Goal: Contribute content: Contribute content

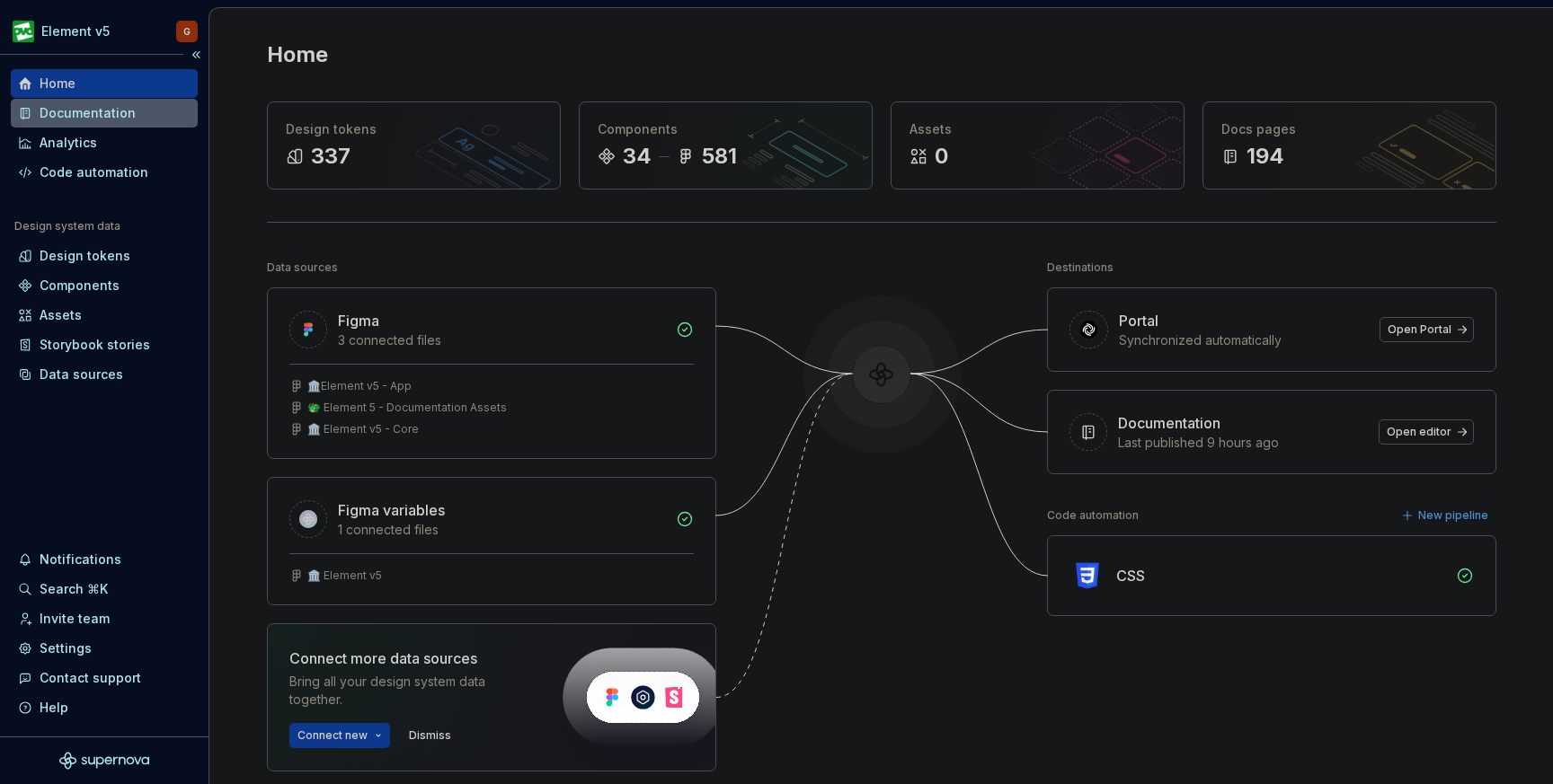
click at [107, 109] on div "Documentation" at bounding box center [88, 113] width 97 height 18
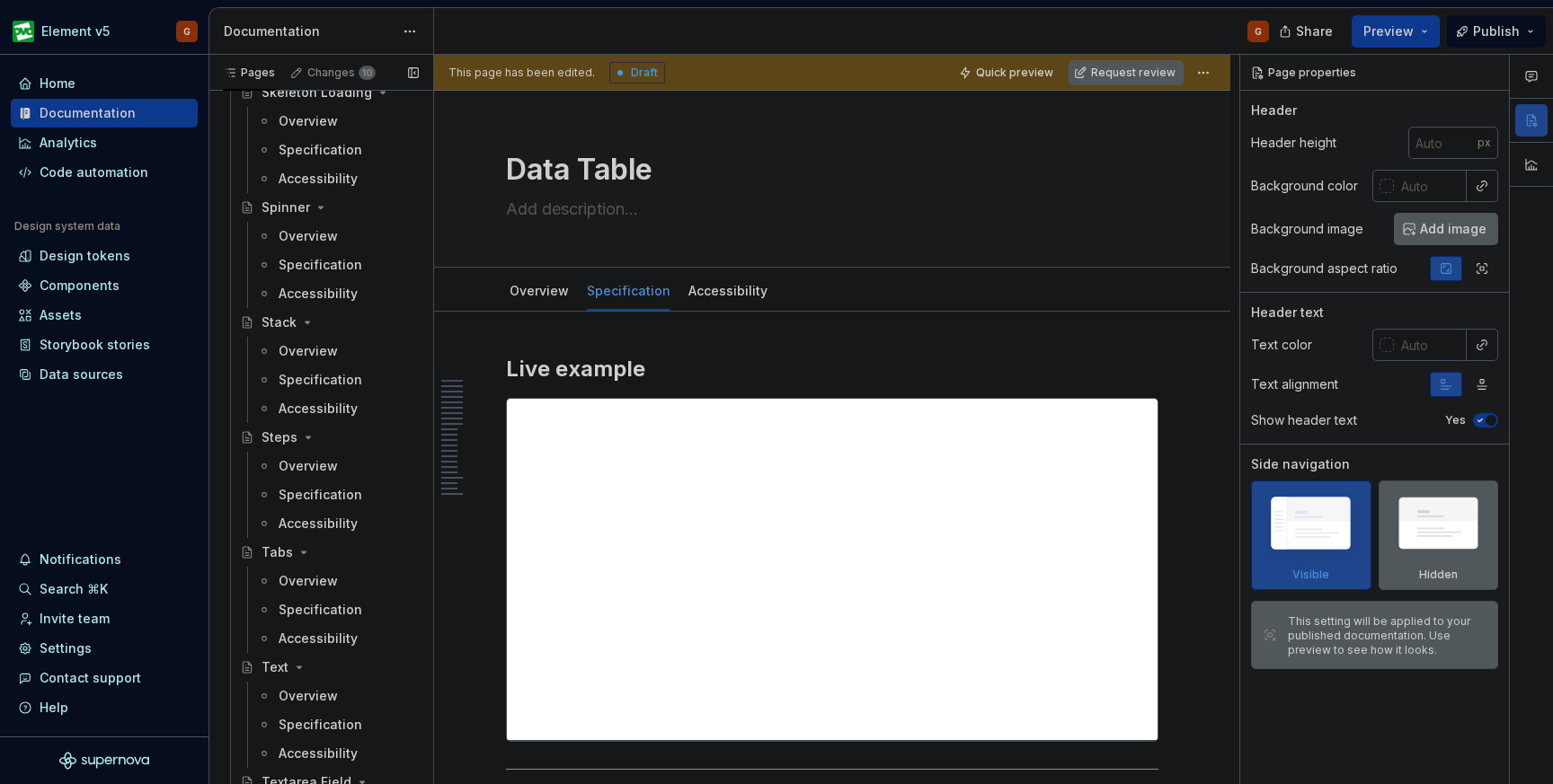
scroll to position [4943, 0]
click at [319, 468] on div "Overview" at bounding box center [308, 463] width 60 height 18
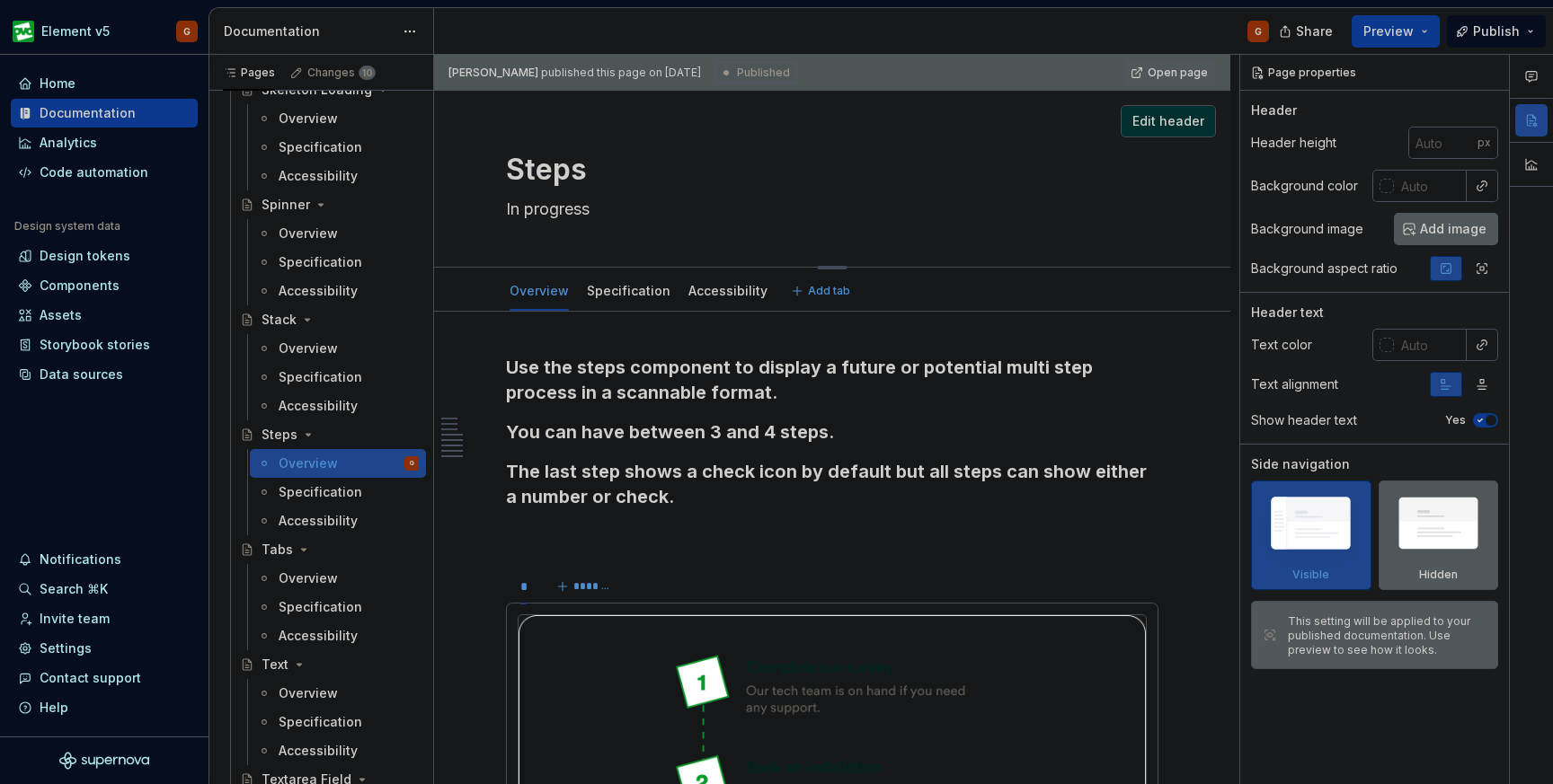
click at [541, 212] on textarea "In progress" at bounding box center [828, 209] width 653 height 28
click at [579, 204] on textarea "In progress" at bounding box center [828, 209] width 653 height 28
click at [1157, 117] on span "Edit header" at bounding box center [1169, 121] width 72 height 18
type textarea "*"
click at [607, 225] on div "Steps In progress" at bounding box center [832, 178] width 653 height 176
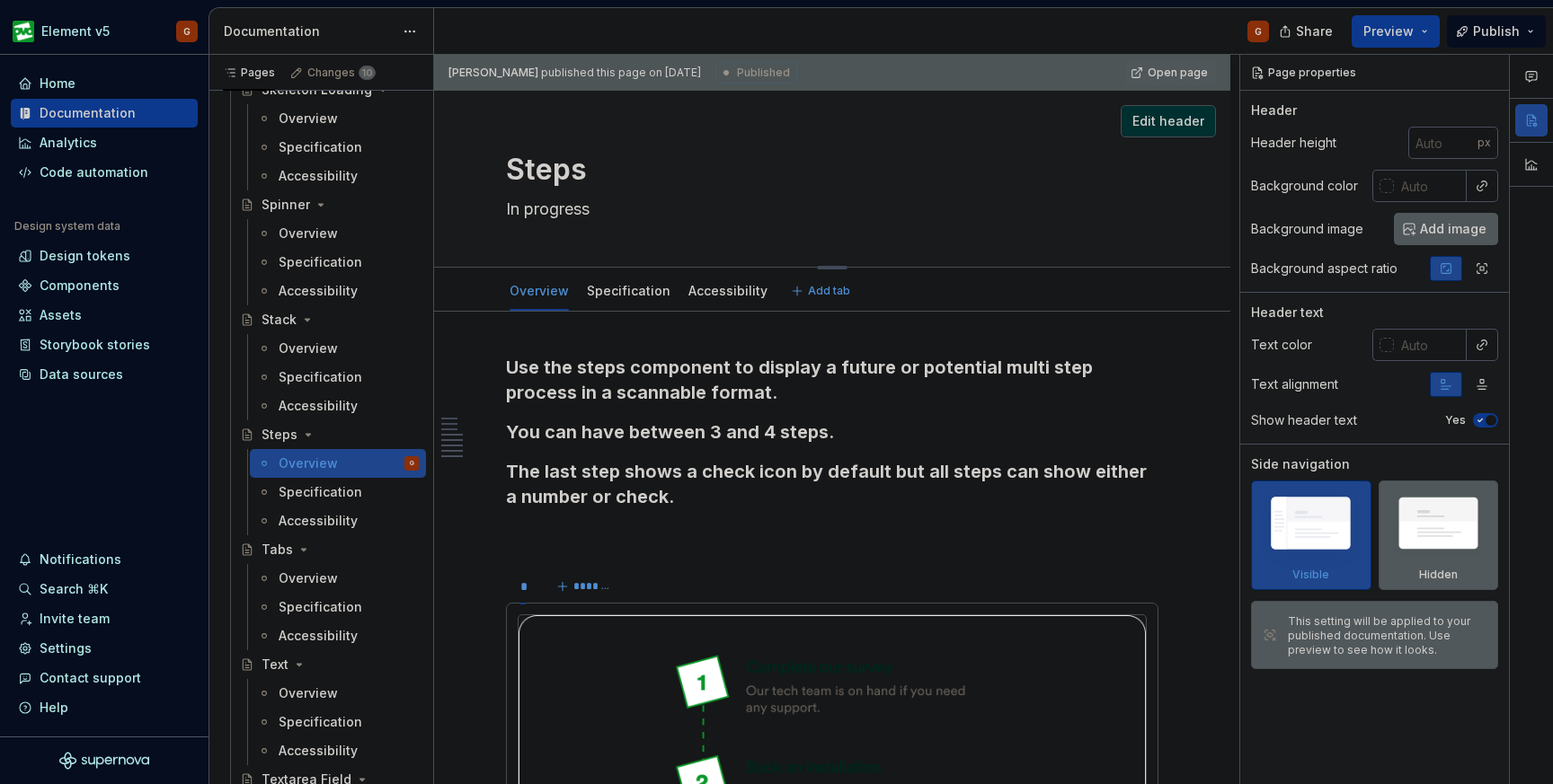
click at [607, 208] on textarea "In progress" at bounding box center [828, 209] width 653 height 28
type textarea "*"
click at [572, 530] on p at bounding box center [832, 534] width 653 height 21
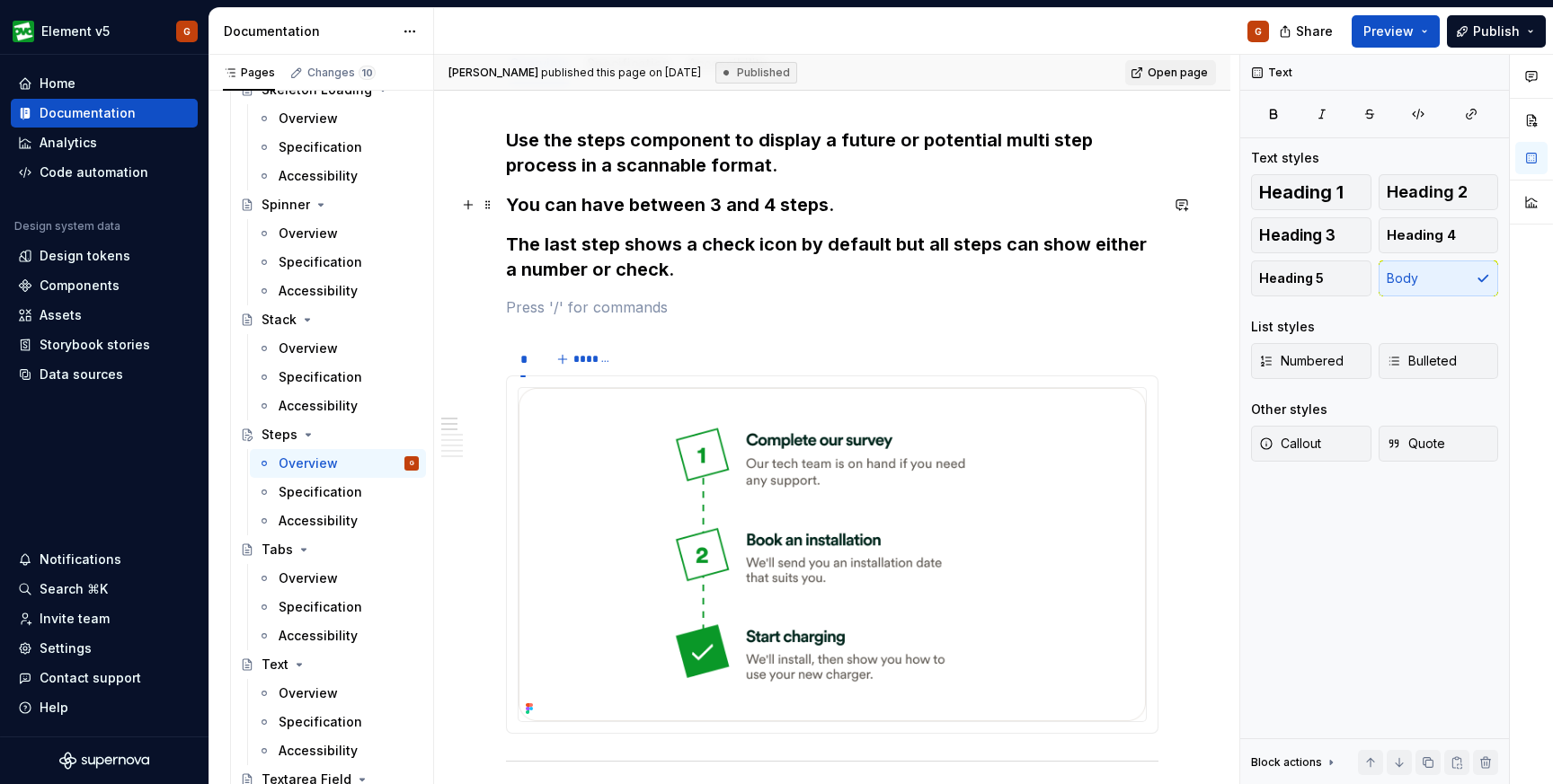
scroll to position [221, 0]
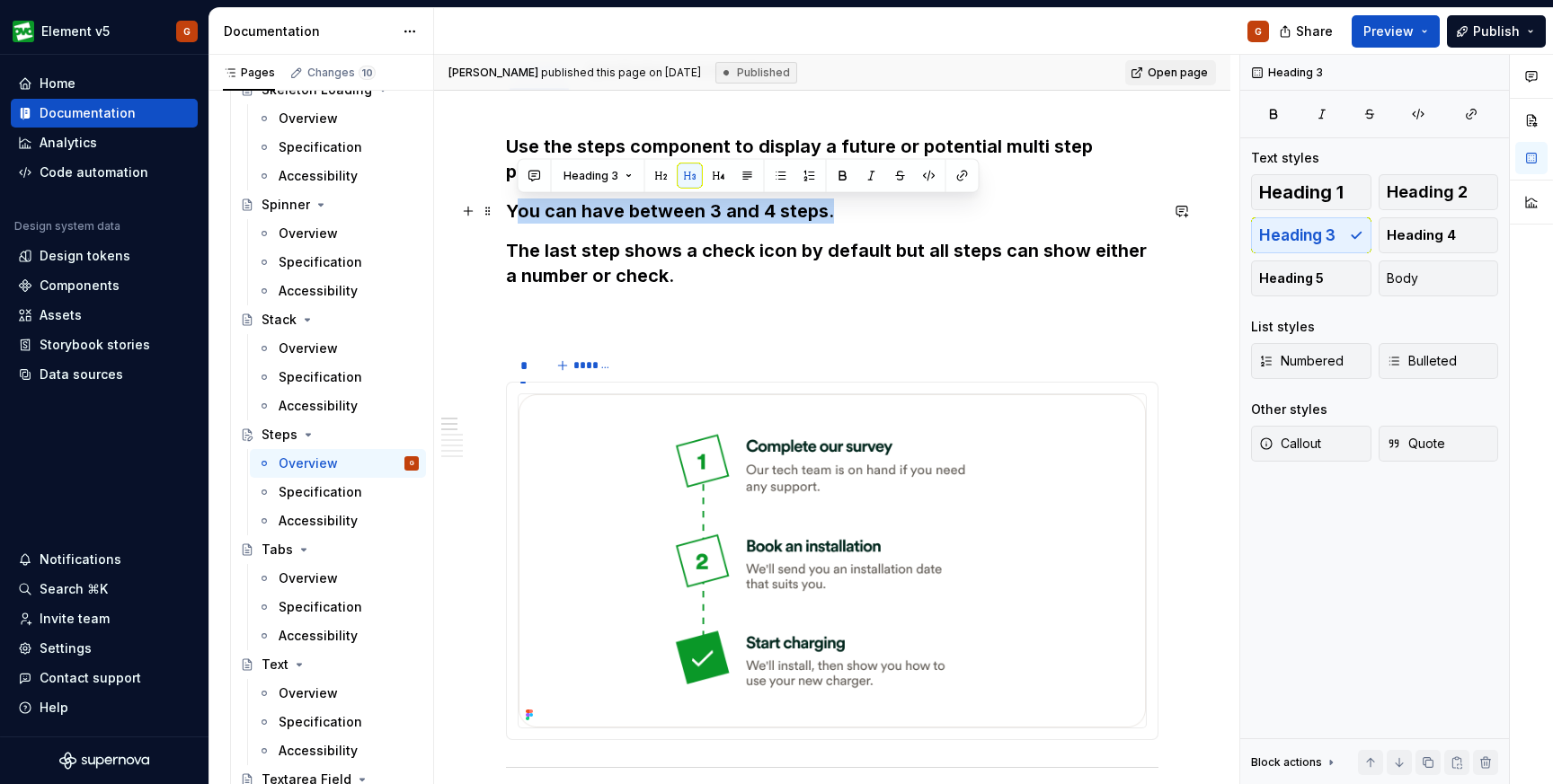
drag, startPoint x: 831, startPoint y: 214, endPoint x: 511, endPoint y: 218, distance: 320.0
click at [511, 218] on h3 "You can have between 3 and 4 steps." at bounding box center [832, 212] width 653 height 25
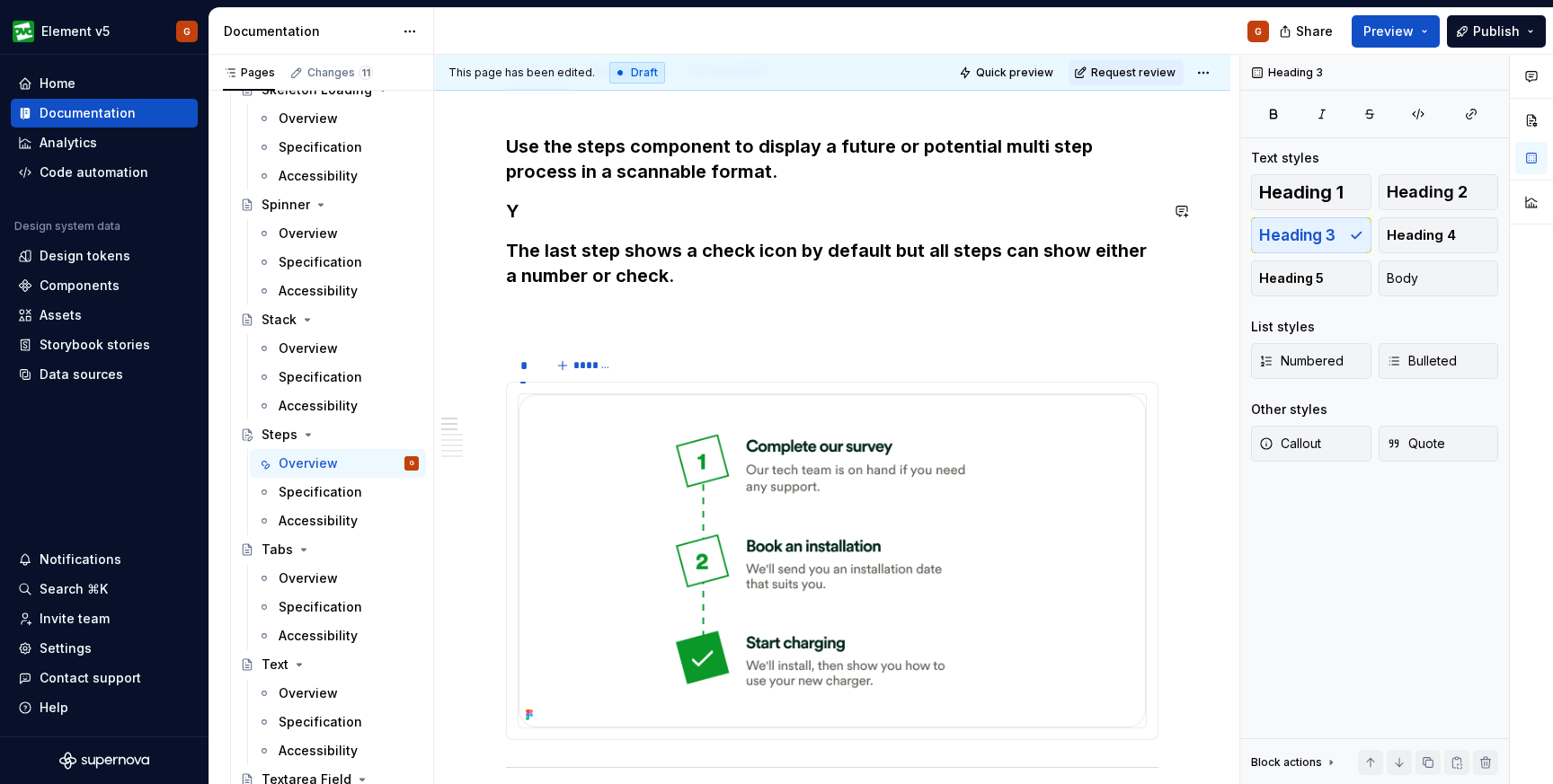
type textarea "*"
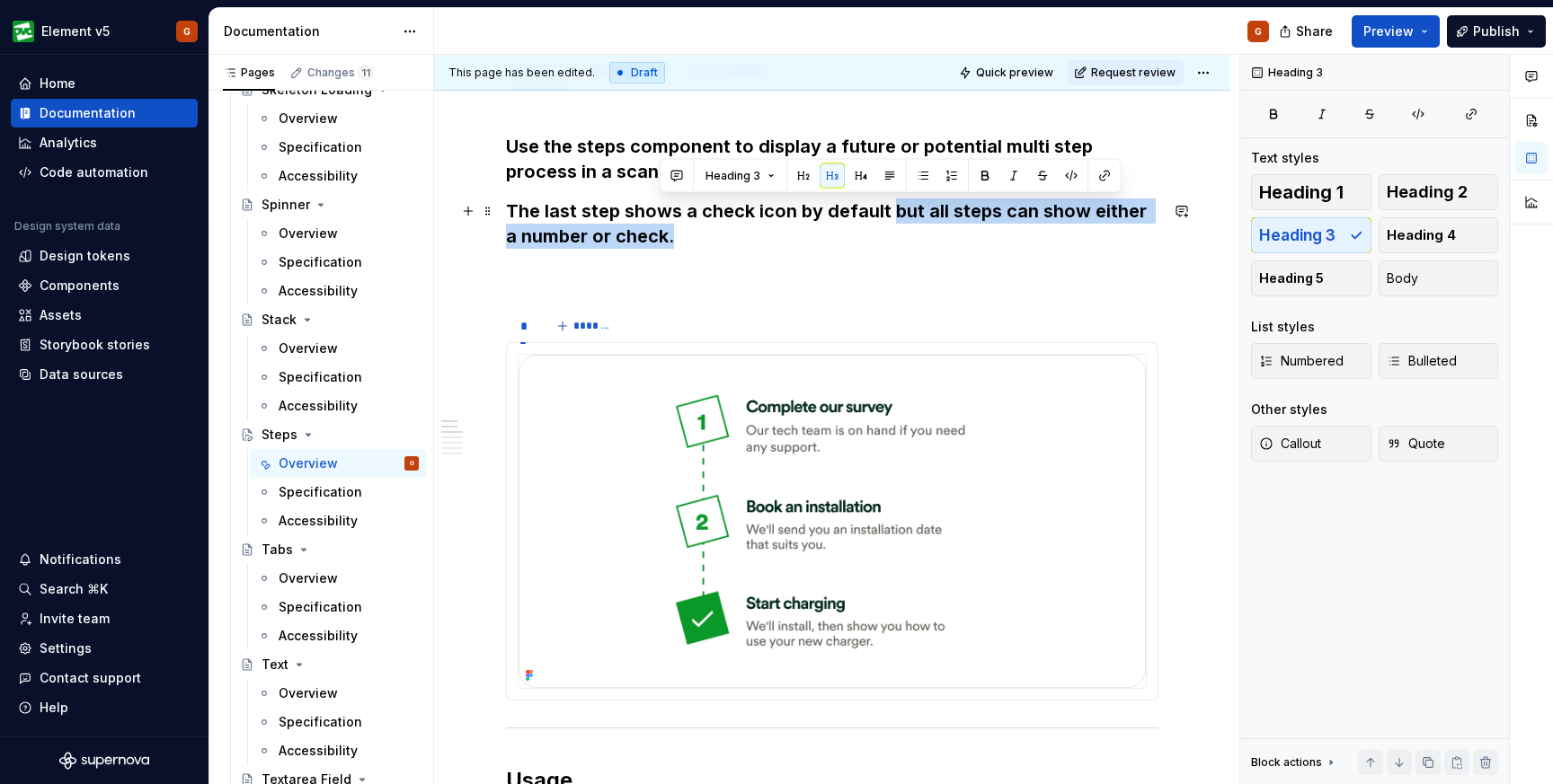
drag, startPoint x: 888, startPoint y: 211, endPoint x: 896, endPoint y: 234, distance: 24.4
click at [896, 234] on h3 "The last step shows a check icon by default but all steps can show either a num…" at bounding box center [832, 224] width 653 height 51
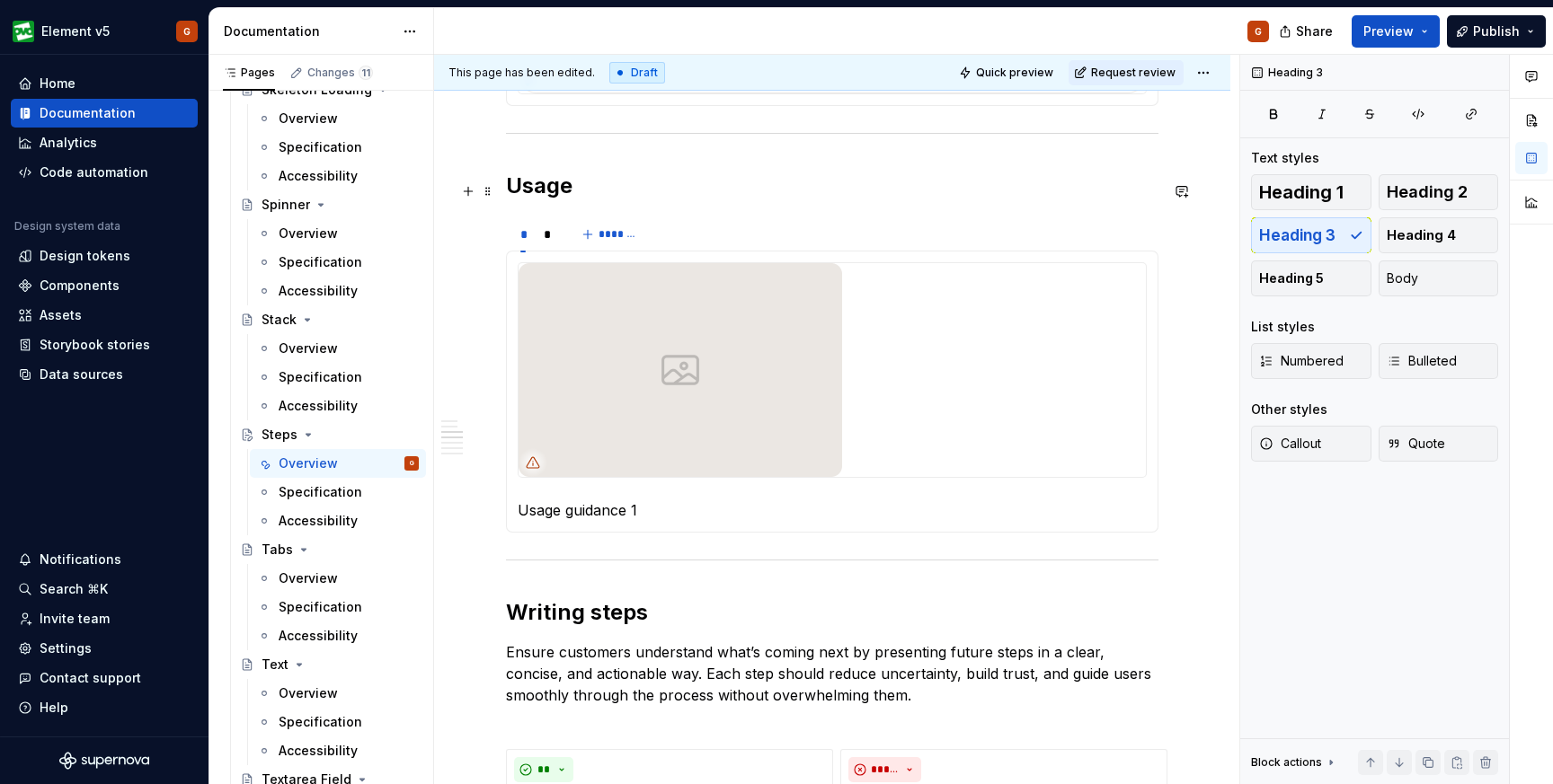
scroll to position [793, 0]
click at [848, 243] on div "* * *******" at bounding box center [832, 232] width 653 height 36
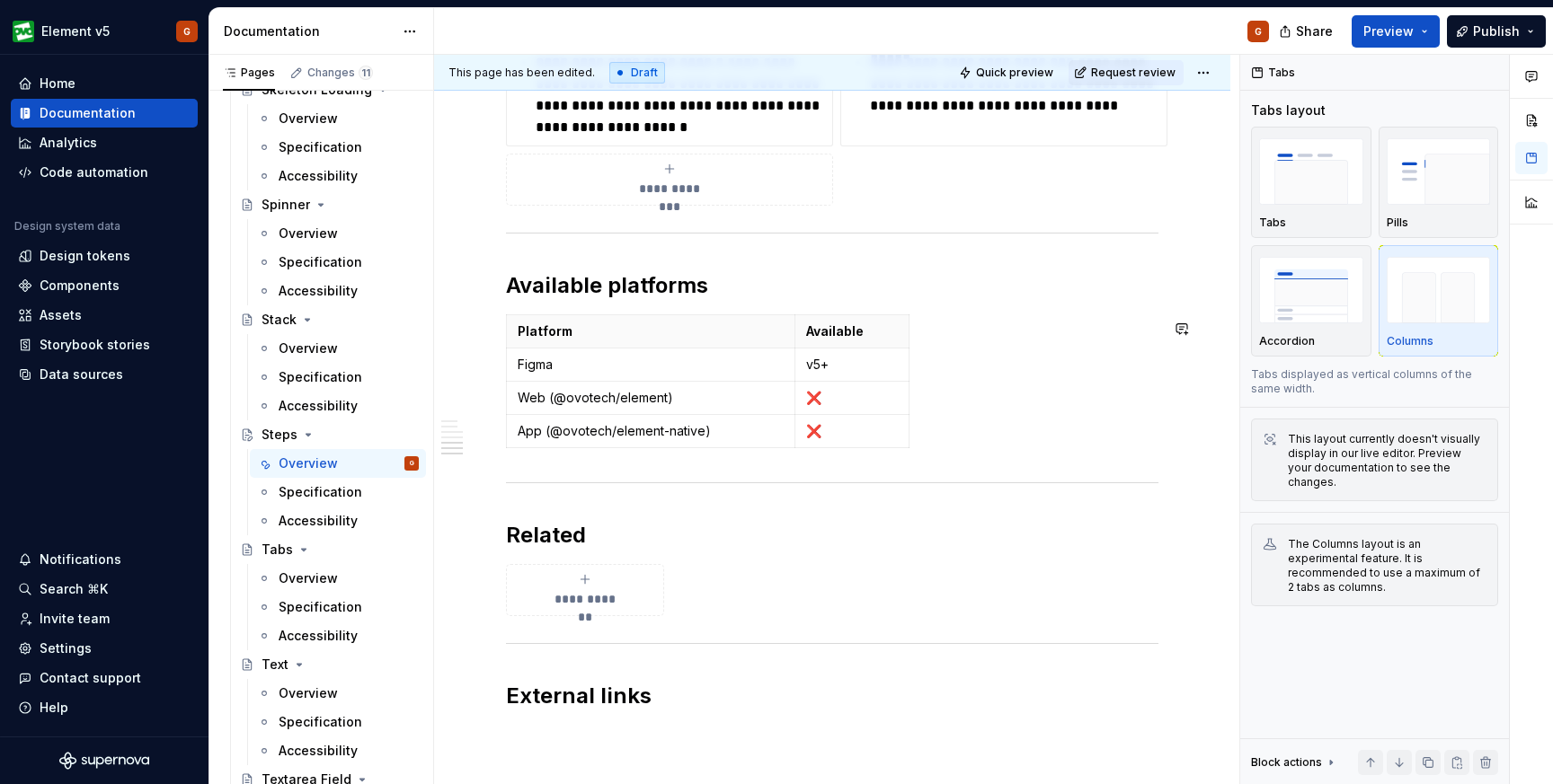
scroll to position [1876, 0]
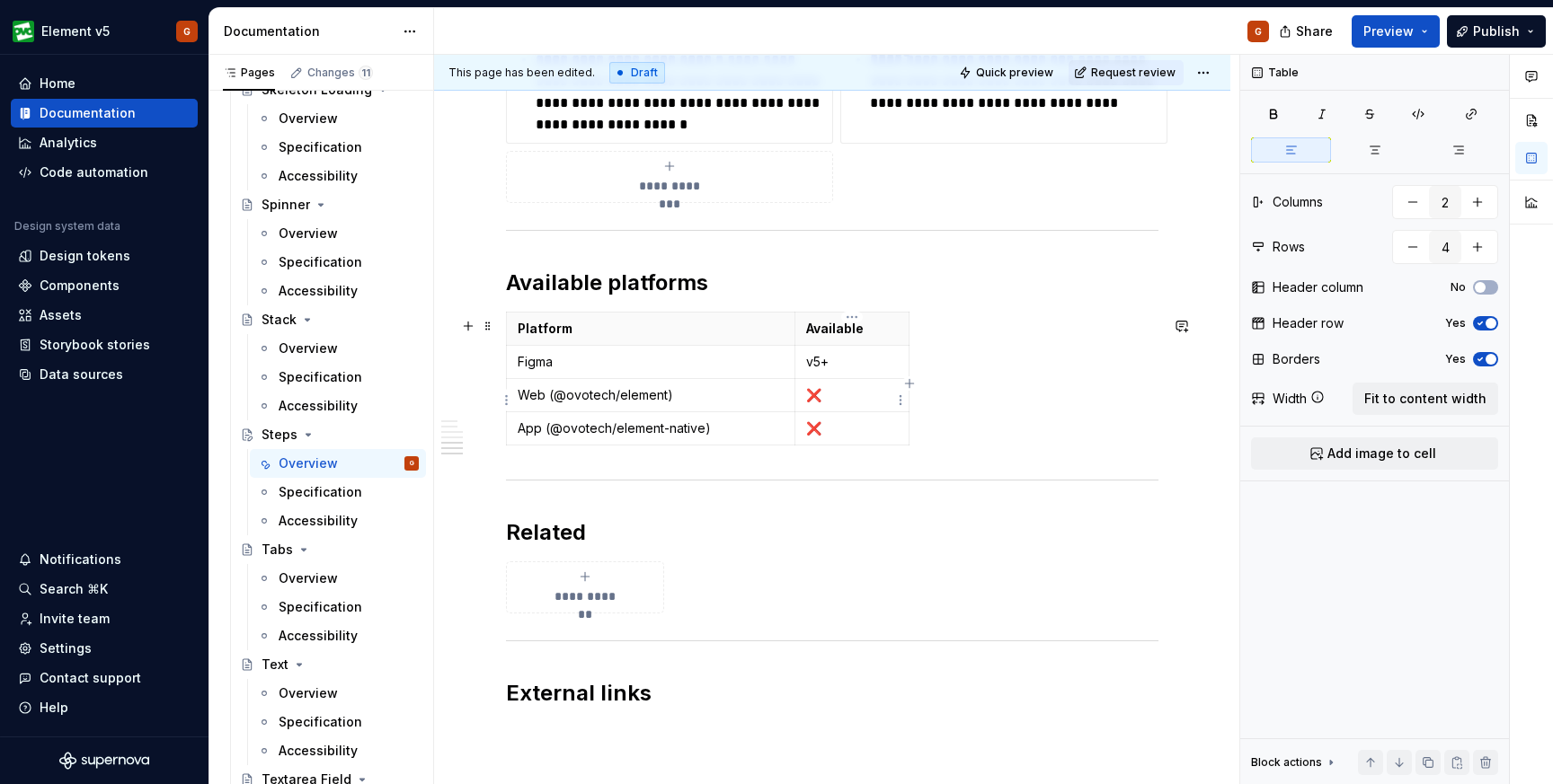
click at [844, 398] on p "❌" at bounding box center [853, 395] width 93 height 18
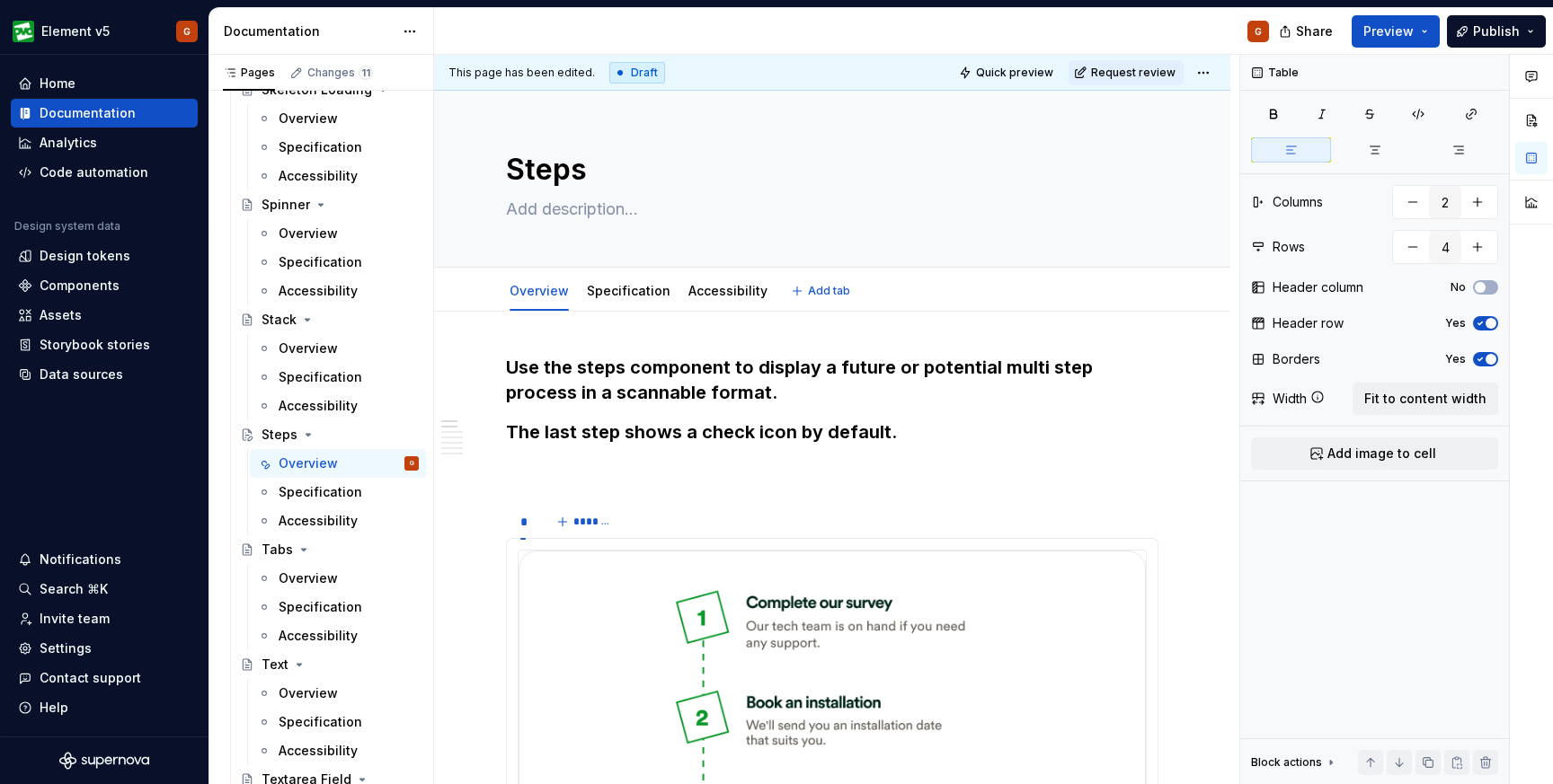
scroll to position [0, 0]
click at [639, 297] on link "Specification" at bounding box center [629, 291] width 84 height 16
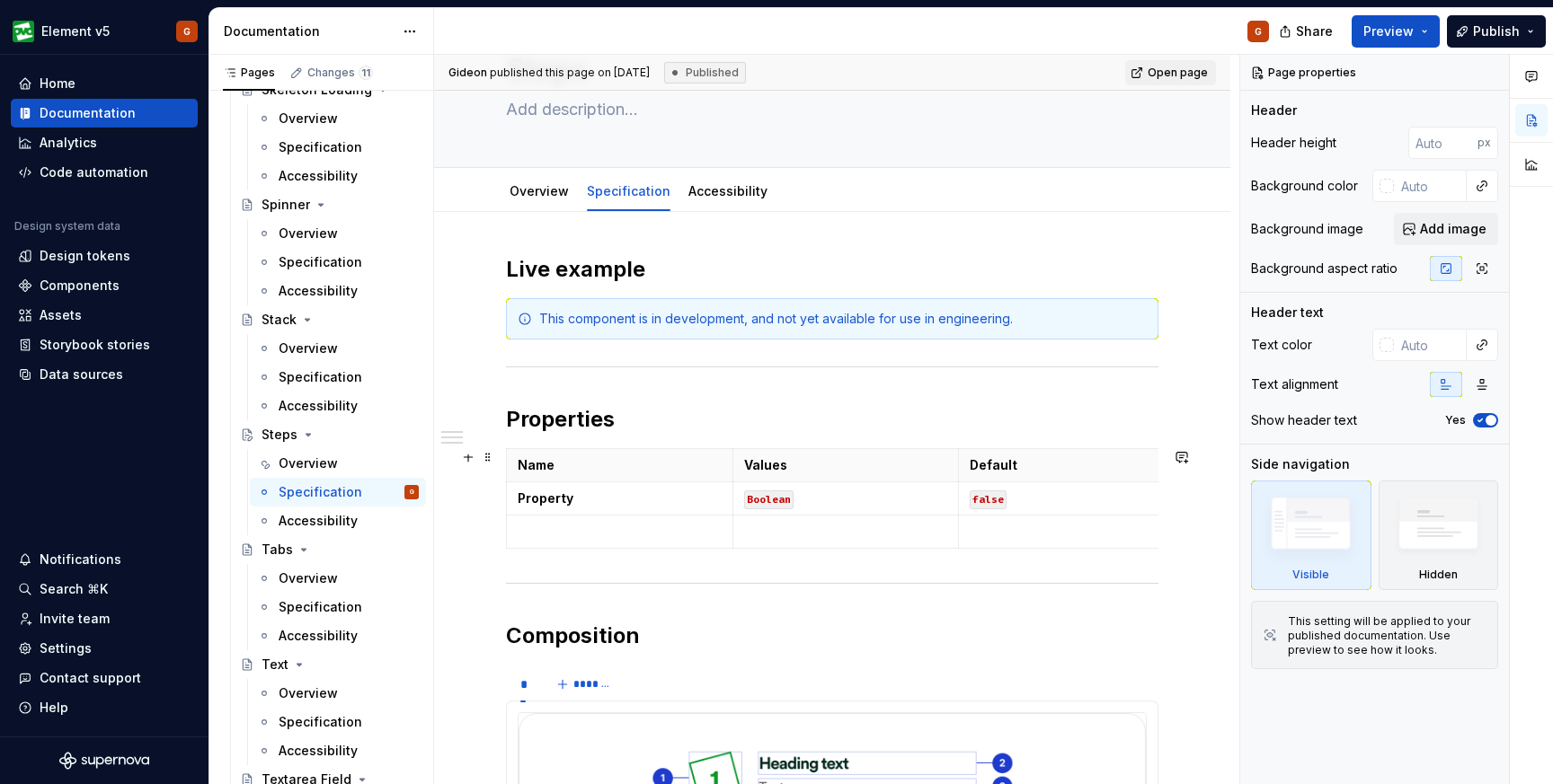
scroll to position [127, 0]
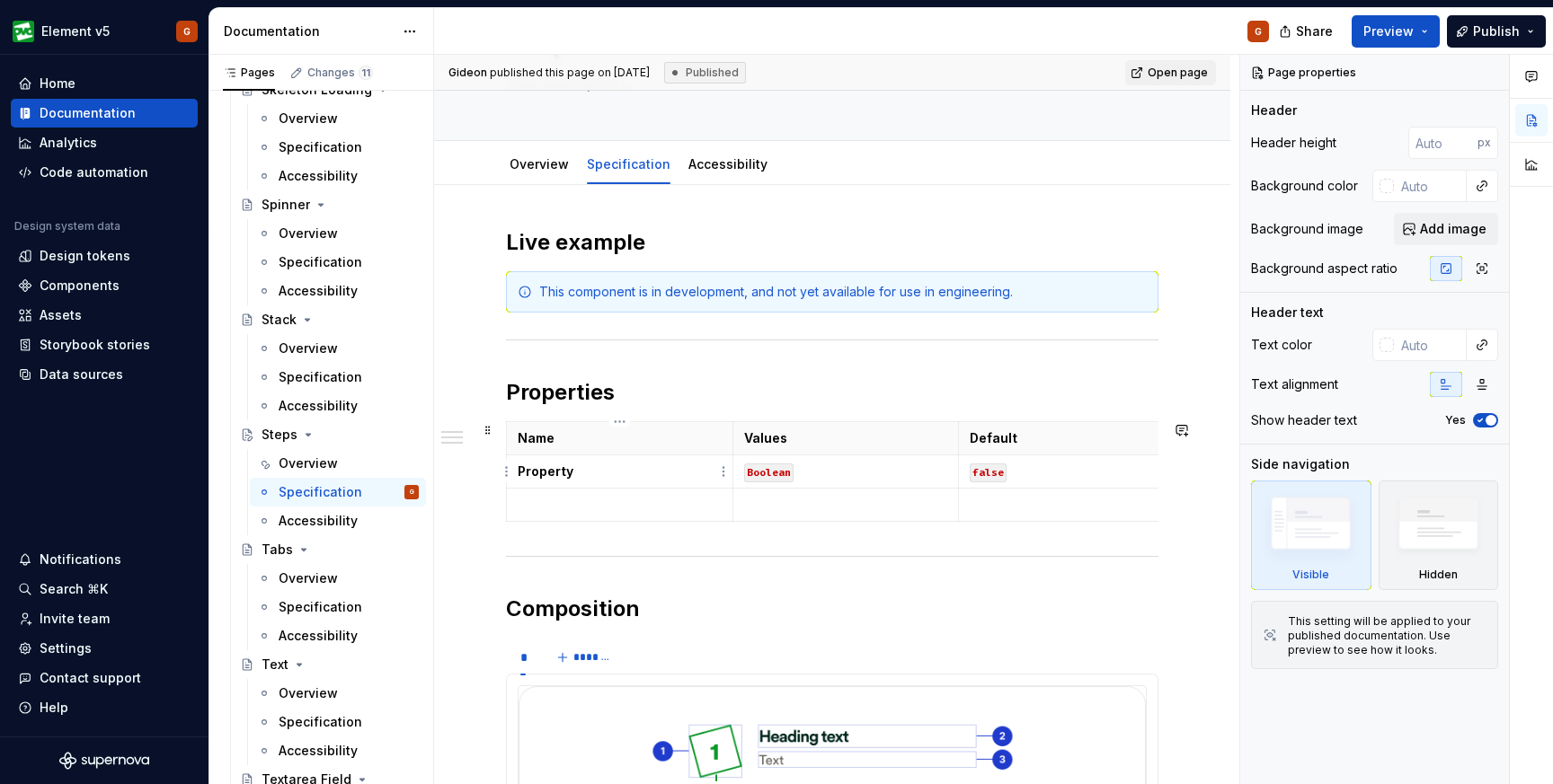
click at [600, 479] on p "Property" at bounding box center [619, 472] width 204 height 18
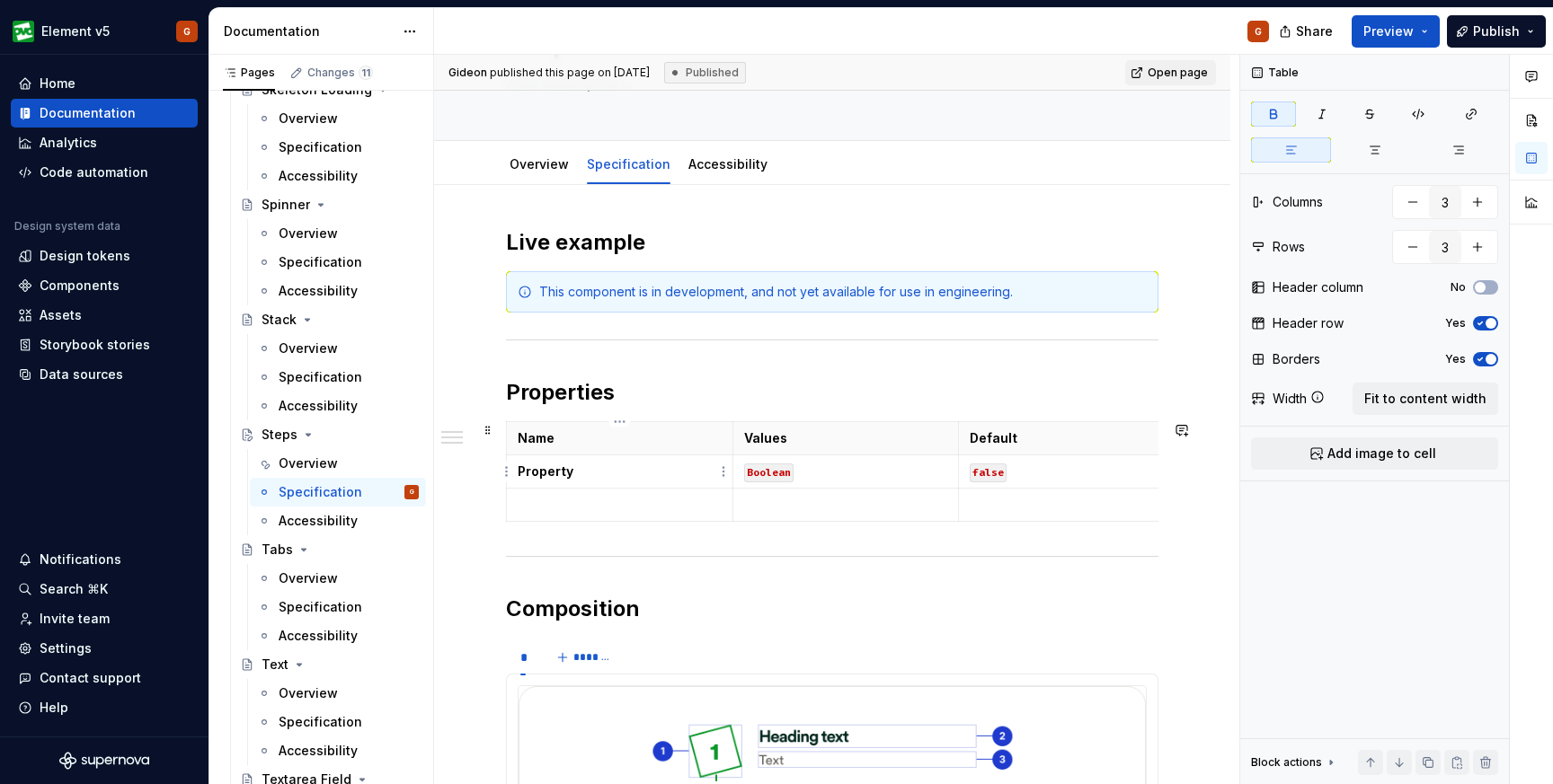
type textarea "*"
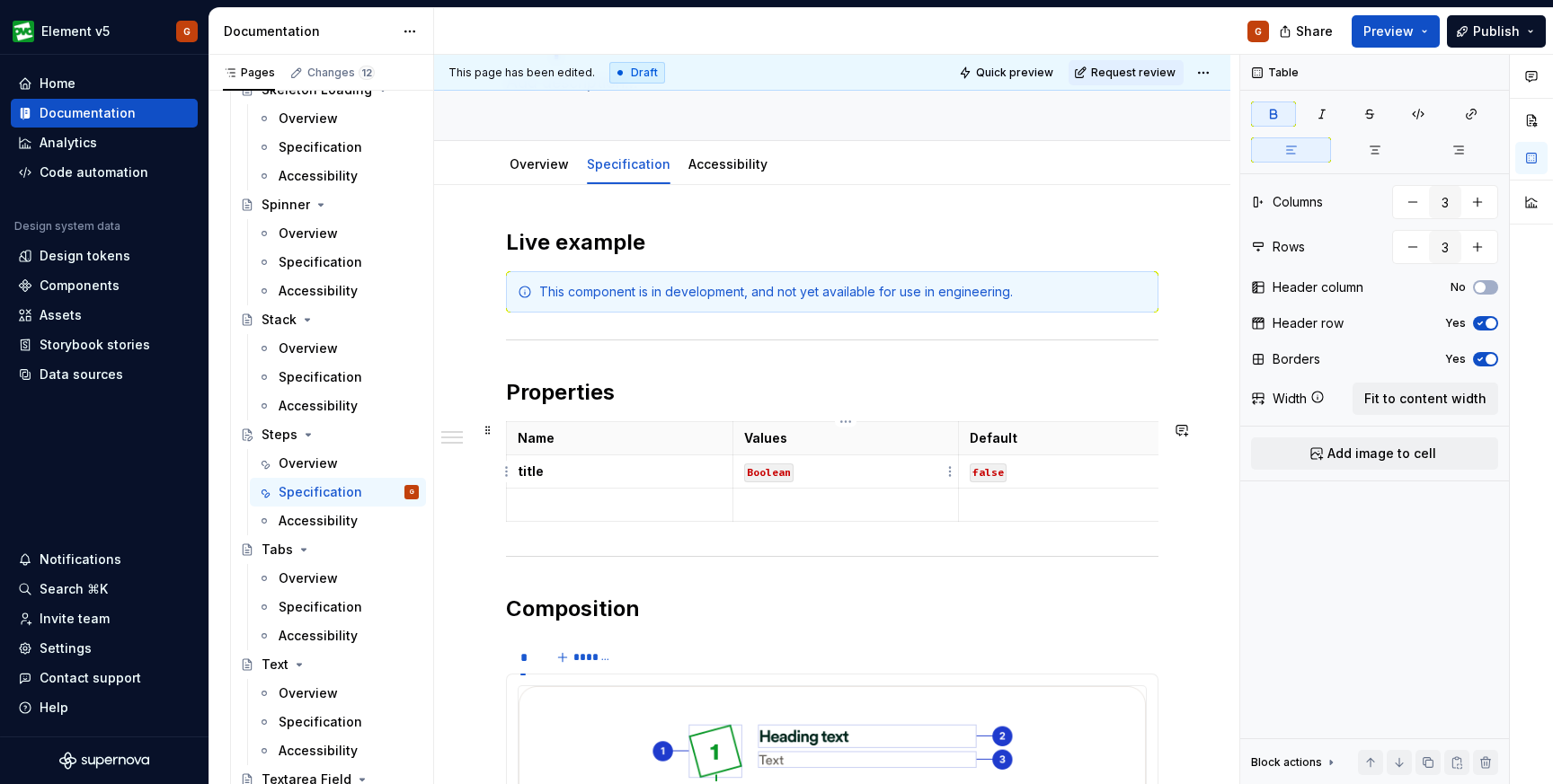
click at [790, 475] on code "Boolean" at bounding box center [769, 472] width 50 height 19
click at [635, 494] on td at bounding box center [620, 505] width 226 height 33
click at [595, 508] on p "bodyCopy" at bounding box center [619, 505] width 204 height 18
drag, startPoint x: 589, startPoint y: 508, endPoint x: 517, endPoint y: 509, distance: 72.0
click at [517, 509] on td "bodyCopy" at bounding box center [620, 505] width 226 height 33
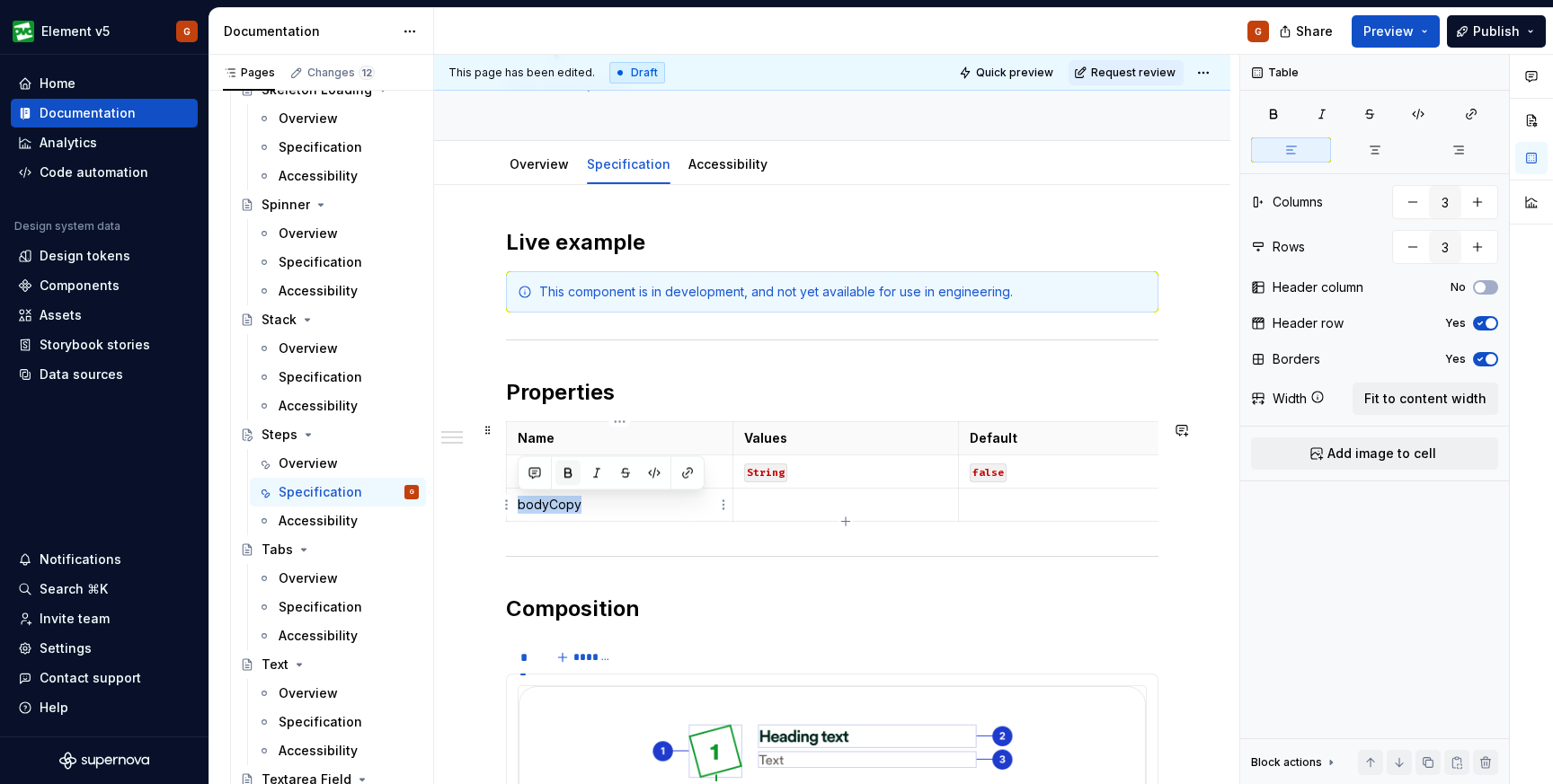
click at [569, 480] on button "button" at bounding box center [568, 474] width 25 height 25
click at [812, 502] on p at bounding box center [846, 505] width 204 height 18
drag, startPoint x: 805, startPoint y: 471, endPoint x: 749, endPoint y: 468, distance: 56.1
click at [749, 469] on p "String" at bounding box center [846, 472] width 204 height 18
copy code "String"
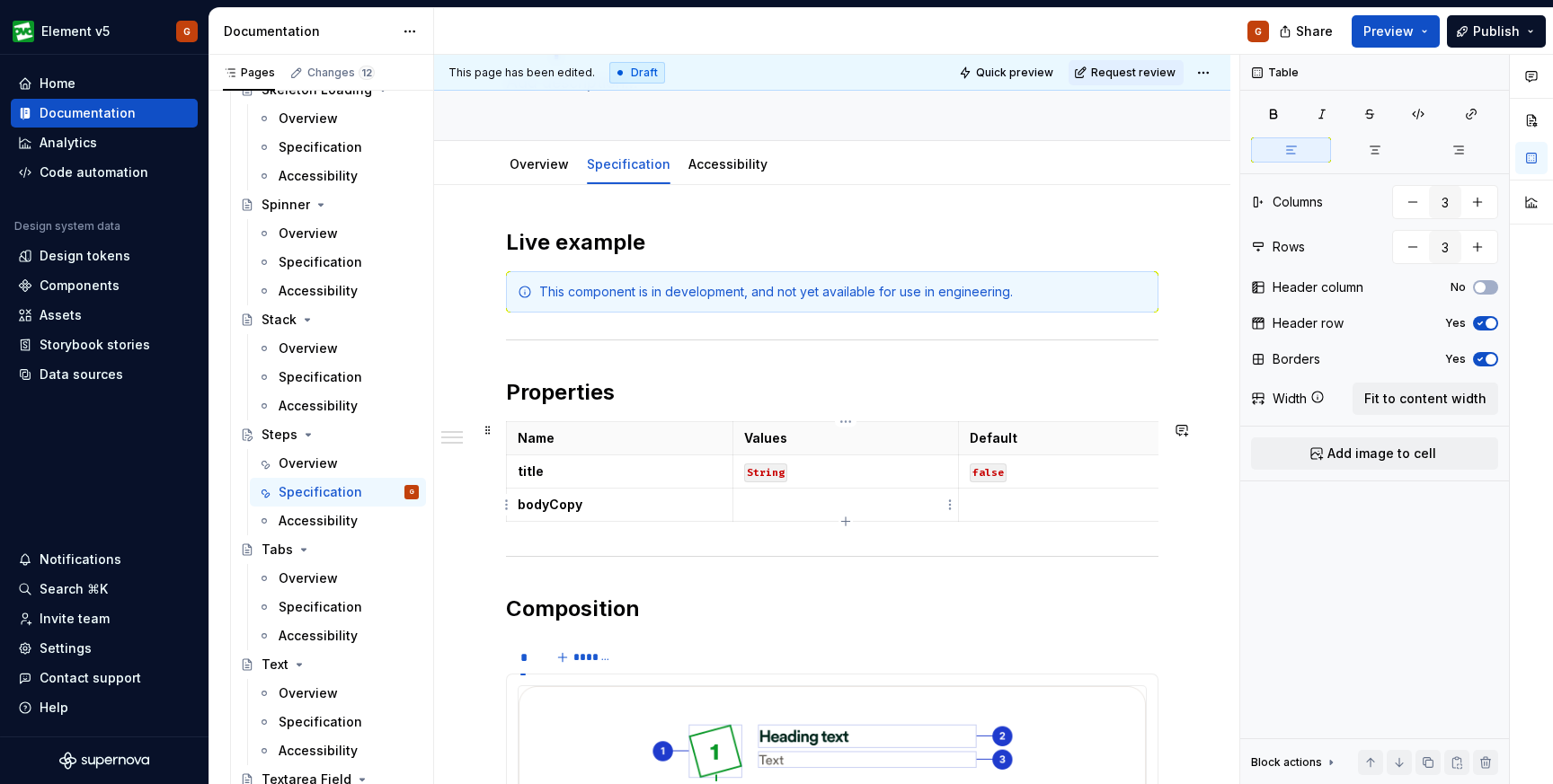
click at [755, 511] on p at bounding box center [846, 505] width 204 height 18
click at [800, 503] on code "String |" at bounding box center [772, 506] width 56 height 19
type textarea "*"
click at [1036, 498] on p at bounding box center [1071, 505] width 204 height 18
drag, startPoint x: 1007, startPoint y: 475, endPoint x: 973, endPoint y: 469, distance: 34.5
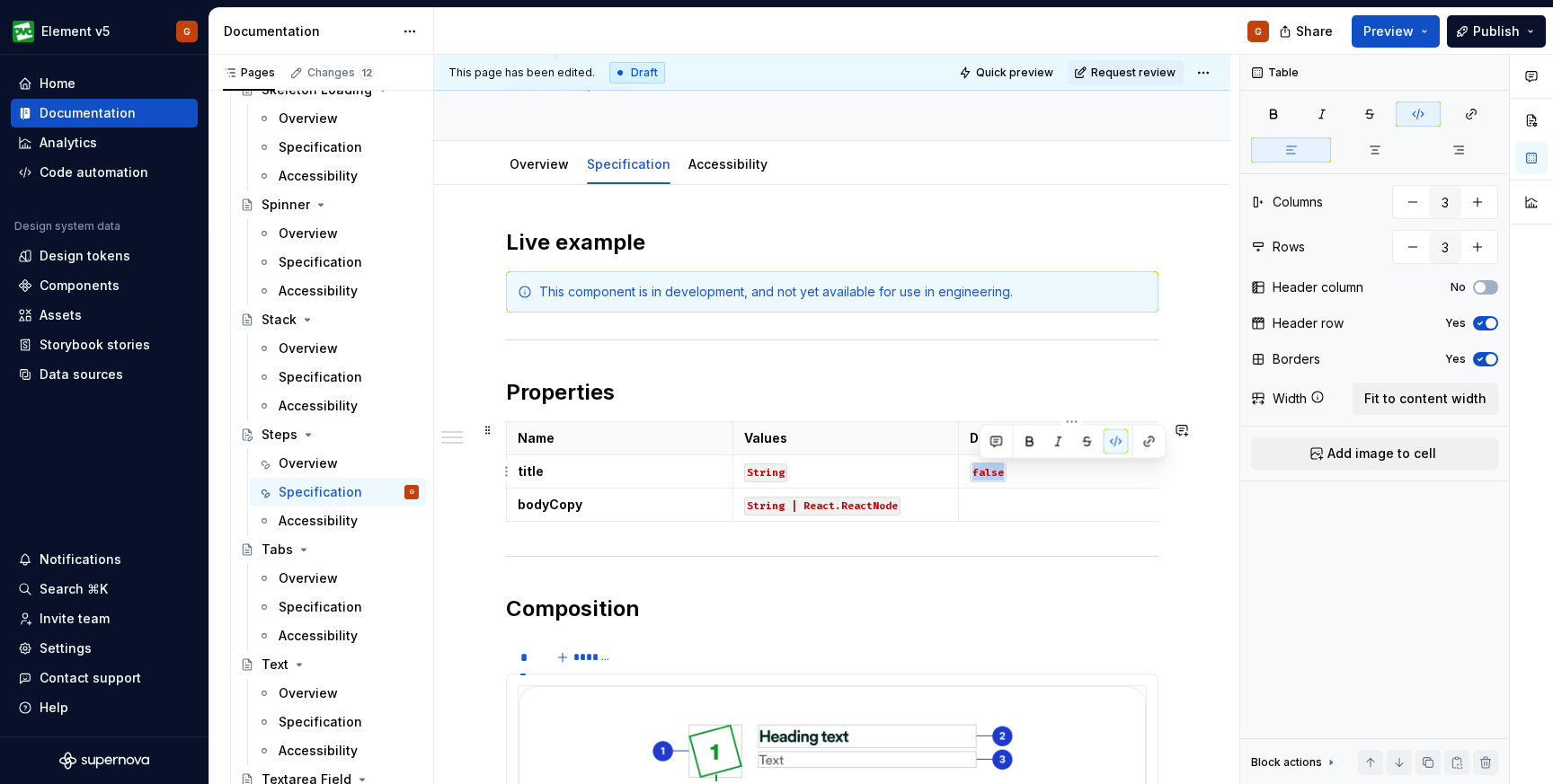
click at [973, 470] on p "false" at bounding box center [1071, 472] width 204 height 18
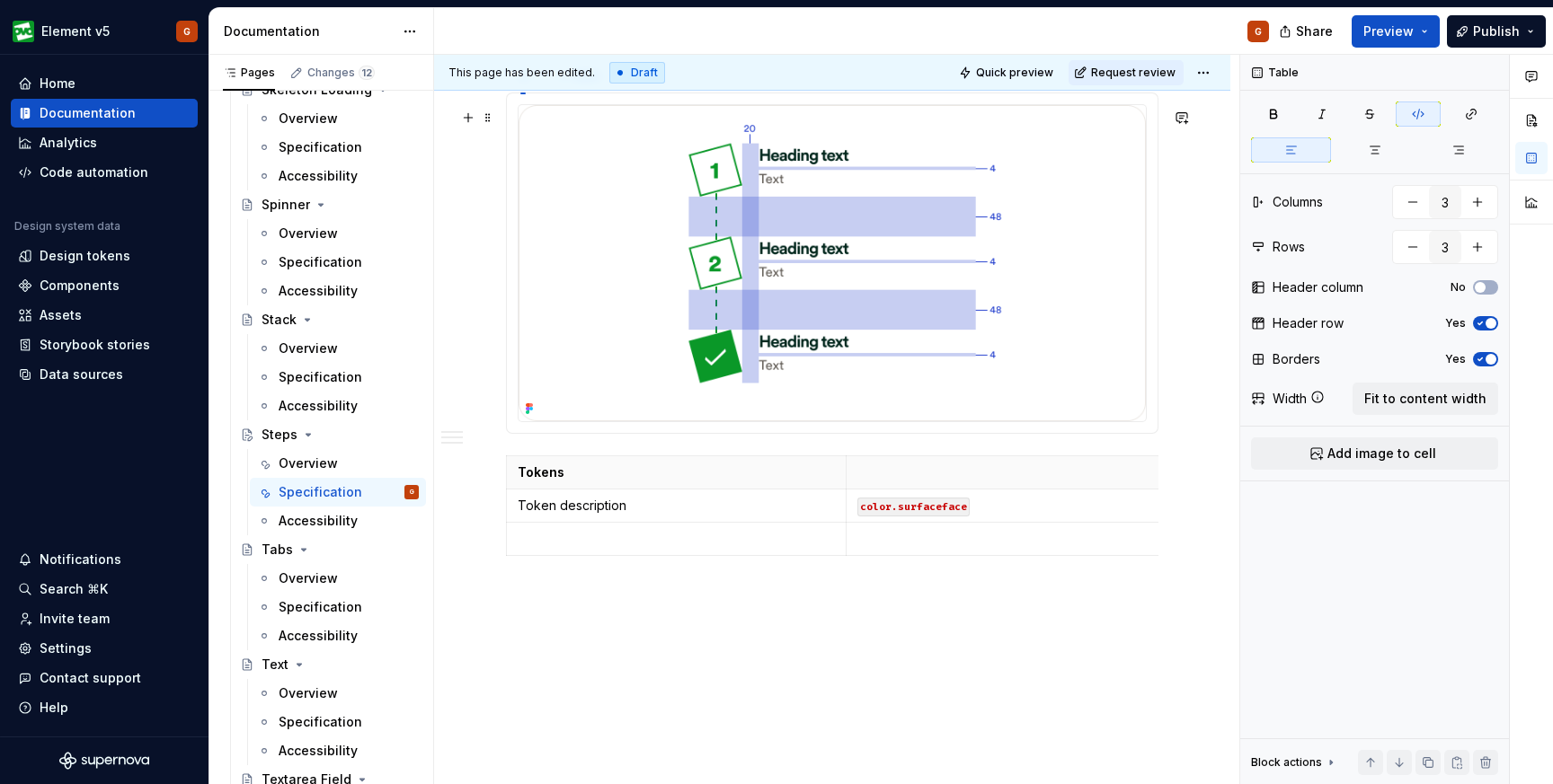
scroll to position [1296, 0]
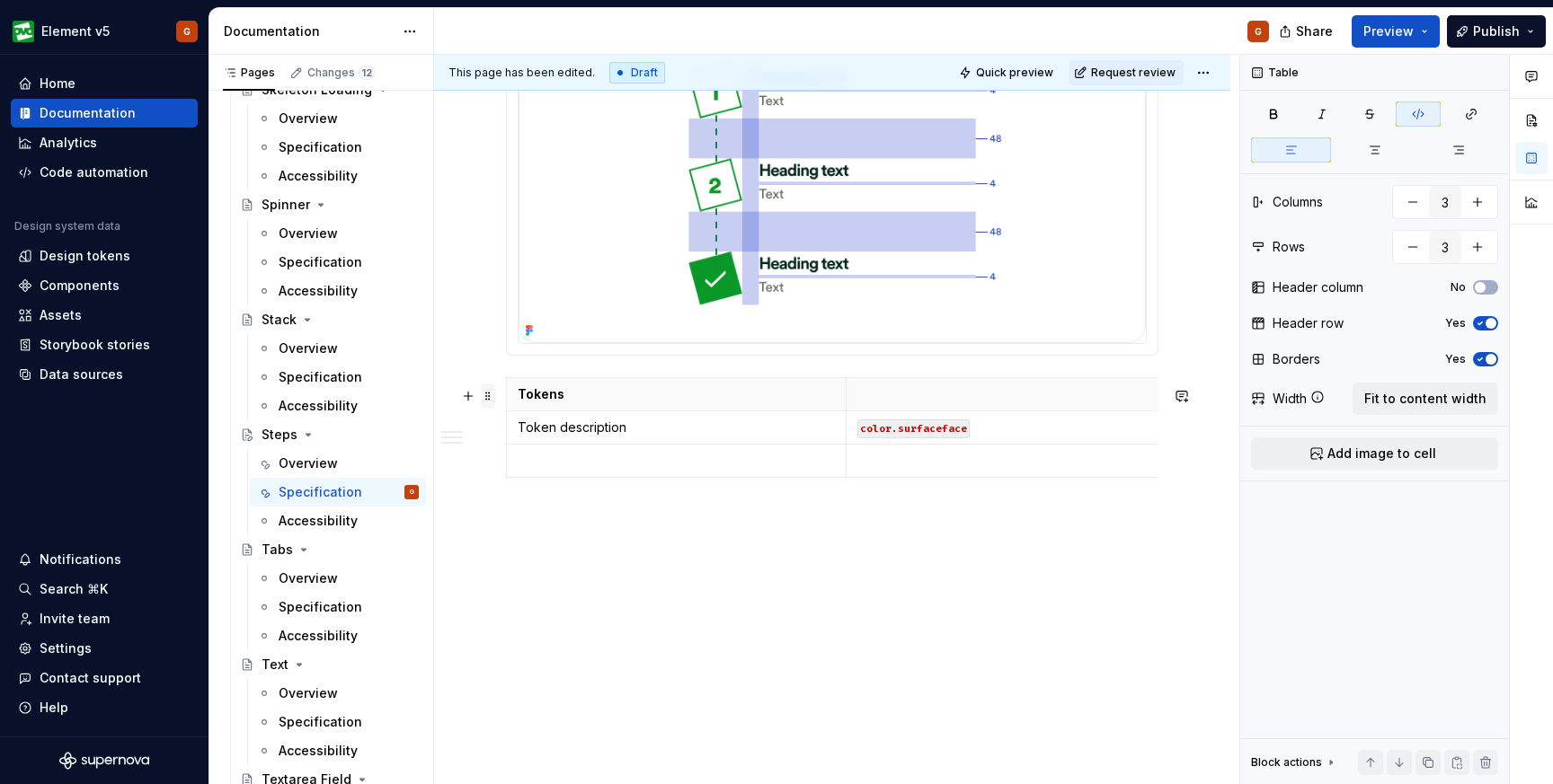
click at [493, 391] on span at bounding box center [488, 396] width 15 height 25
type input "2"
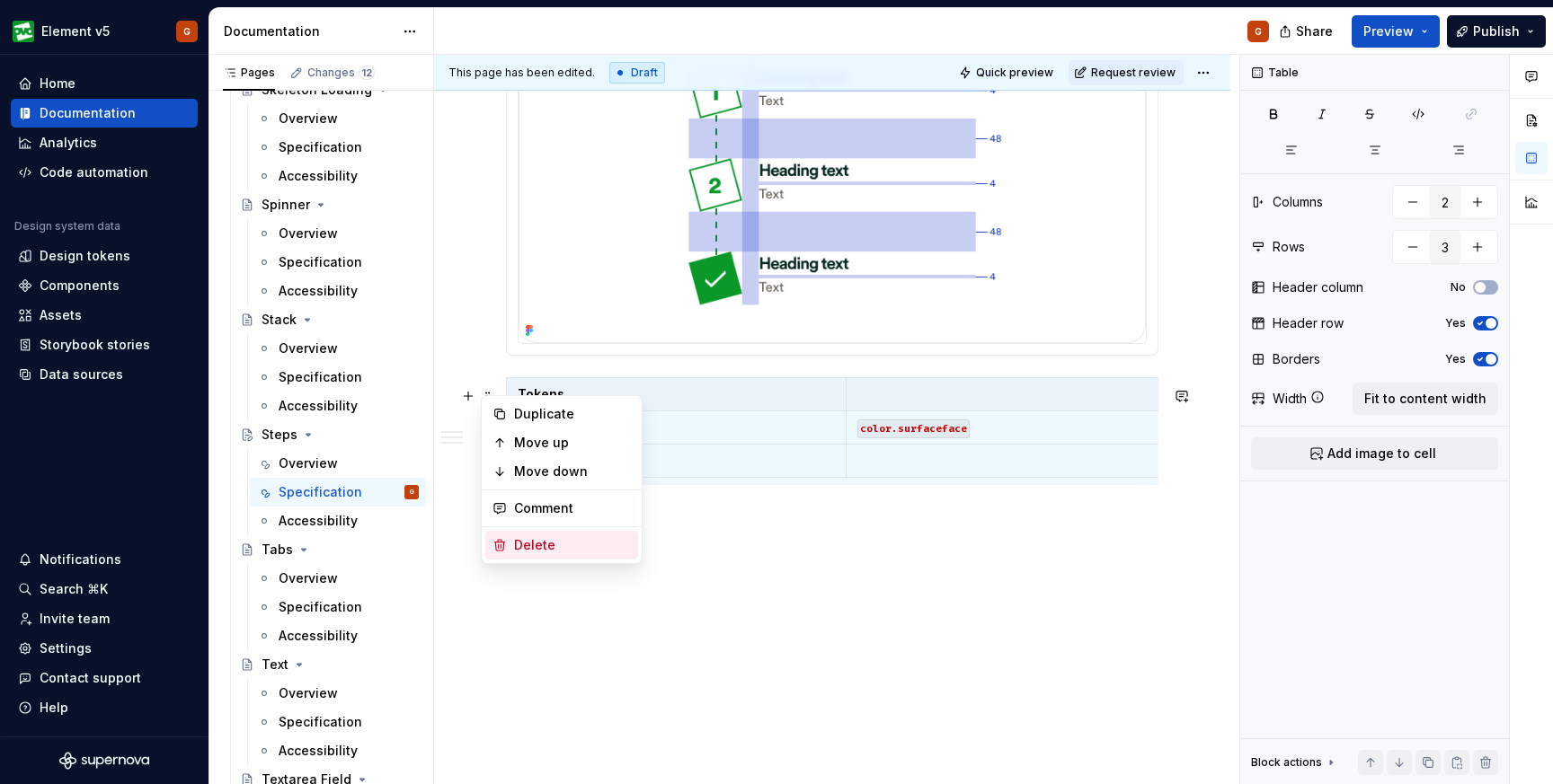
click at [527, 539] on div "Delete" at bounding box center [573, 545] width 117 height 18
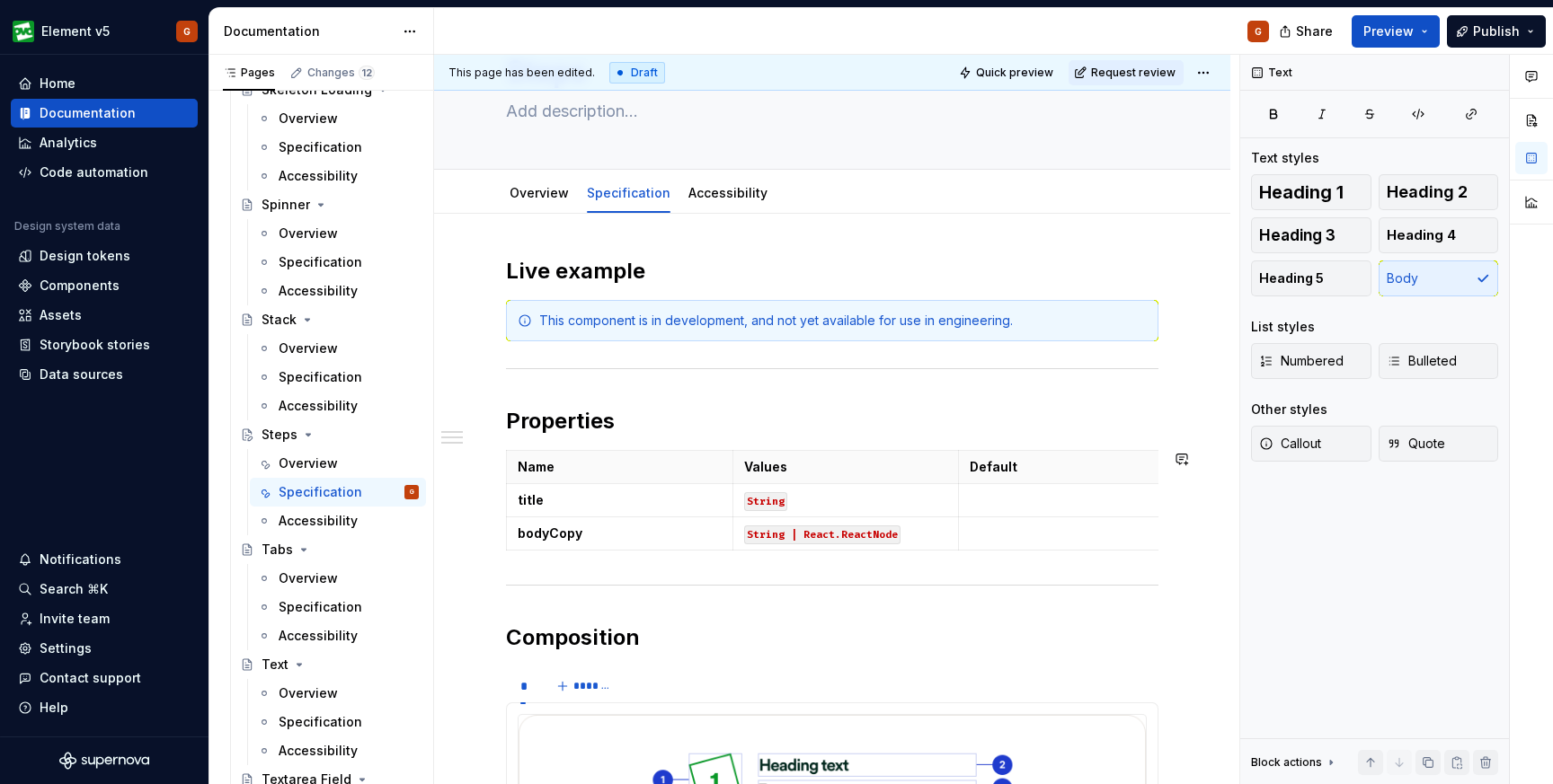
scroll to position [0, 0]
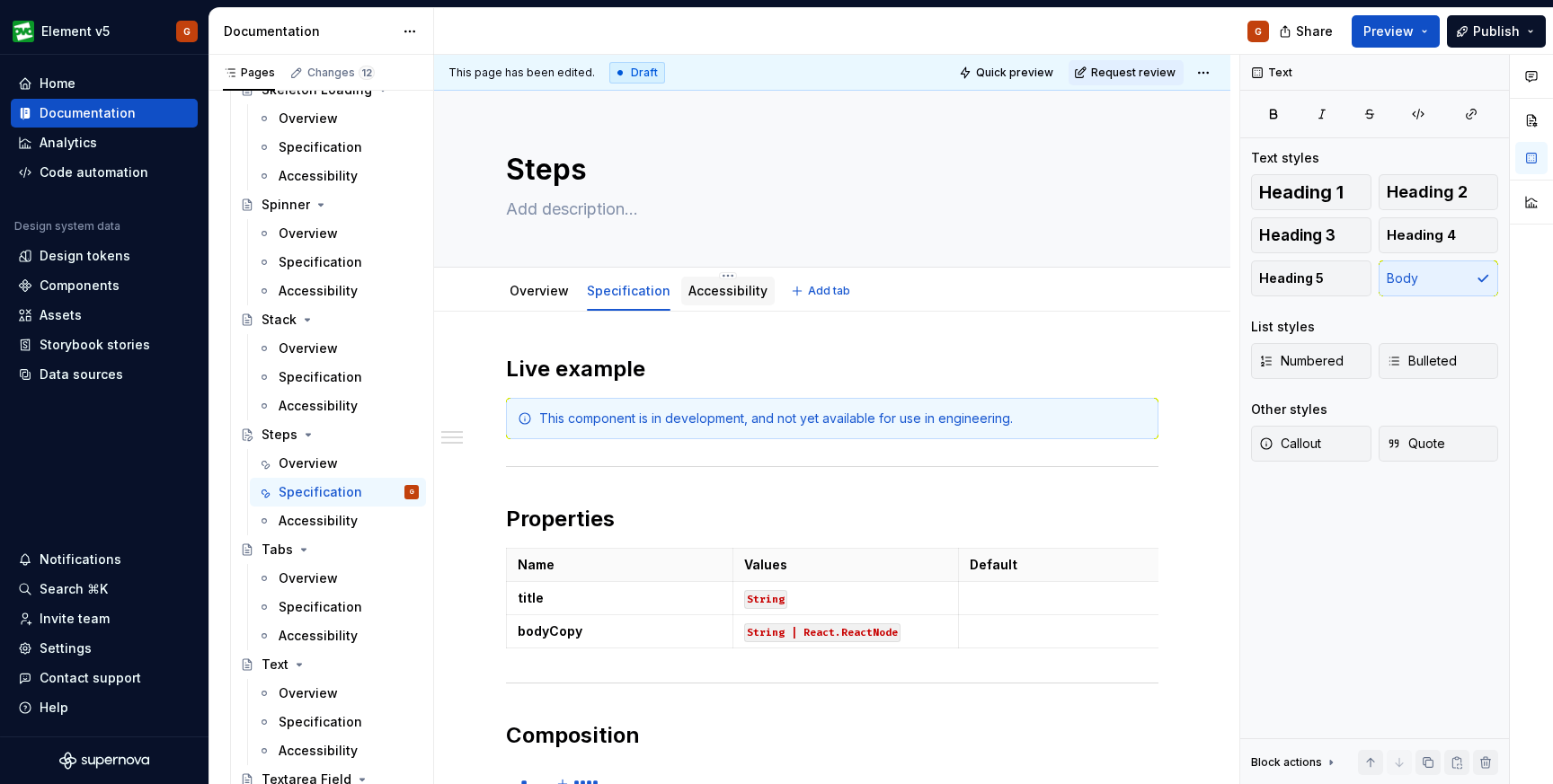
click at [754, 288] on link "Accessibility" at bounding box center [728, 291] width 79 height 16
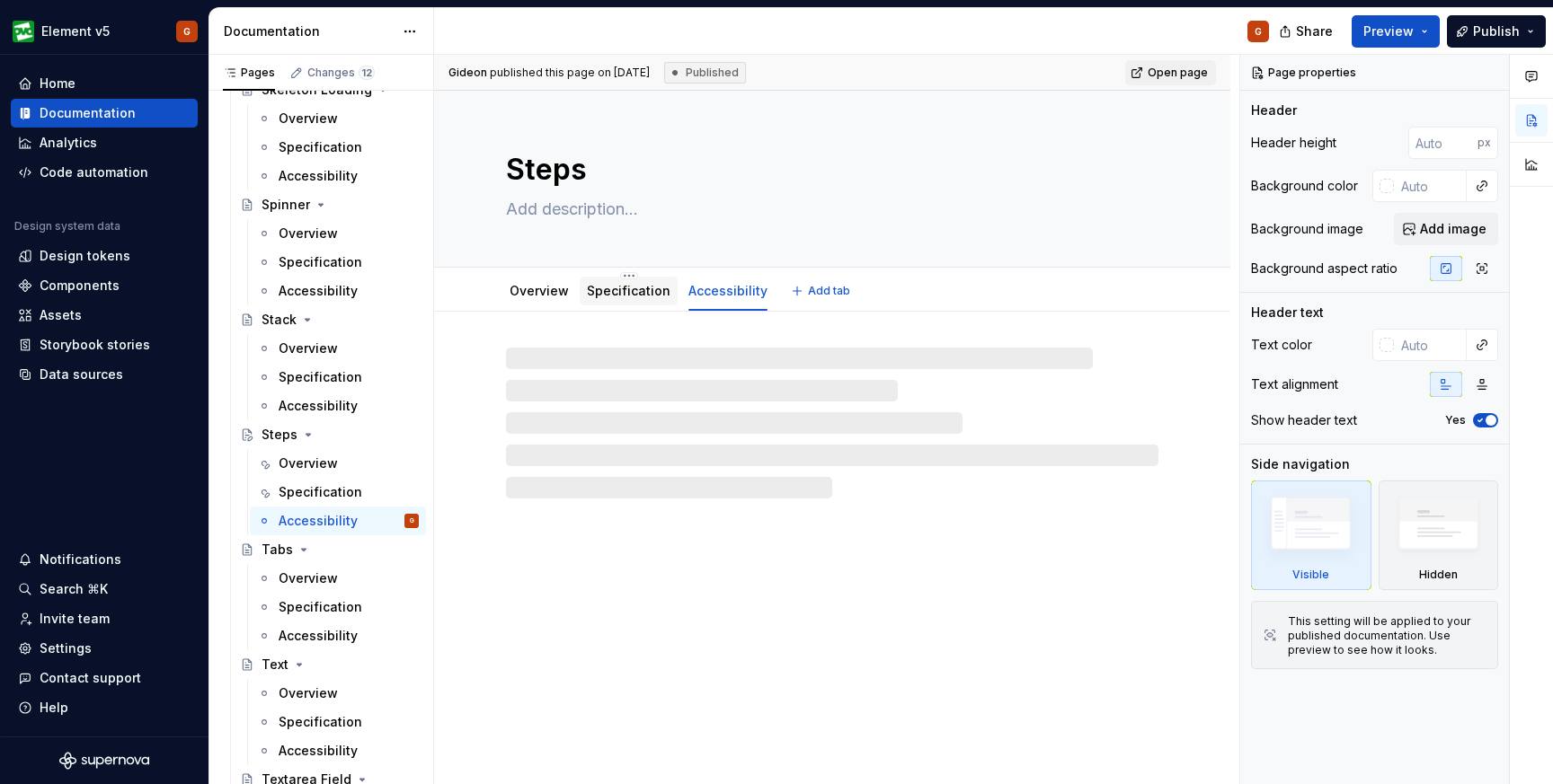
click at [626, 290] on link "Specification" at bounding box center [629, 291] width 84 height 16
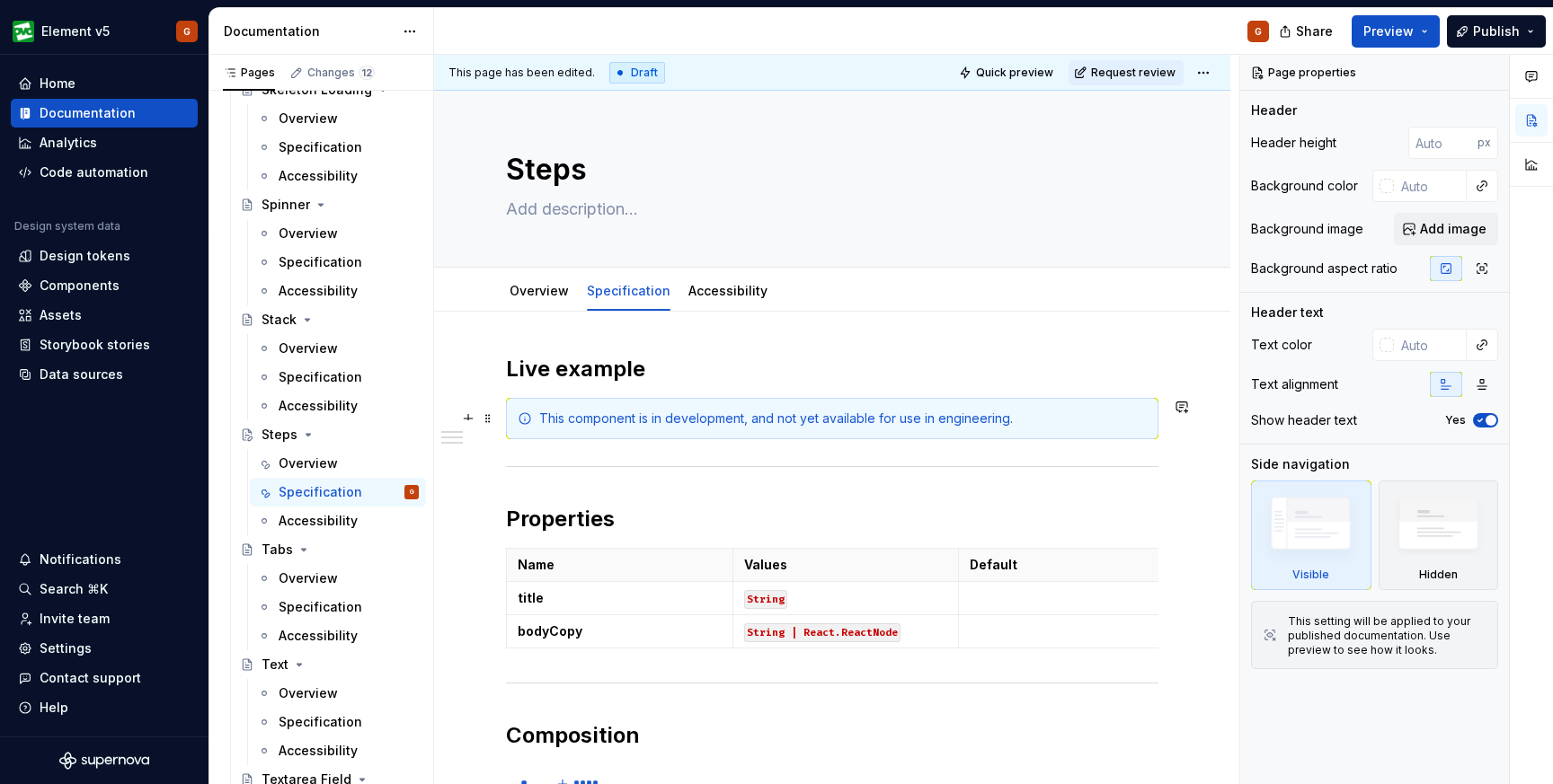
click at [1026, 419] on div "This component is in development, and not yet available for use in engineering." at bounding box center [843, 418] width 608 height 18
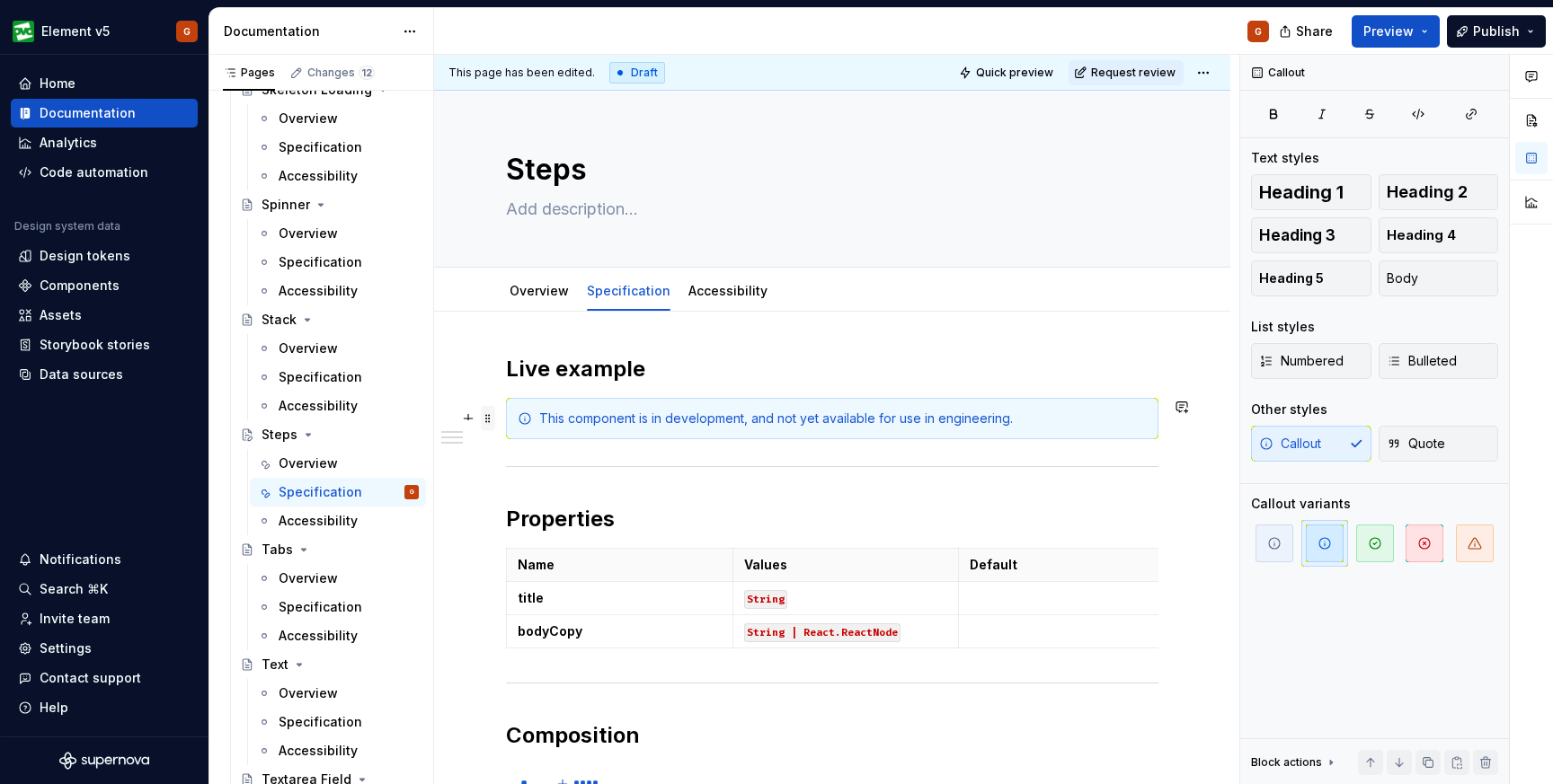
click at [488, 420] on span at bounding box center [488, 419] width 15 height 25
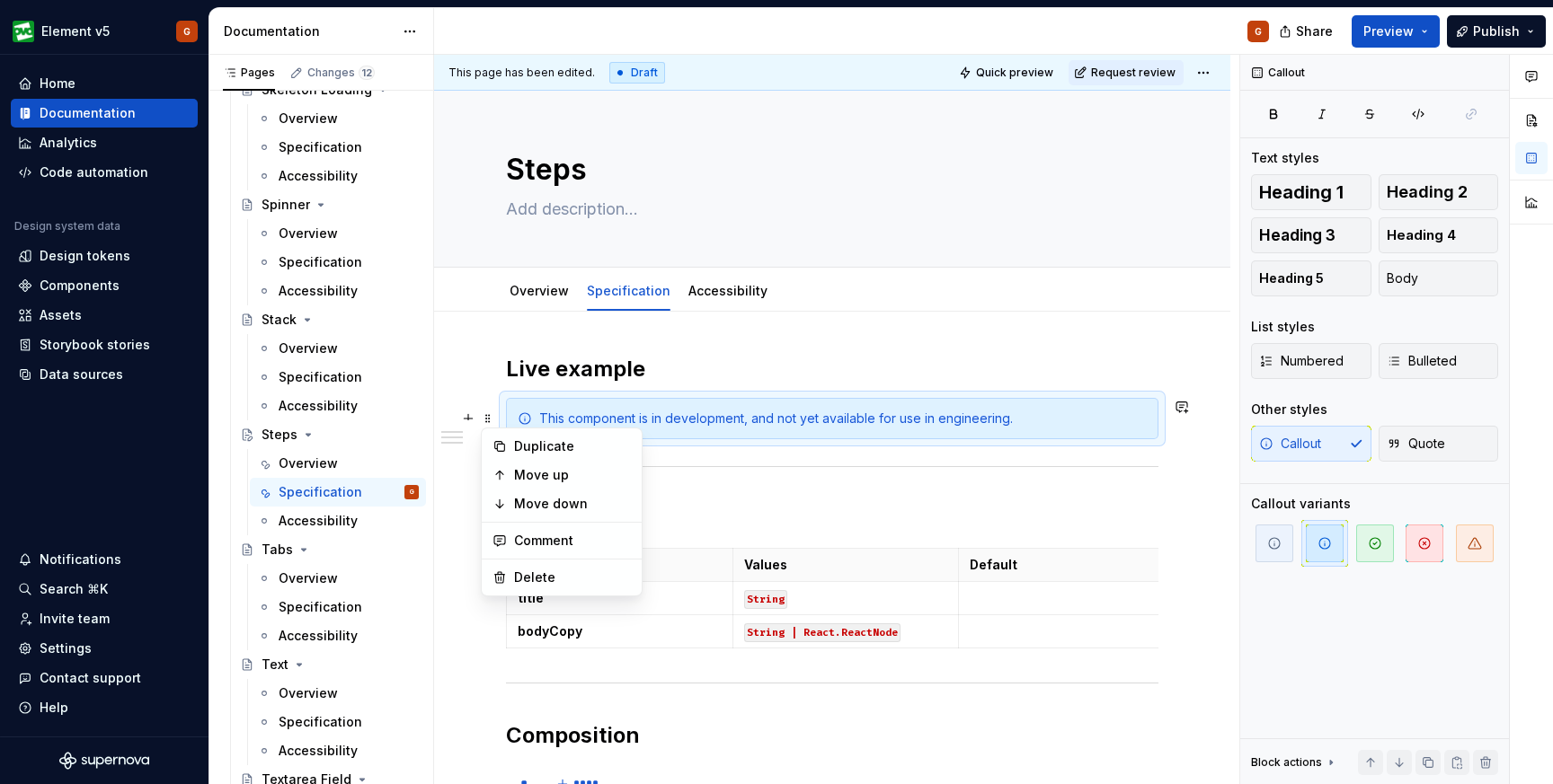
click at [567, 418] on div "This component is in development, and not yet available for use in engineering." at bounding box center [843, 418] width 608 height 18
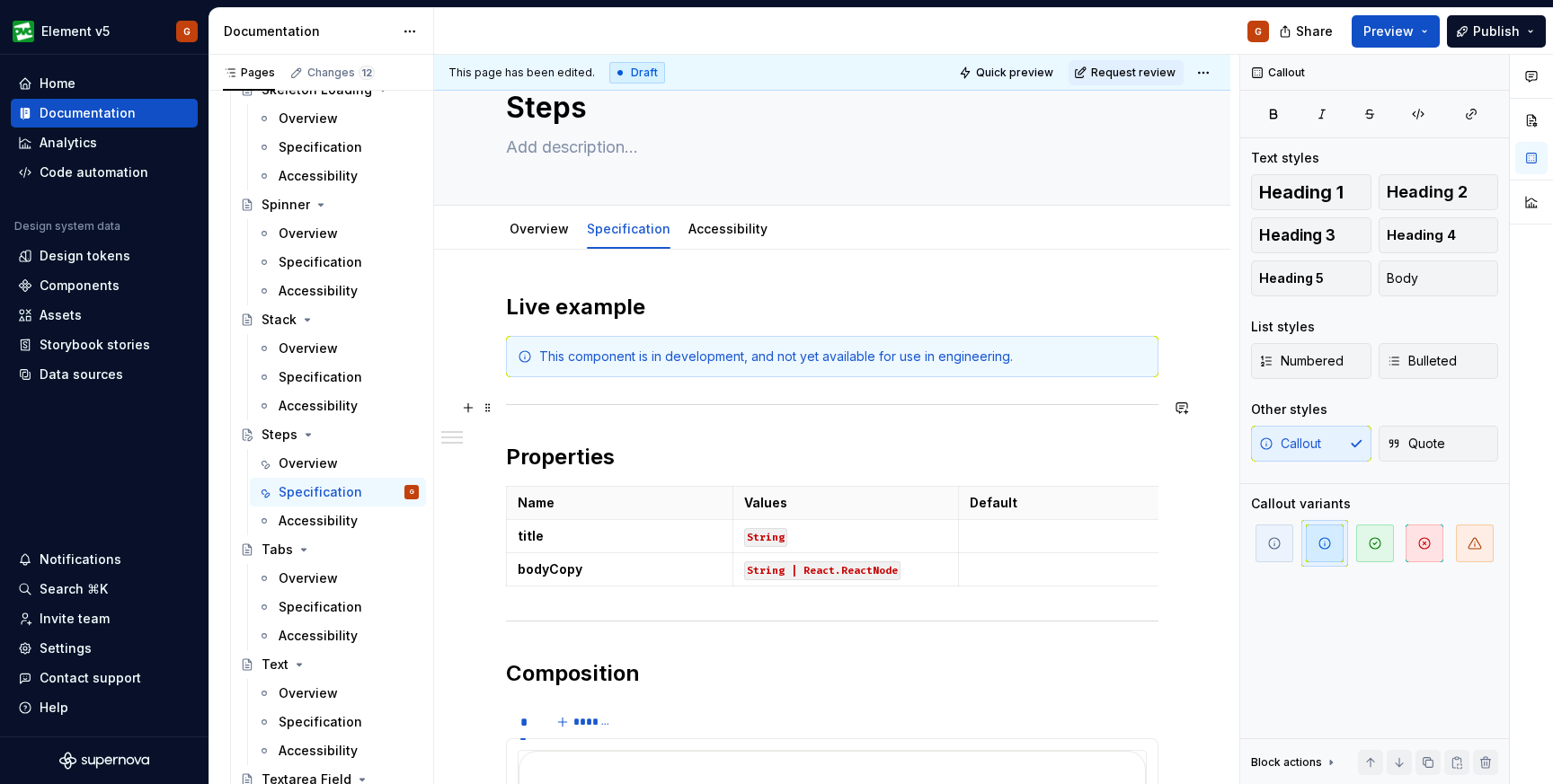
scroll to position [63, 0]
click at [600, 337] on div "This component is in development, and not yet available for use in engineering." at bounding box center [832, 356] width 653 height 41
click at [485, 357] on span at bounding box center [488, 356] width 15 height 25
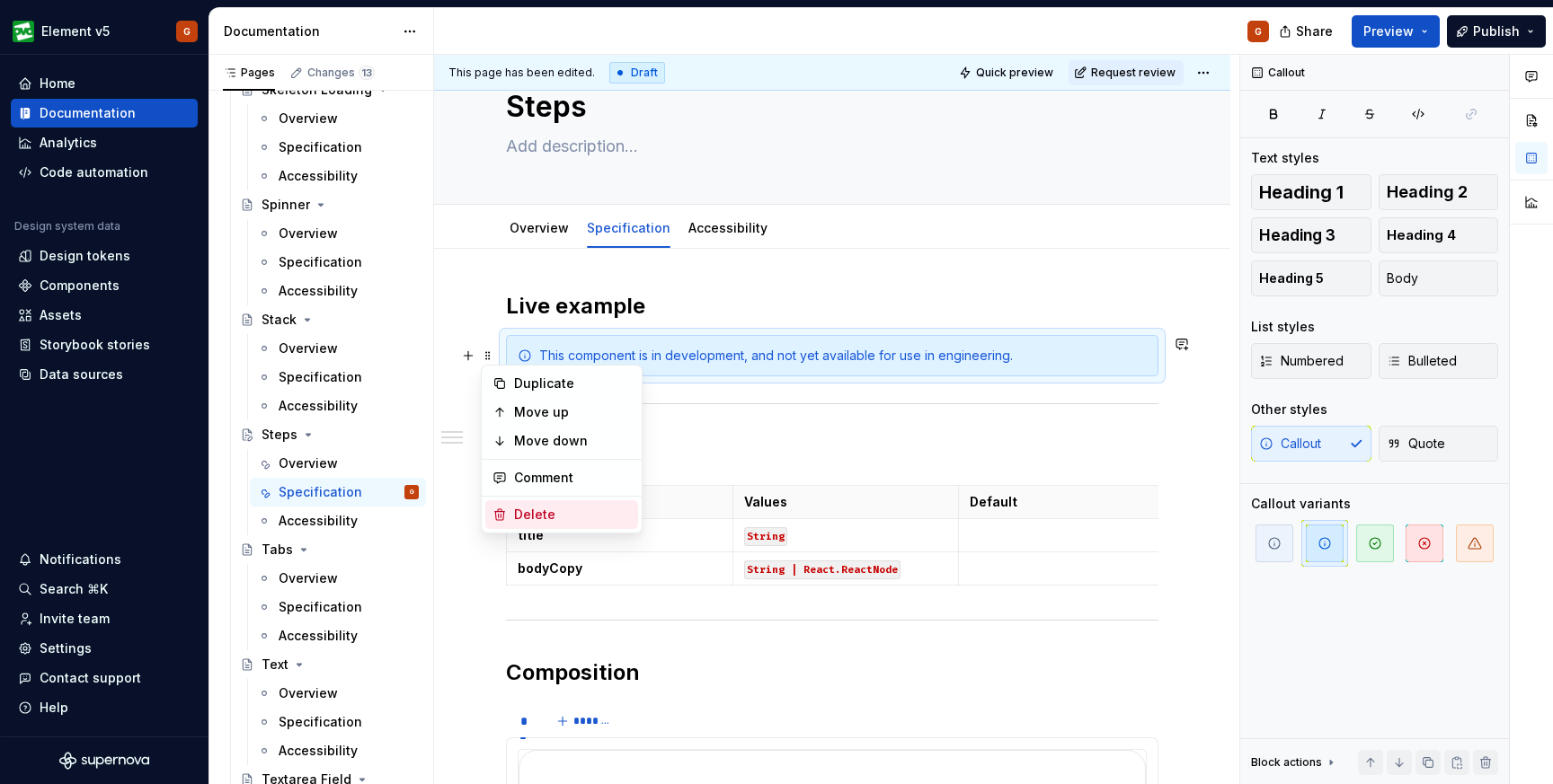
click at [549, 523] on div "Delete" at bounding box center [573, 515] width 117 height 18
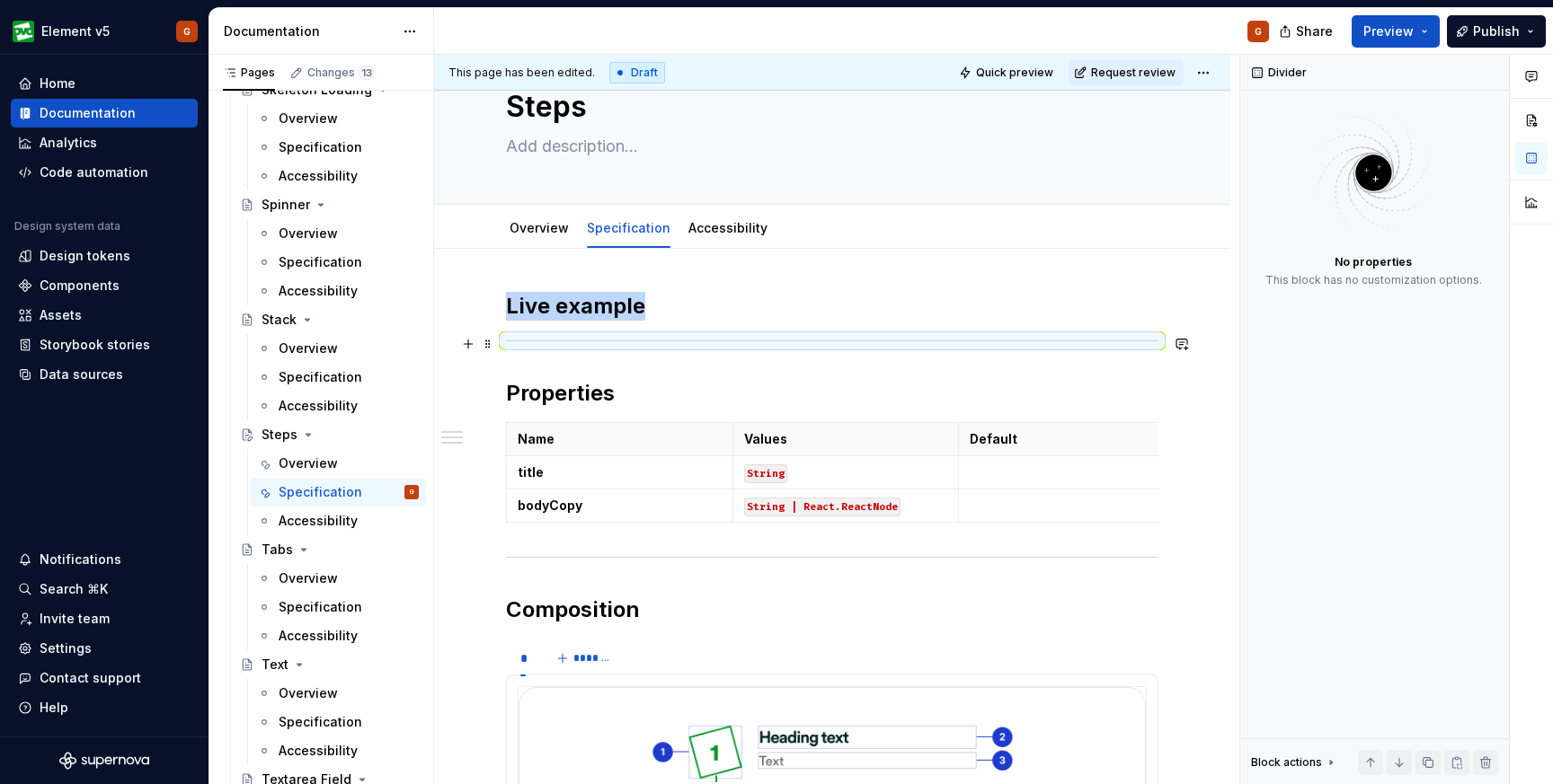
click at [506, 337] on div at bounding box center [832, 341] width 653 height 12
click at [685, 314] on h2 "Live example" at bounding box center [832, 305] width 653 height 28
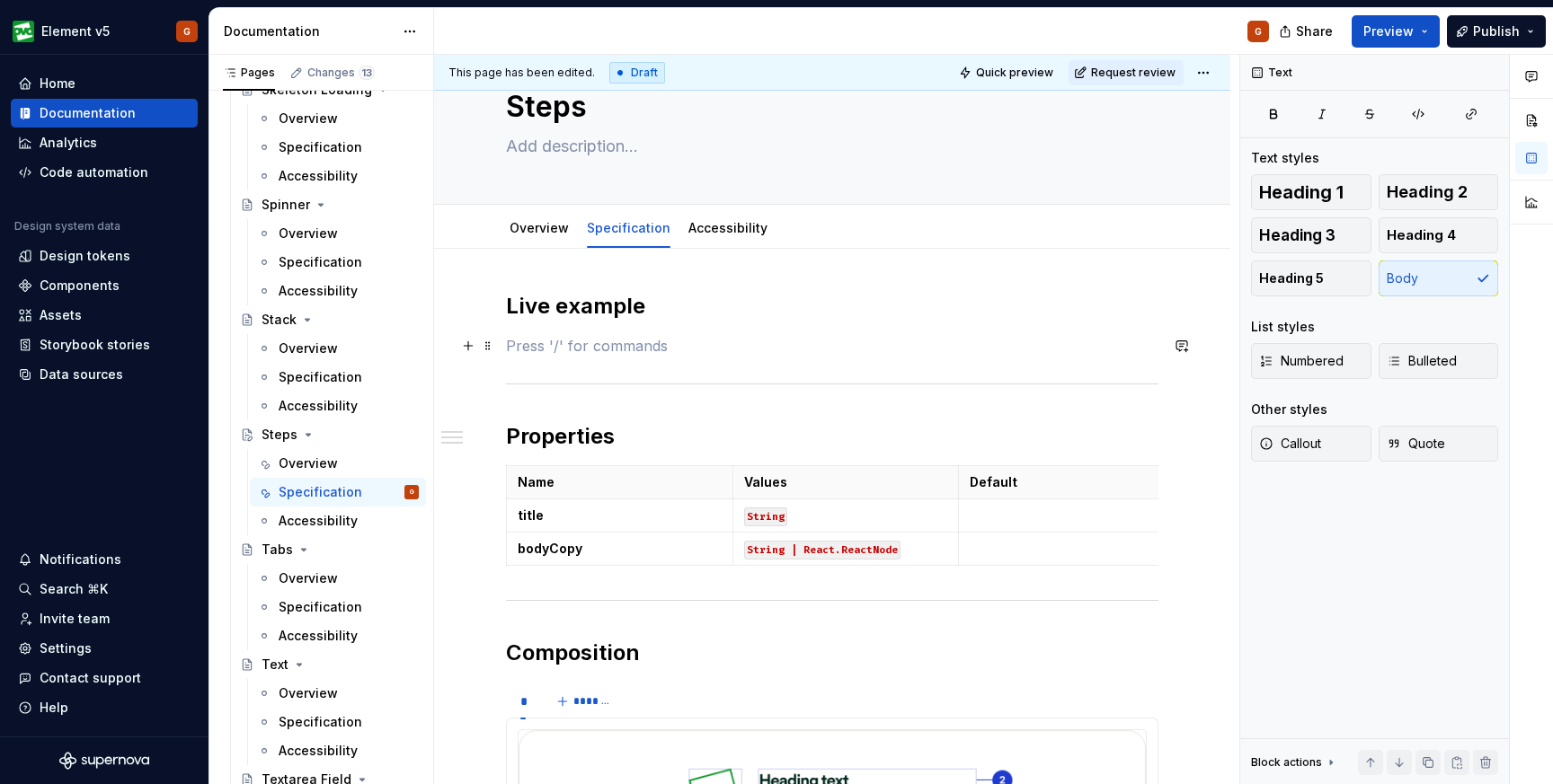
click at [506, 337] on p at bounding box center [832, 346] width 653 height 21
click at [472, 347] on button "button" at bounding box center [468, 346] width 25 height 25
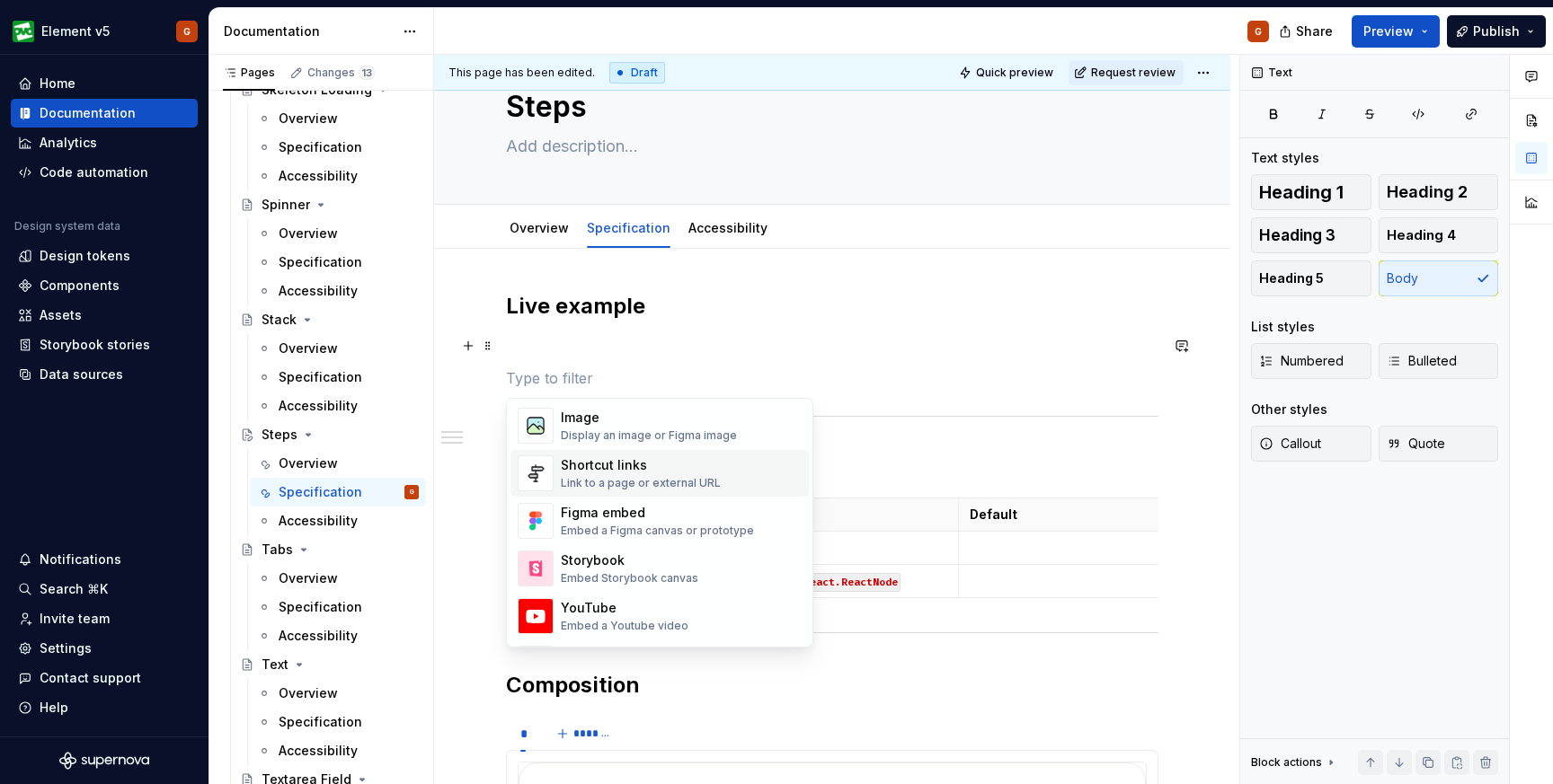
scroll to position [797, 0]
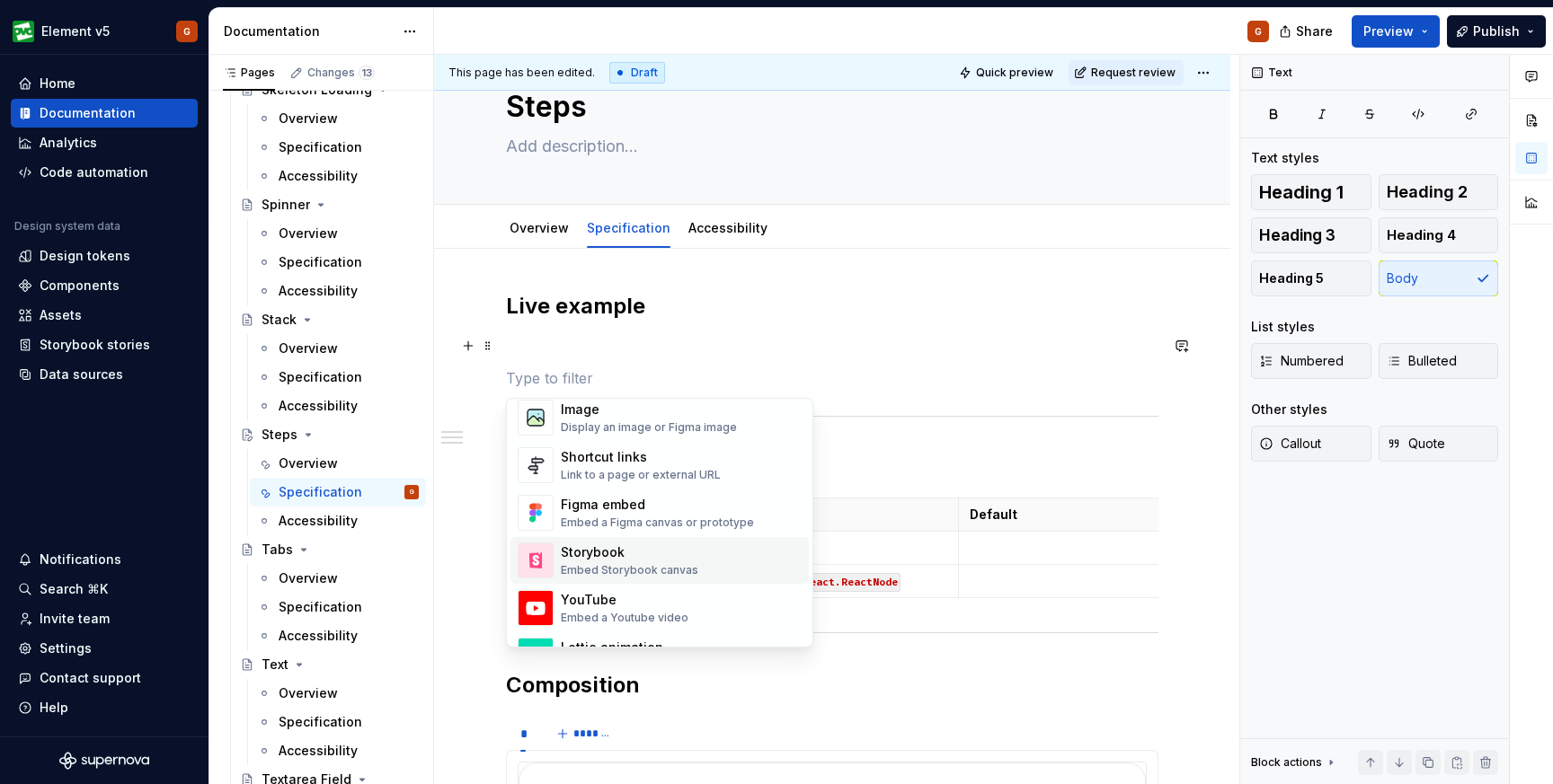
click at [600, 554] on div "Storybook" at bounding box center [629, 552] width 138 height 18
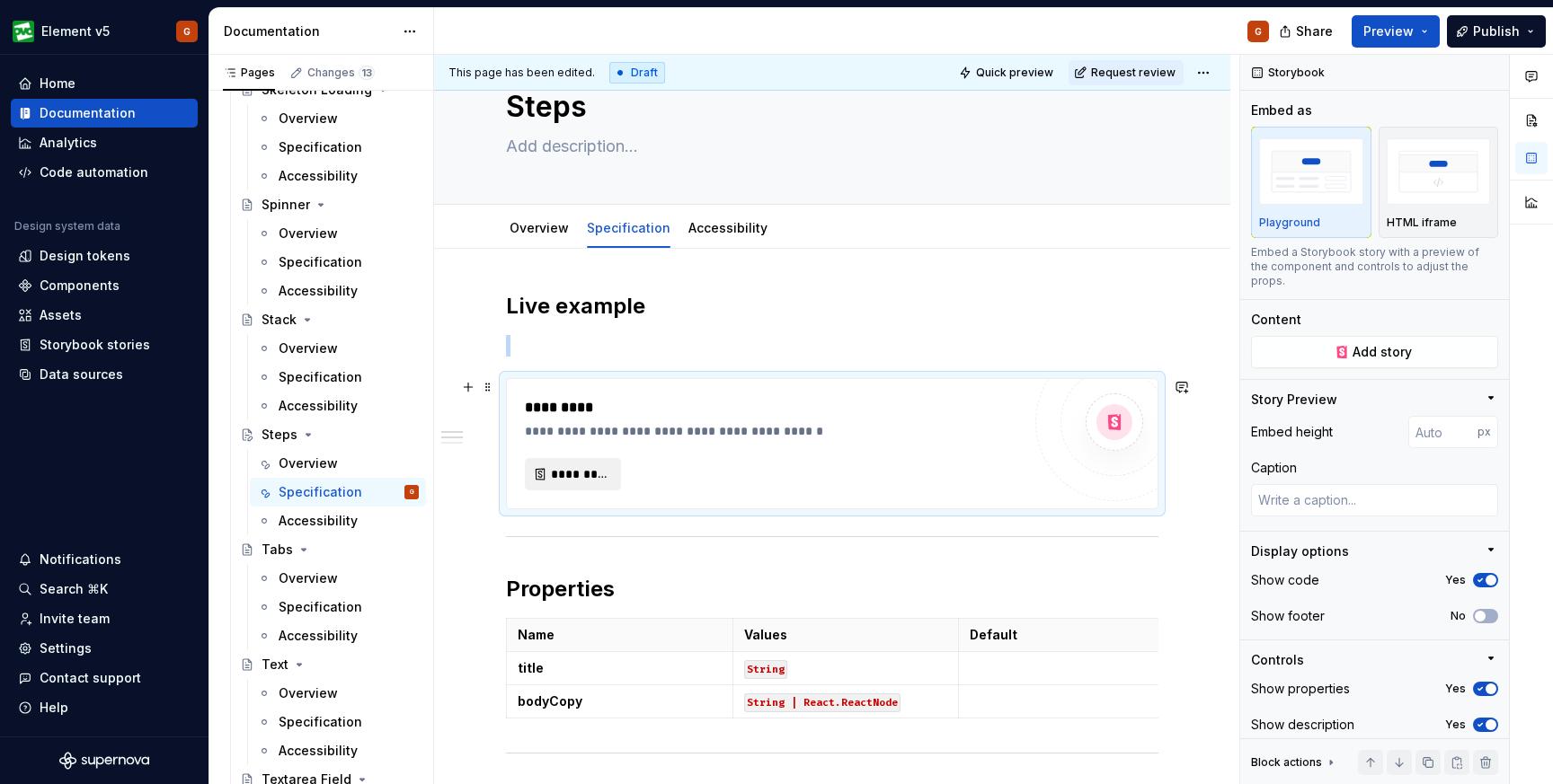
click at [549, 474] on button "*********" at bounding box center [573, 474] width 97 height 32
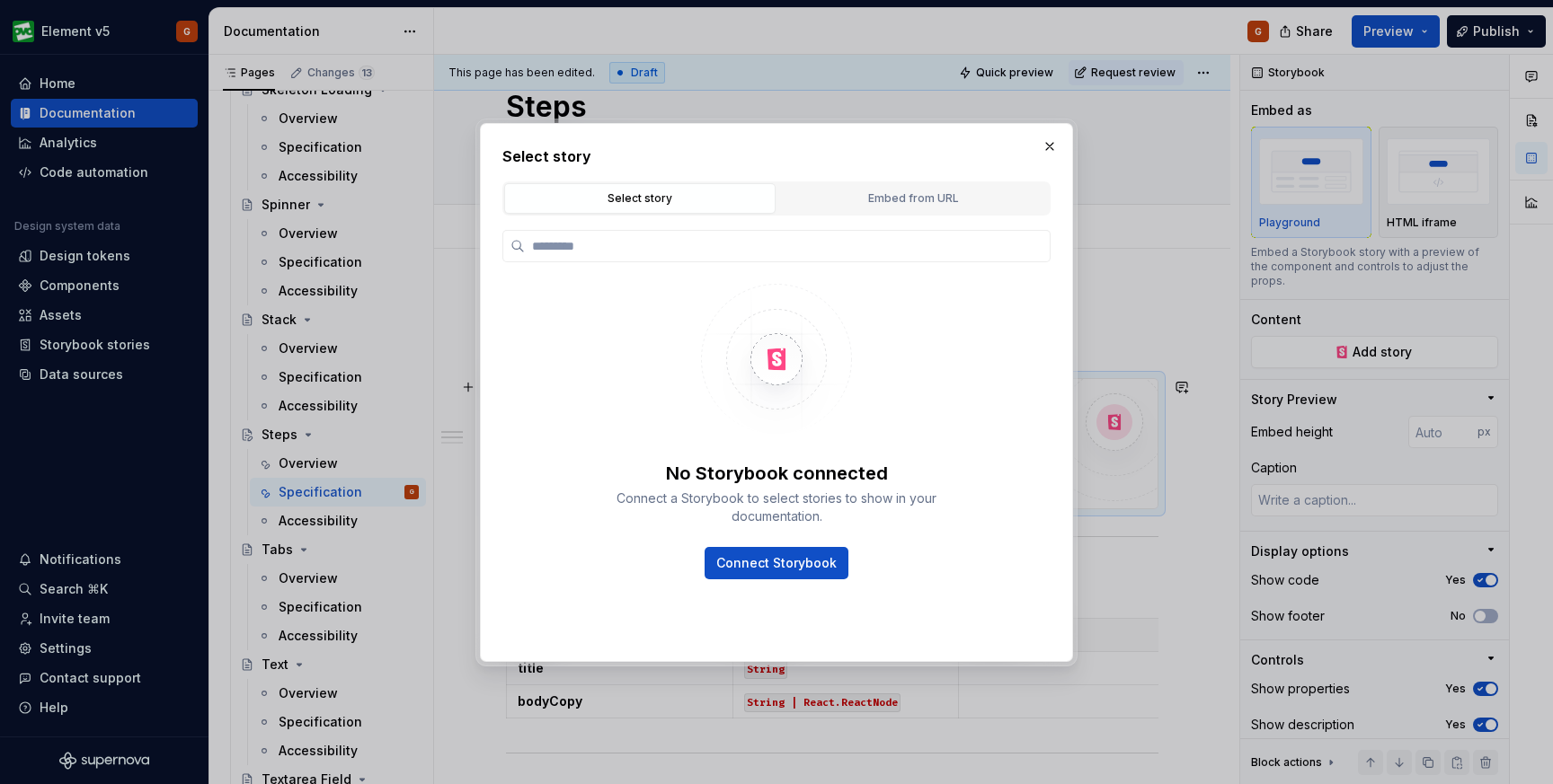
type textarea "*"
type input "**********"
click at [896, 194] on div "Embed from URL" at bounding box center [913, 198] width 259 height 18
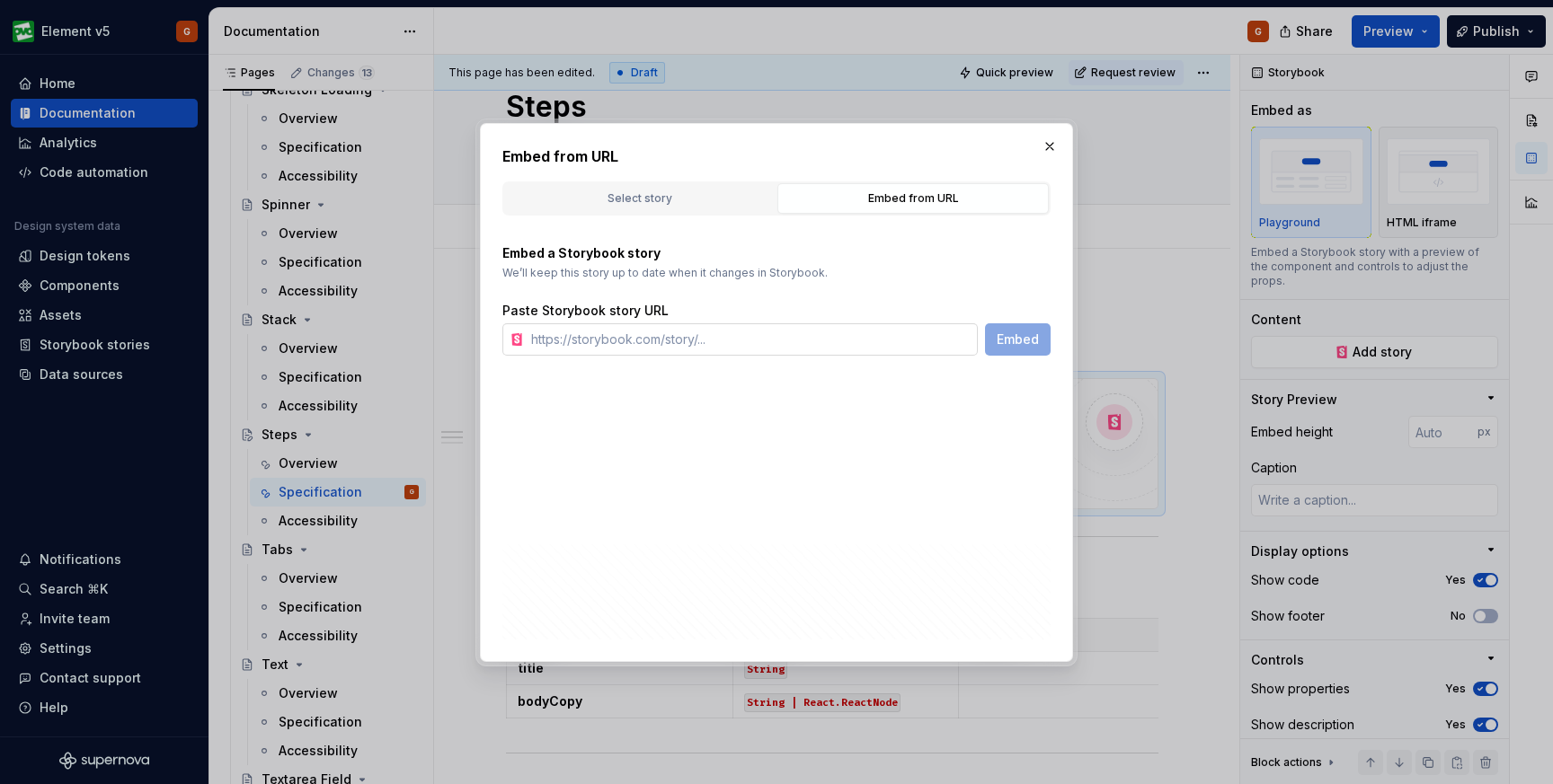
click at [707, 337] on input "text" at bounding box center [750, 339] width 454 height 32
paste input "https://element-storybook.ovotech.org.uk/iframe.html?globals=&args=&id=data-vis…"
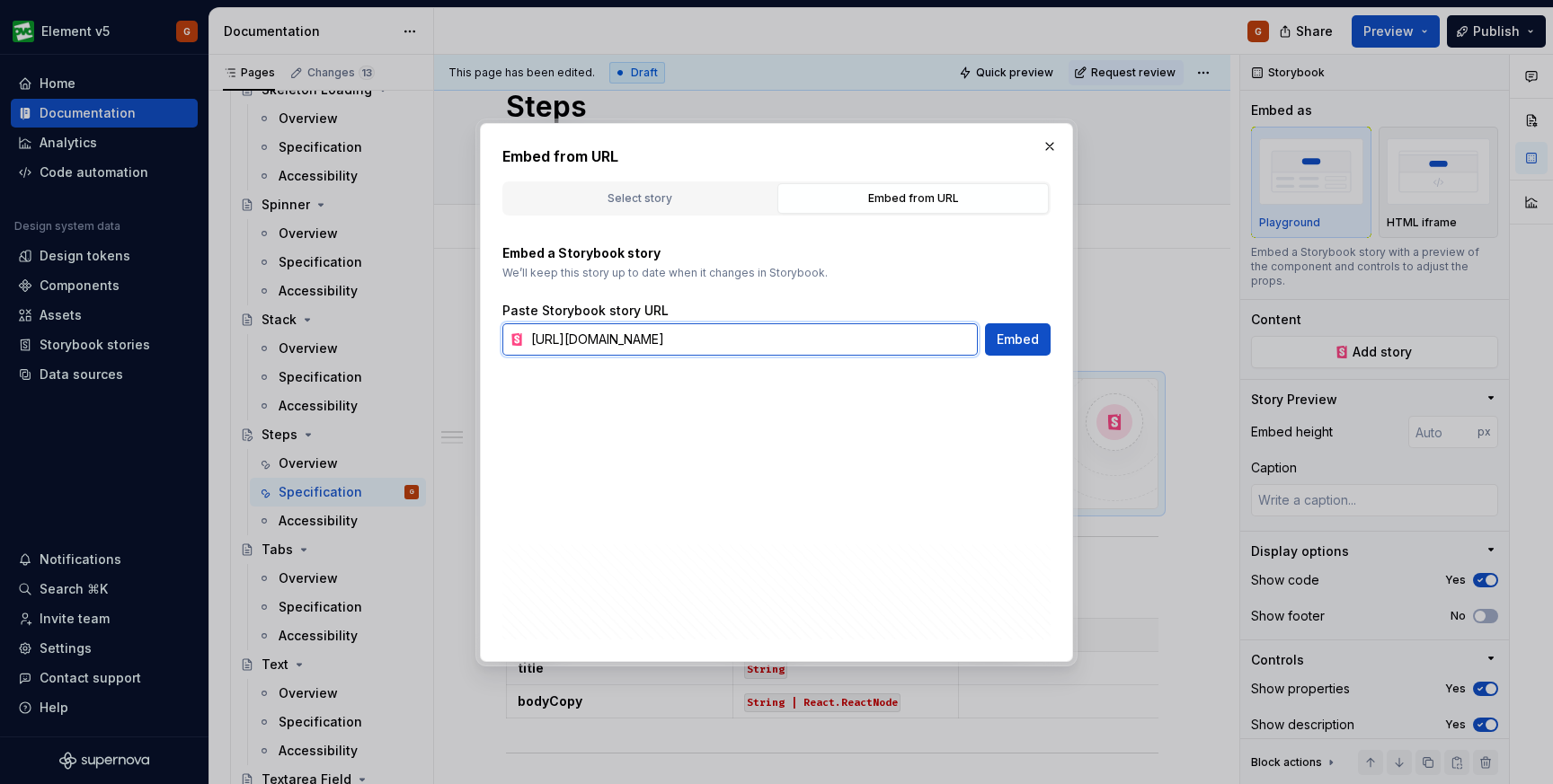
scroll to position [0, 271]
type input "https://element-storybook.ovotech.org.uk/iframe.html?globals=&args=&id=data-vis…"
click at [685, 192] on div "Select story" at bounding box center [639, 198] width 259 height 18
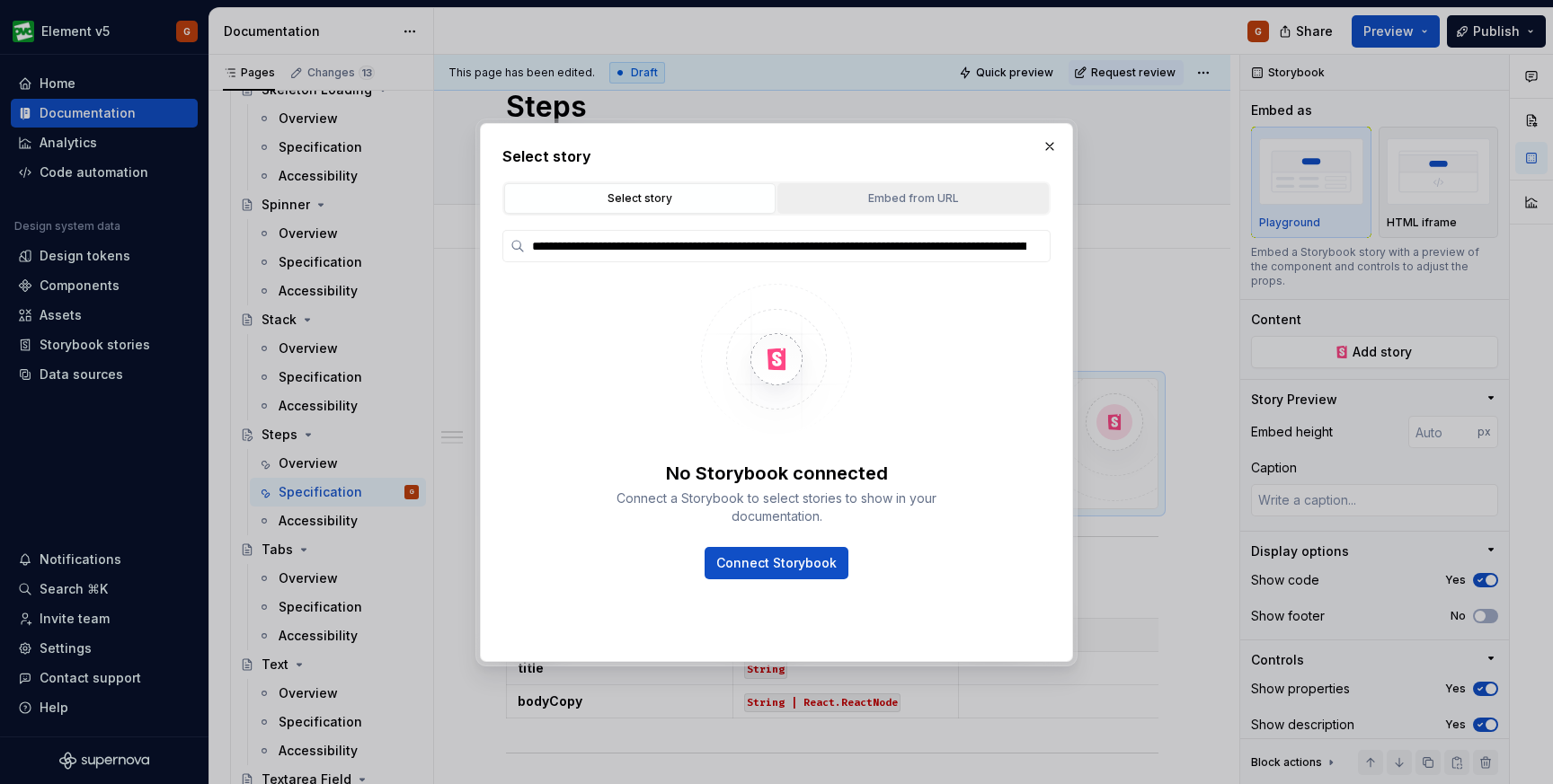
click at [853, 188] on button "Embed from URL" at bounding box center [913, 198] width 271 height 30
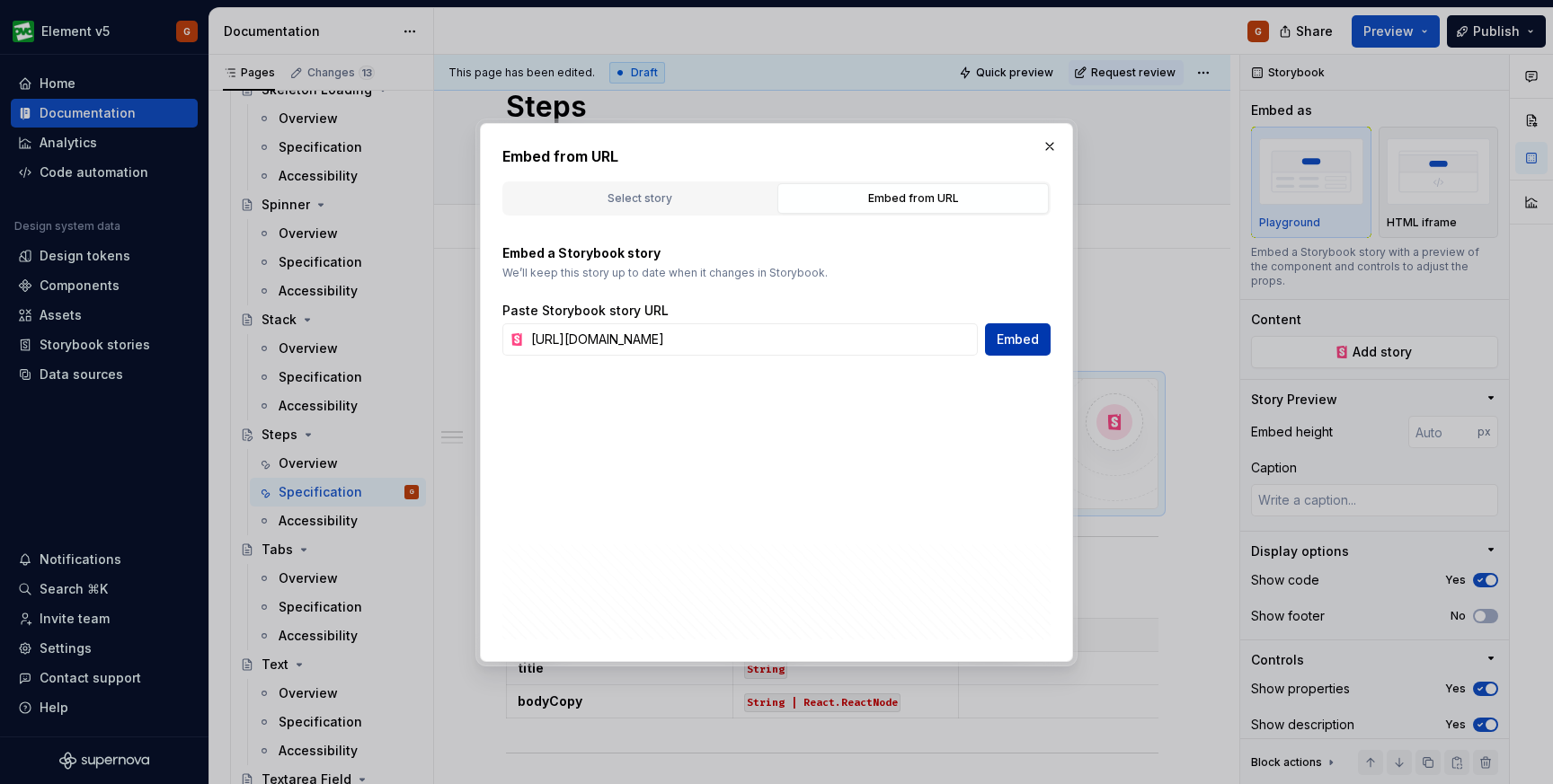
click at [1010, 328] on button "Embed" at bounding box center [1017, 339] width 65 height 32
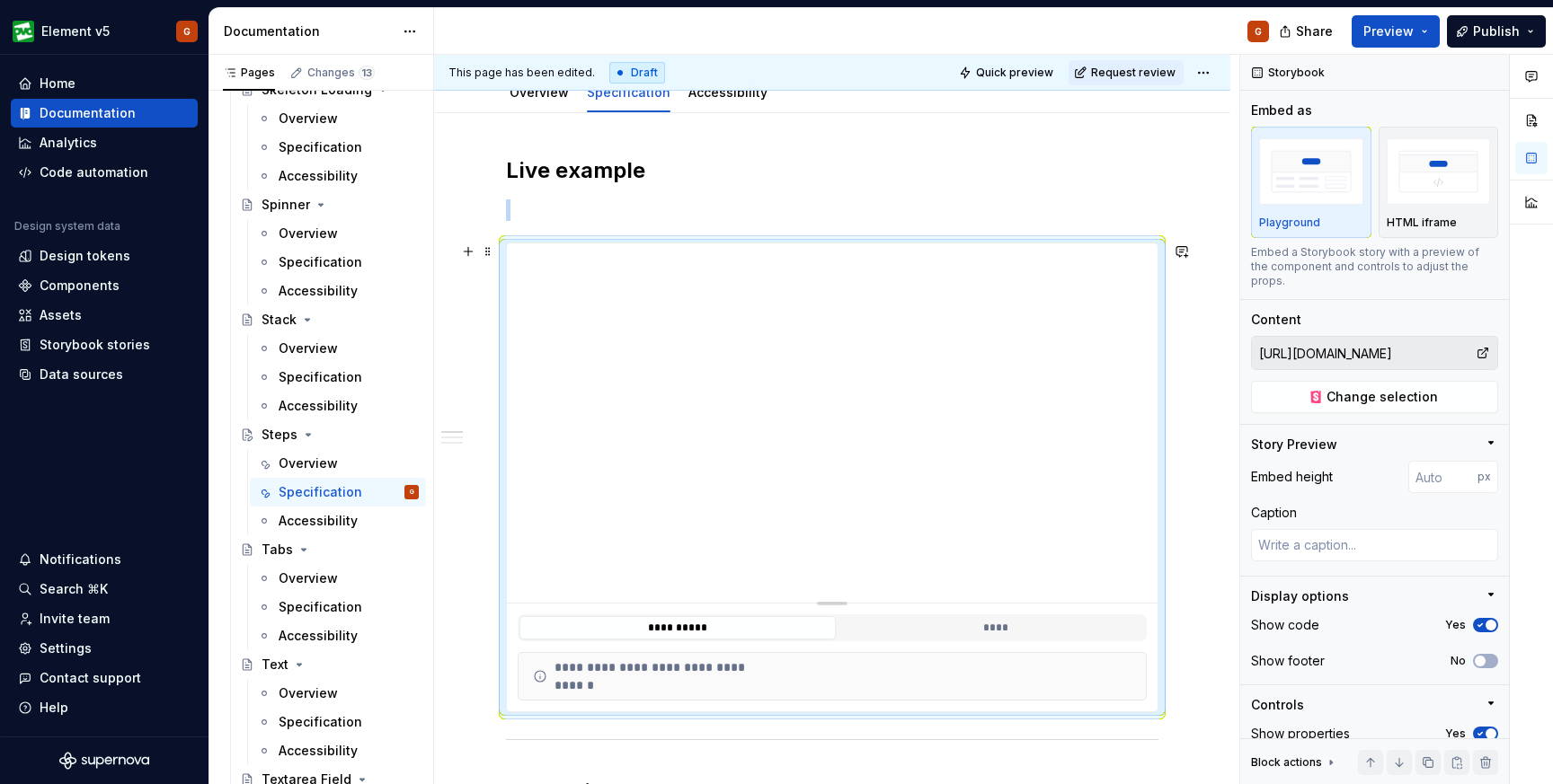
scroll to position [214, 0]
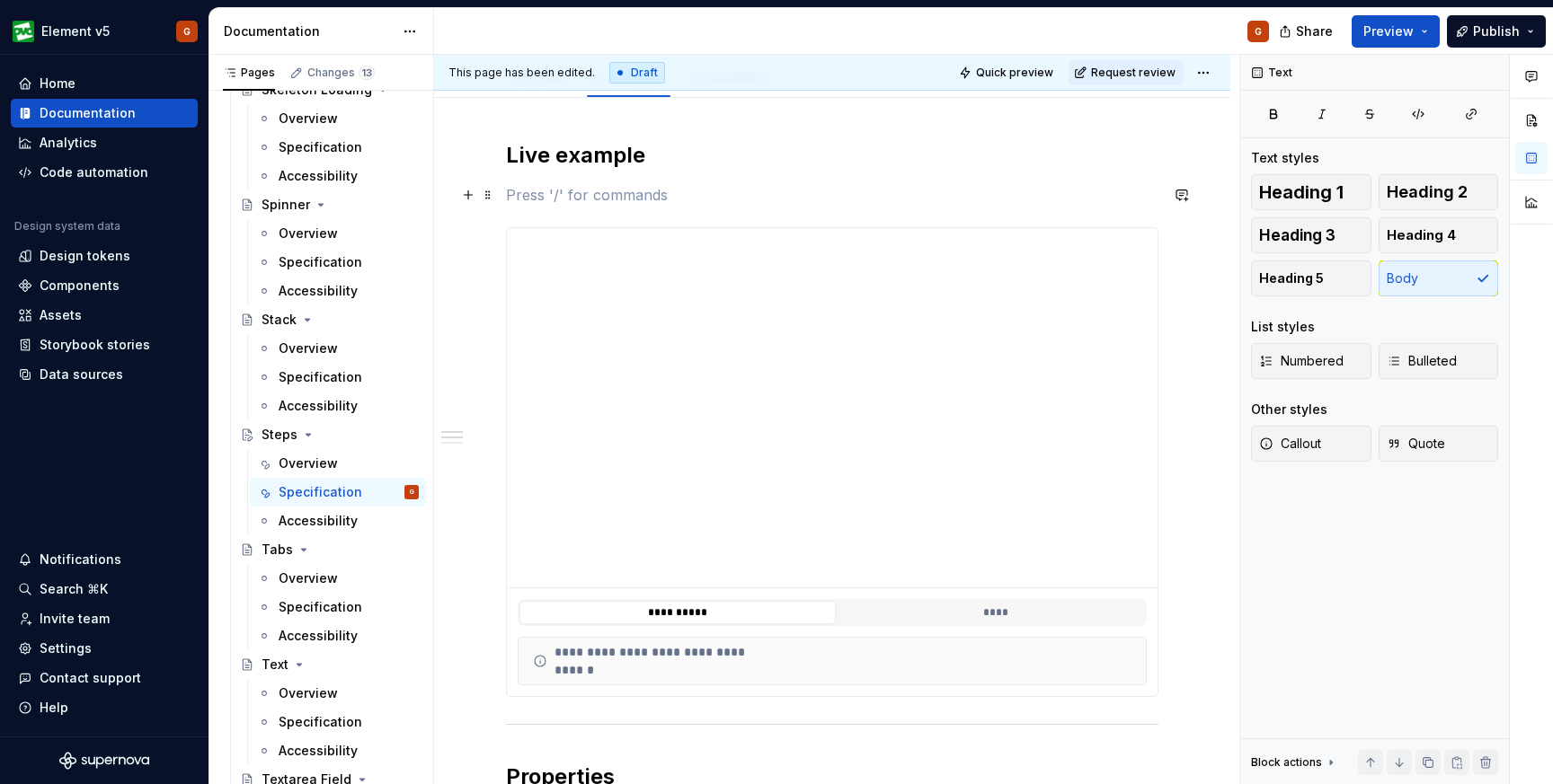
click at [686, 191] on p at bounding box center [832, 195] width 653 height 21
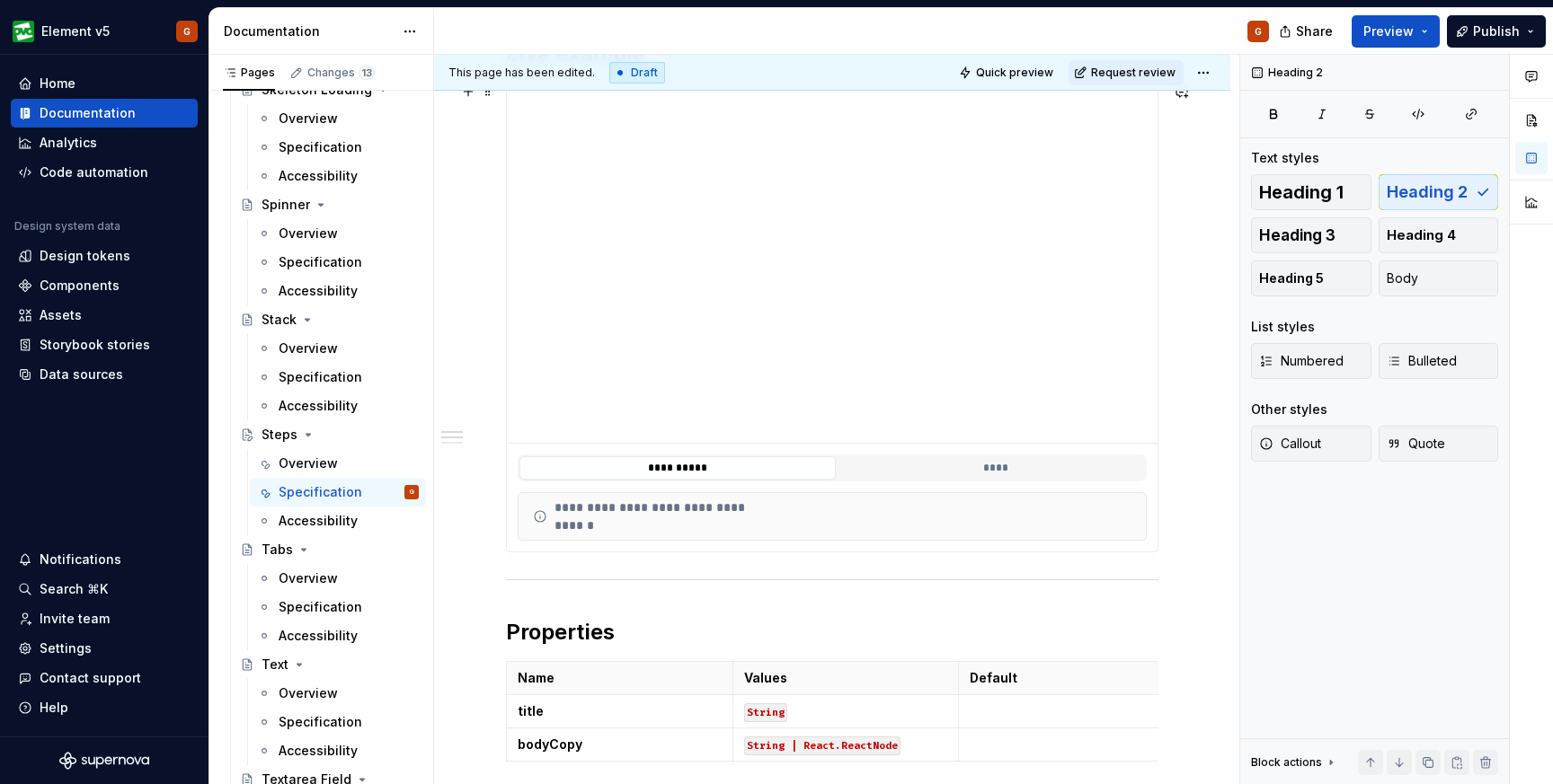
scroll to position [317, 0]
click at [747, 546] on div "**********" at bounding box center [832, 520] width 651 height 59
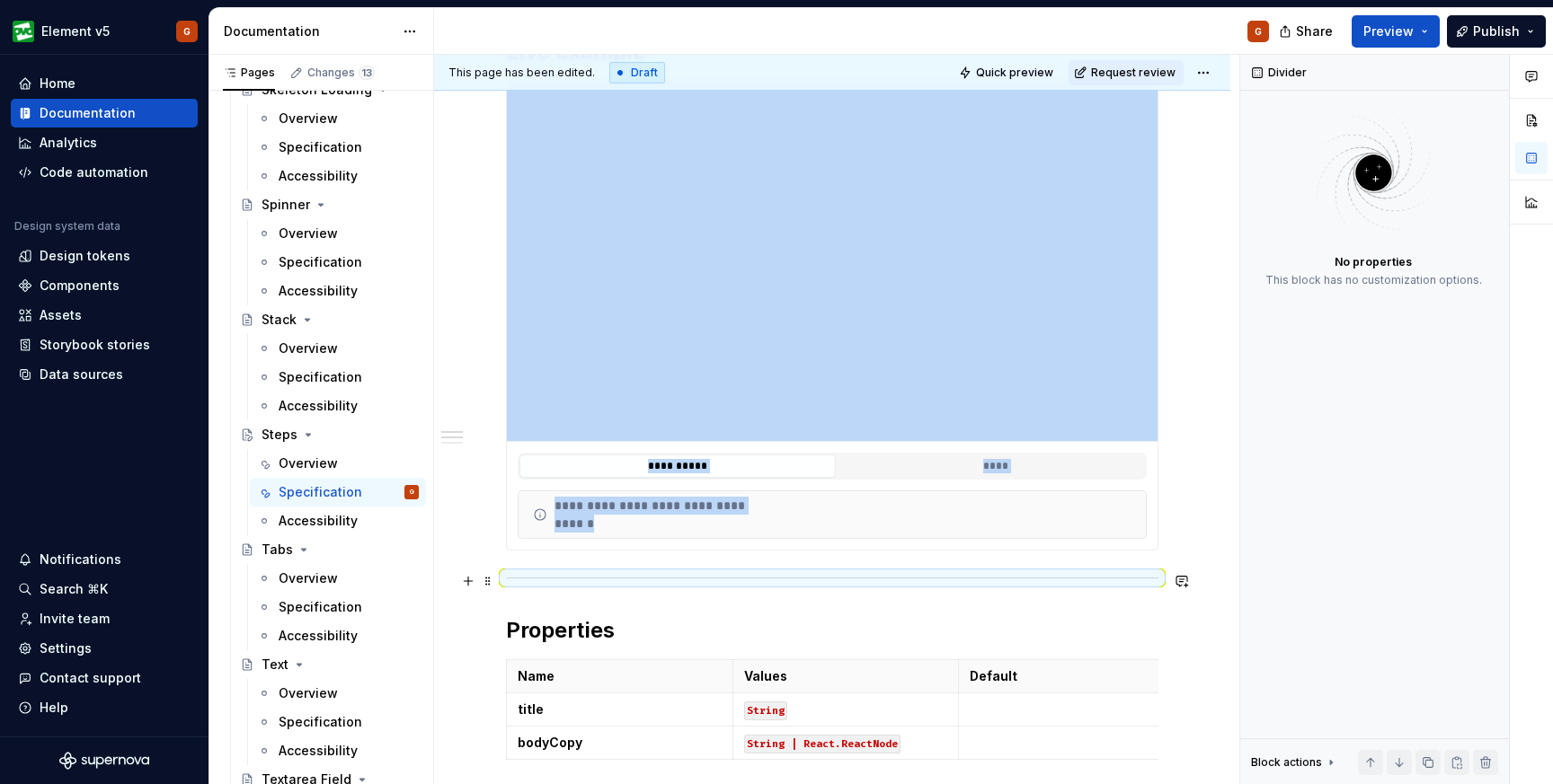
click at [735, 578] on div at bounding box center [832, 578] width 653 height 12
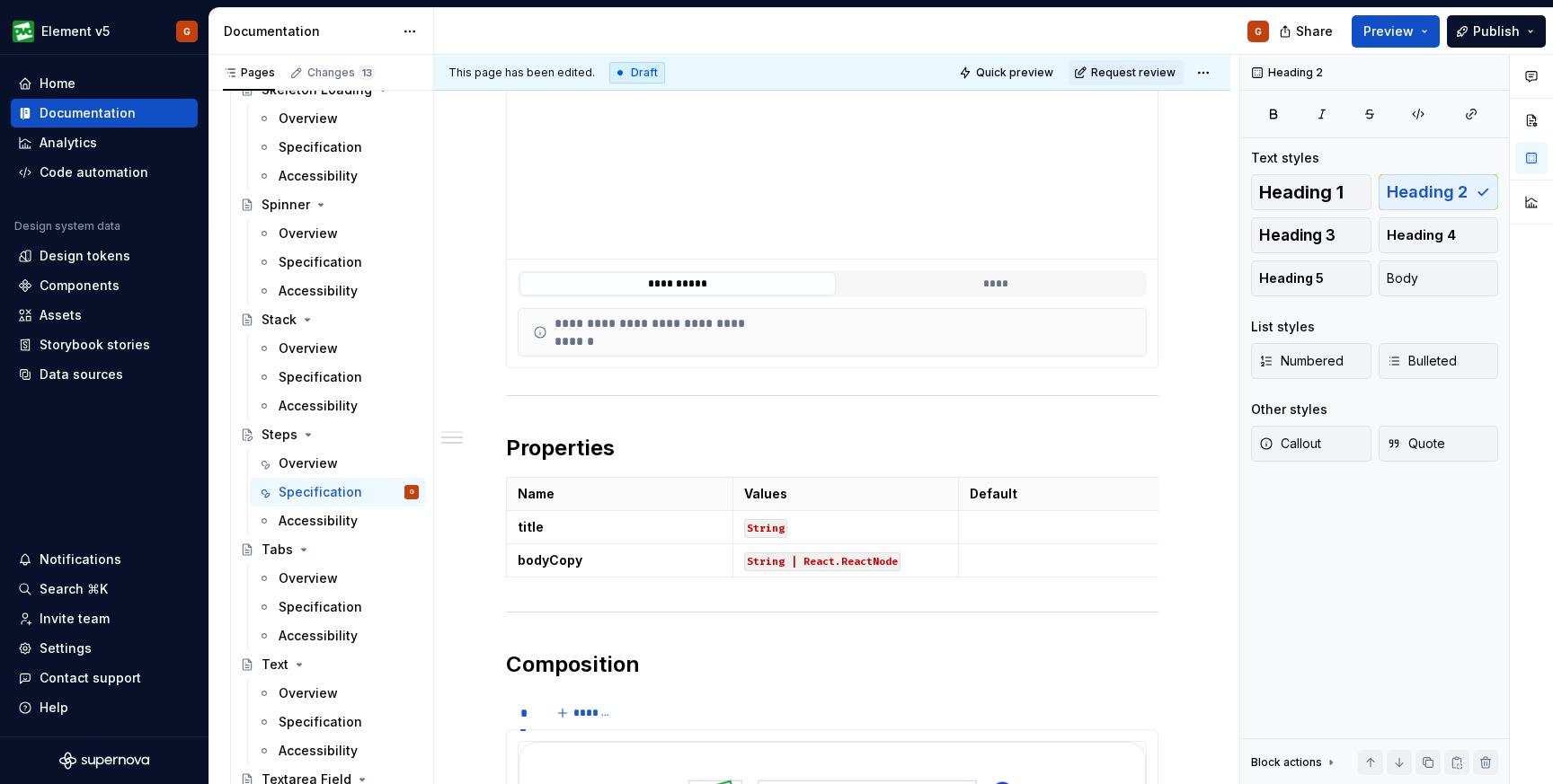
scroll to position [0, 0]
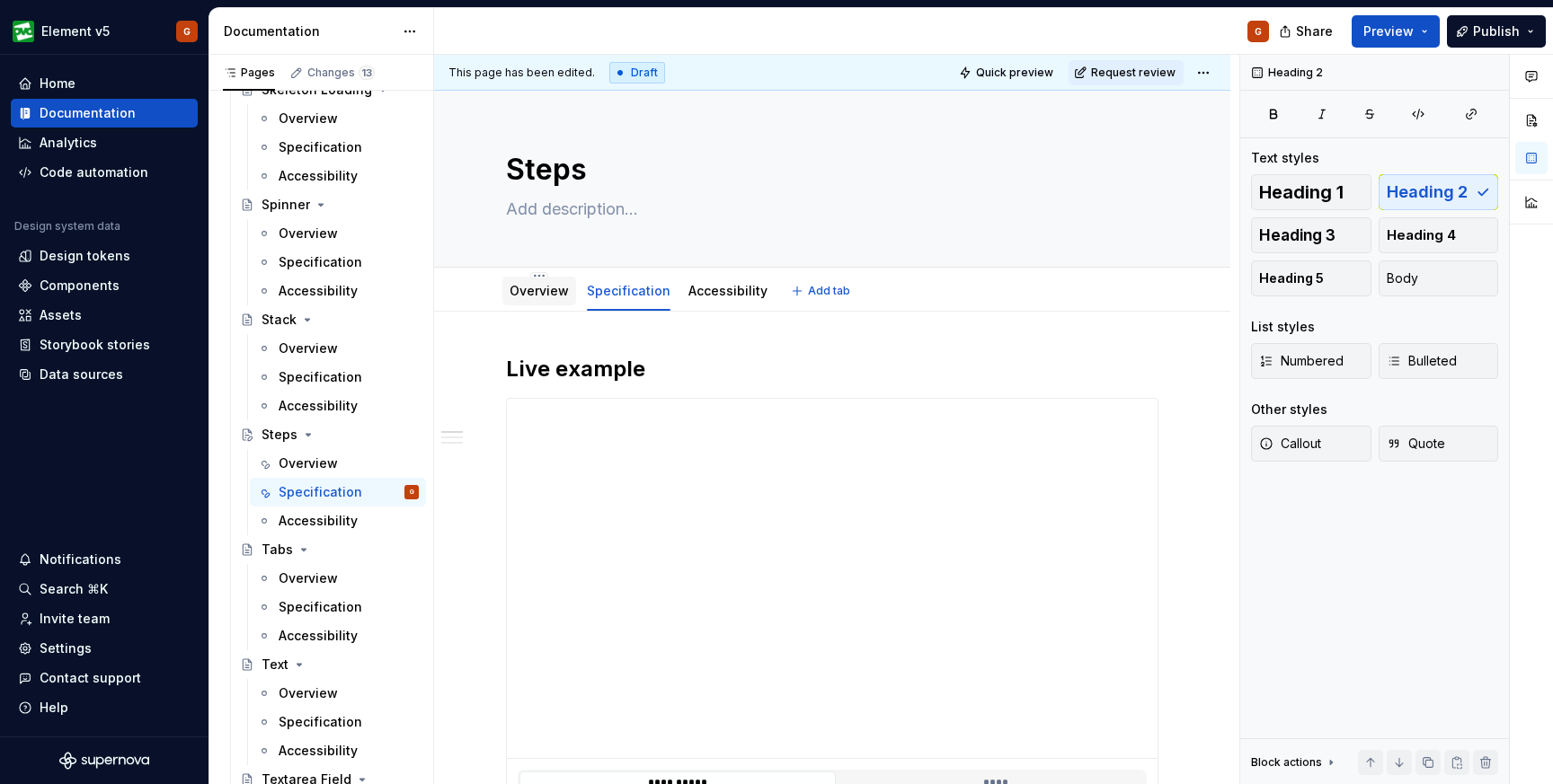
click at [543, 300] on div "Overview" at bounding box center [538, 292] width 60 height 21
click at [544, 292] on link "Overview" at bounding box center [538, 291] width 60 height 16
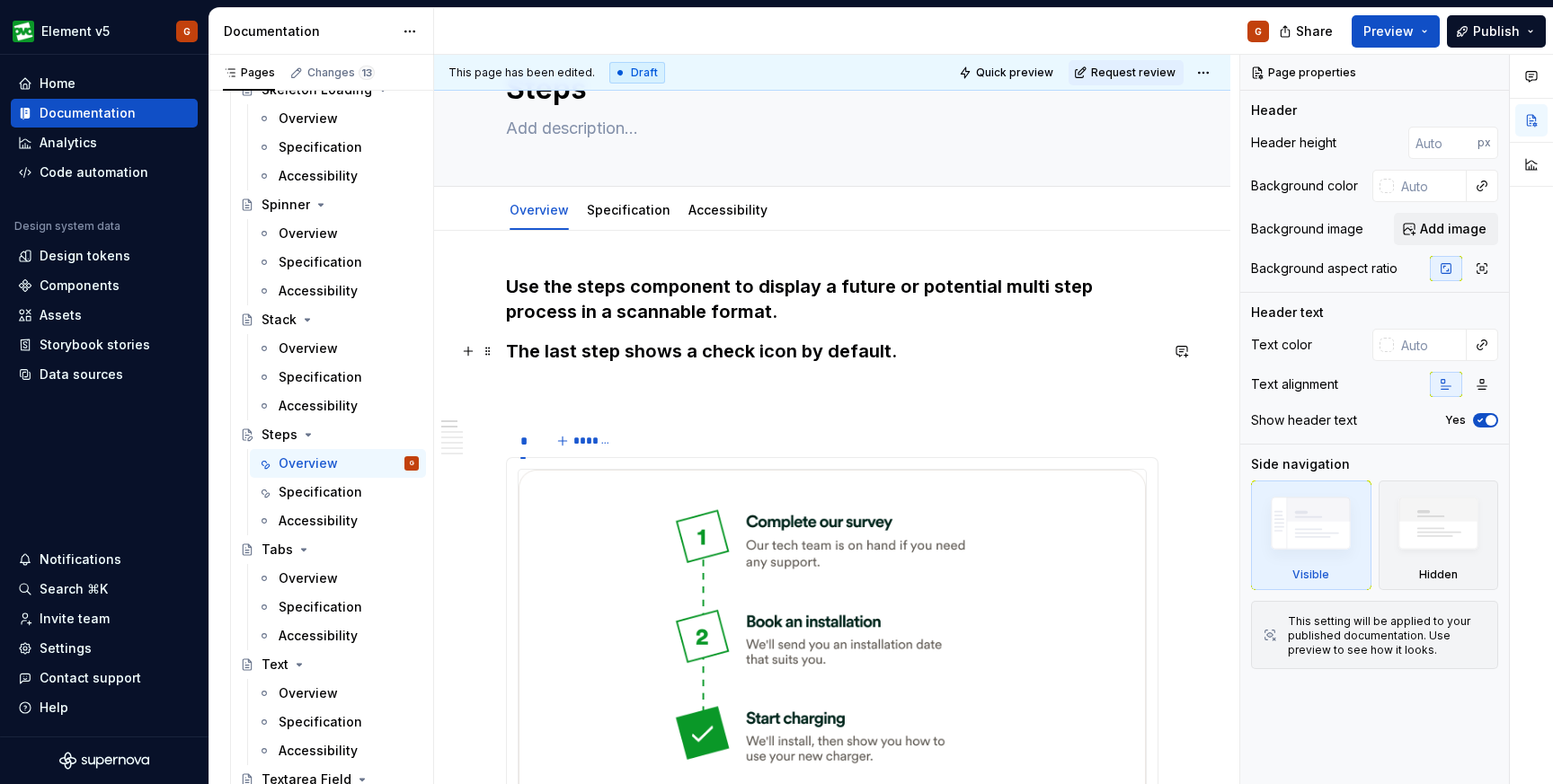
scroll to position [87, 0]
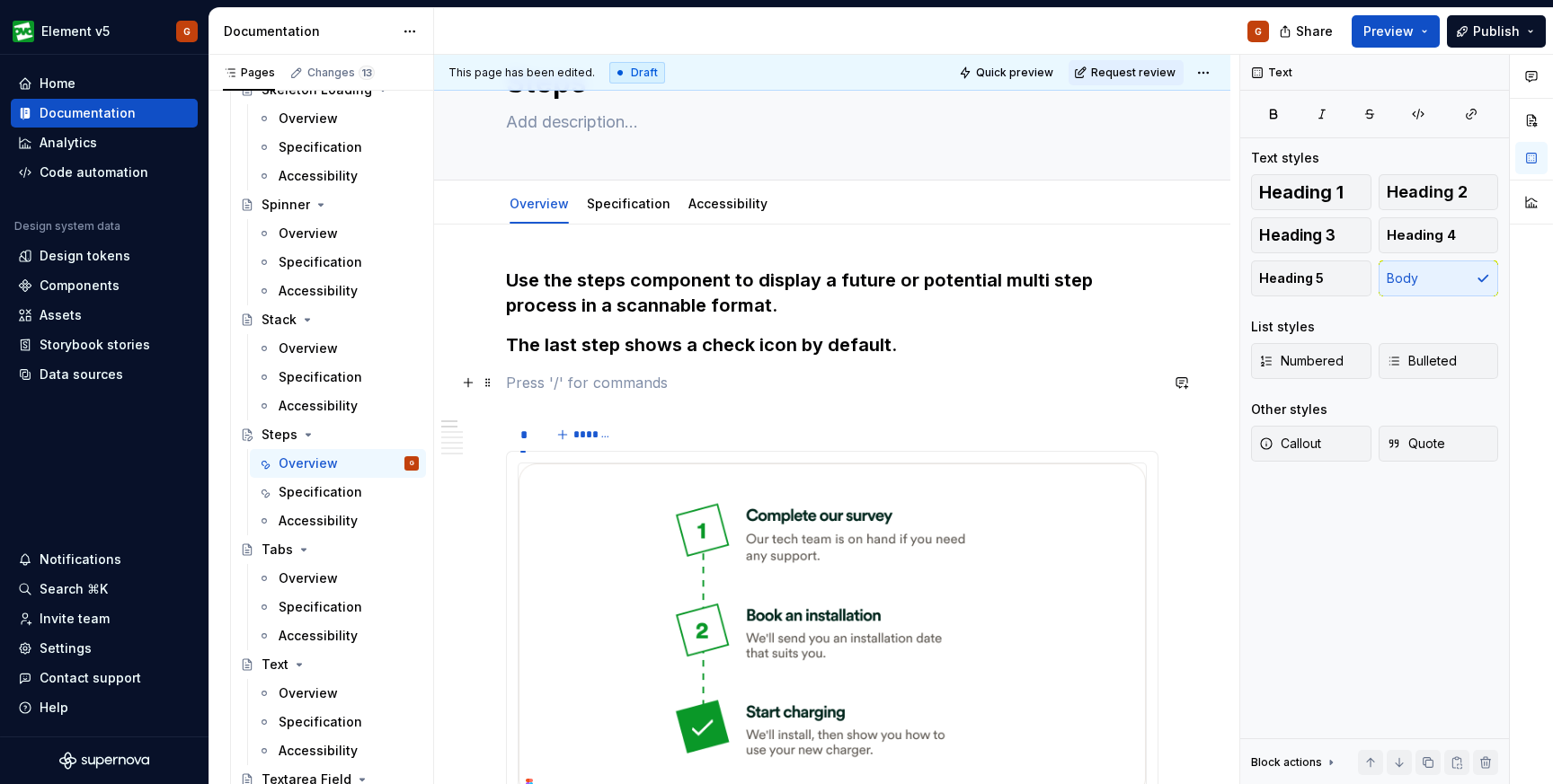
click at [535, 383] on p at bounding box center [832, 382] width 653 height 21
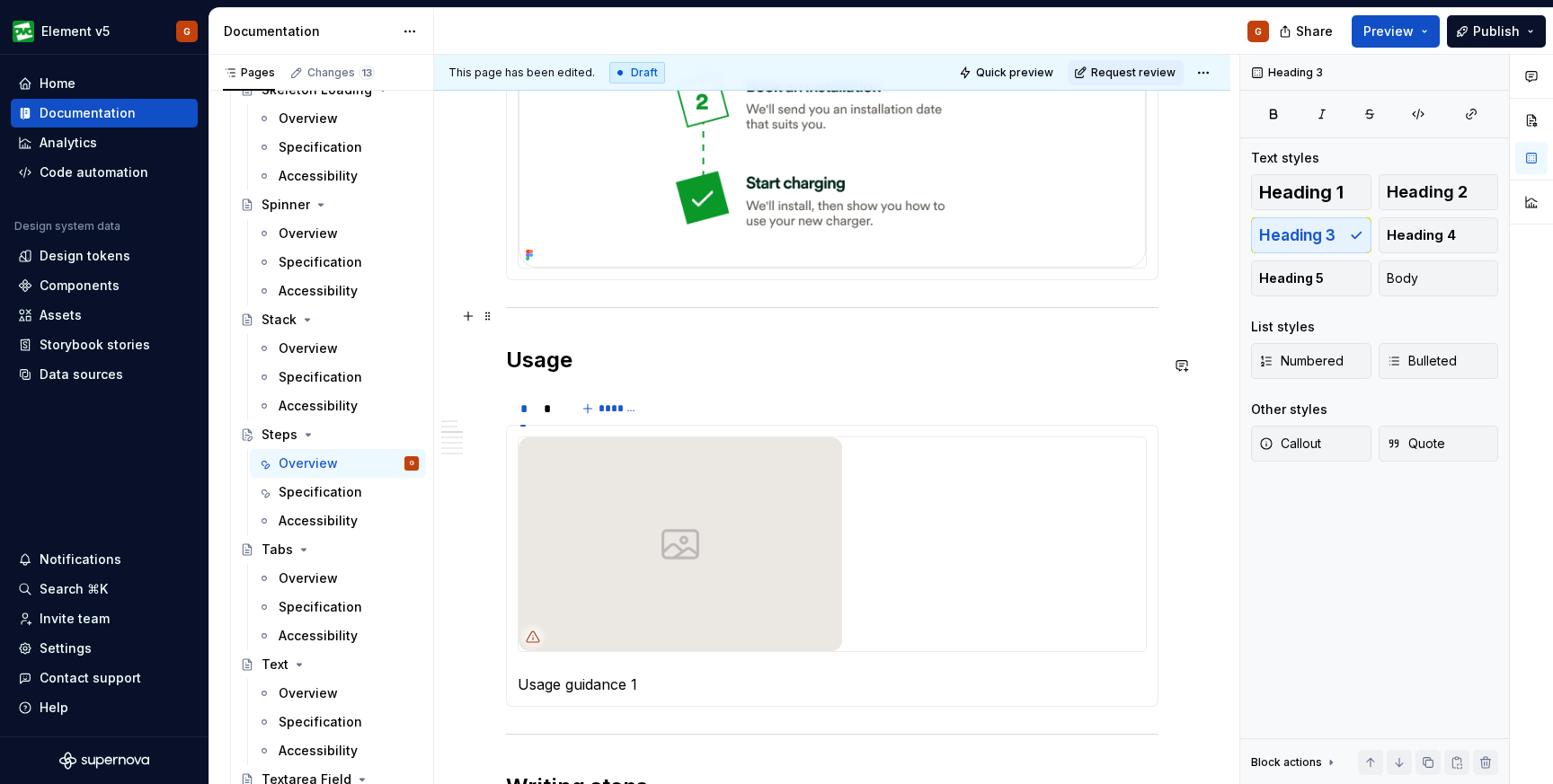
scroll to position [521, 0]
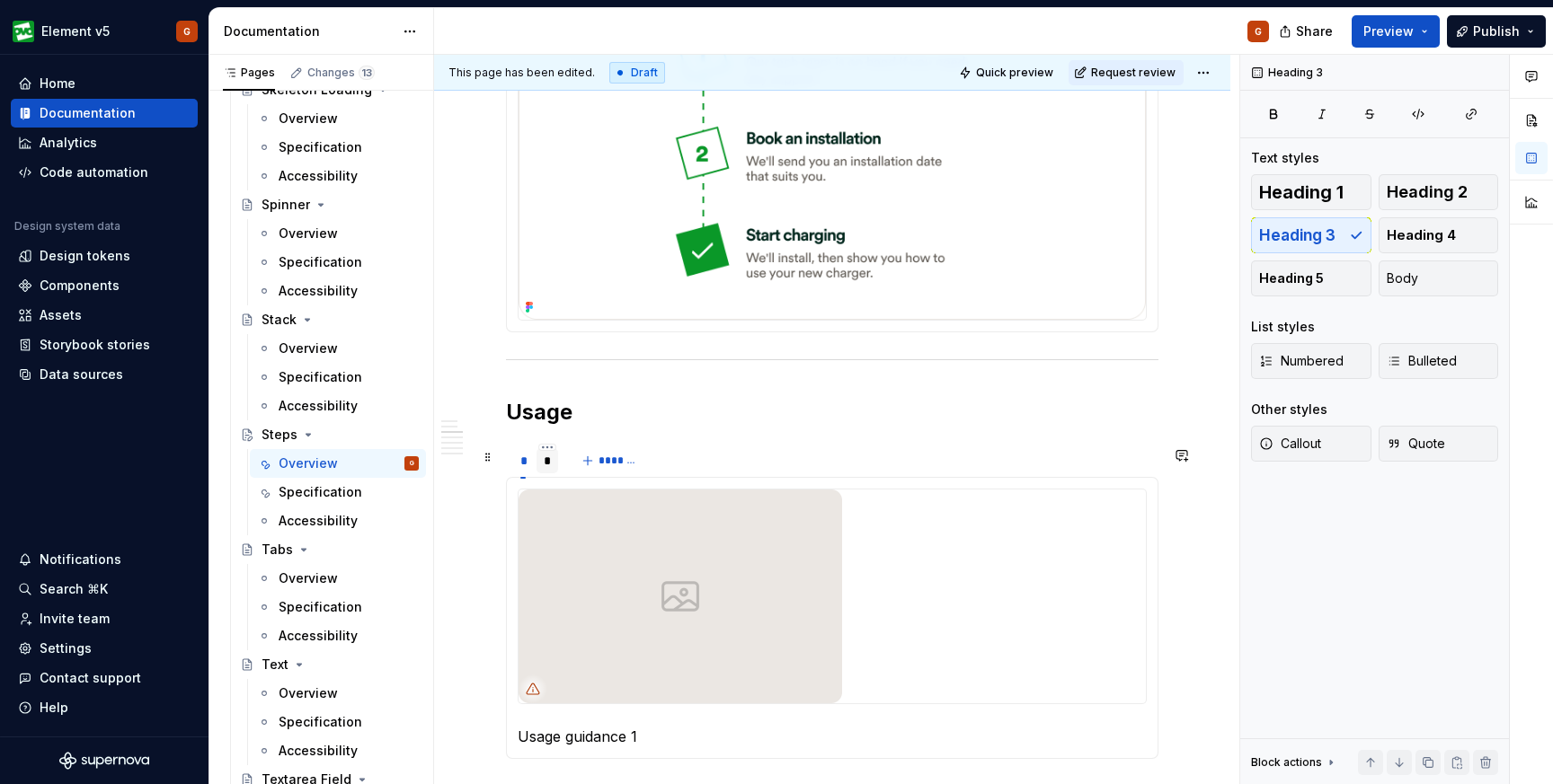
click at [541, 465] on div "*" at bounding box center [547, 461] width 22 height 25
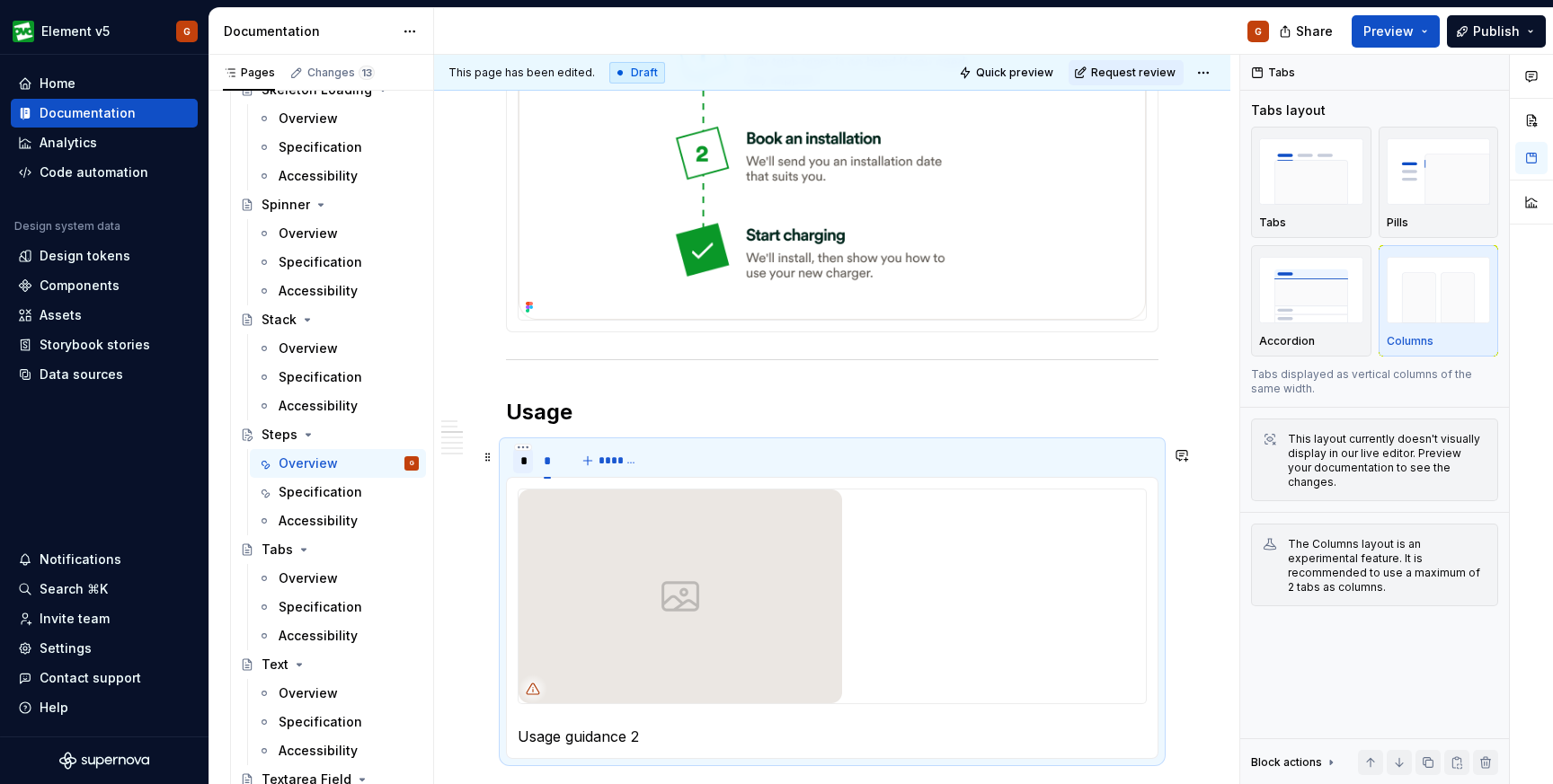
click at [526, 465] on div "*" at bounding box center [523, 461] width 20 height 25
click at [547, 470] on div "*" at bounding box center [547, 461] width 8 height 18
click at [513, 454] on div "*" at bounding box center [523, 460] width 20 height 28
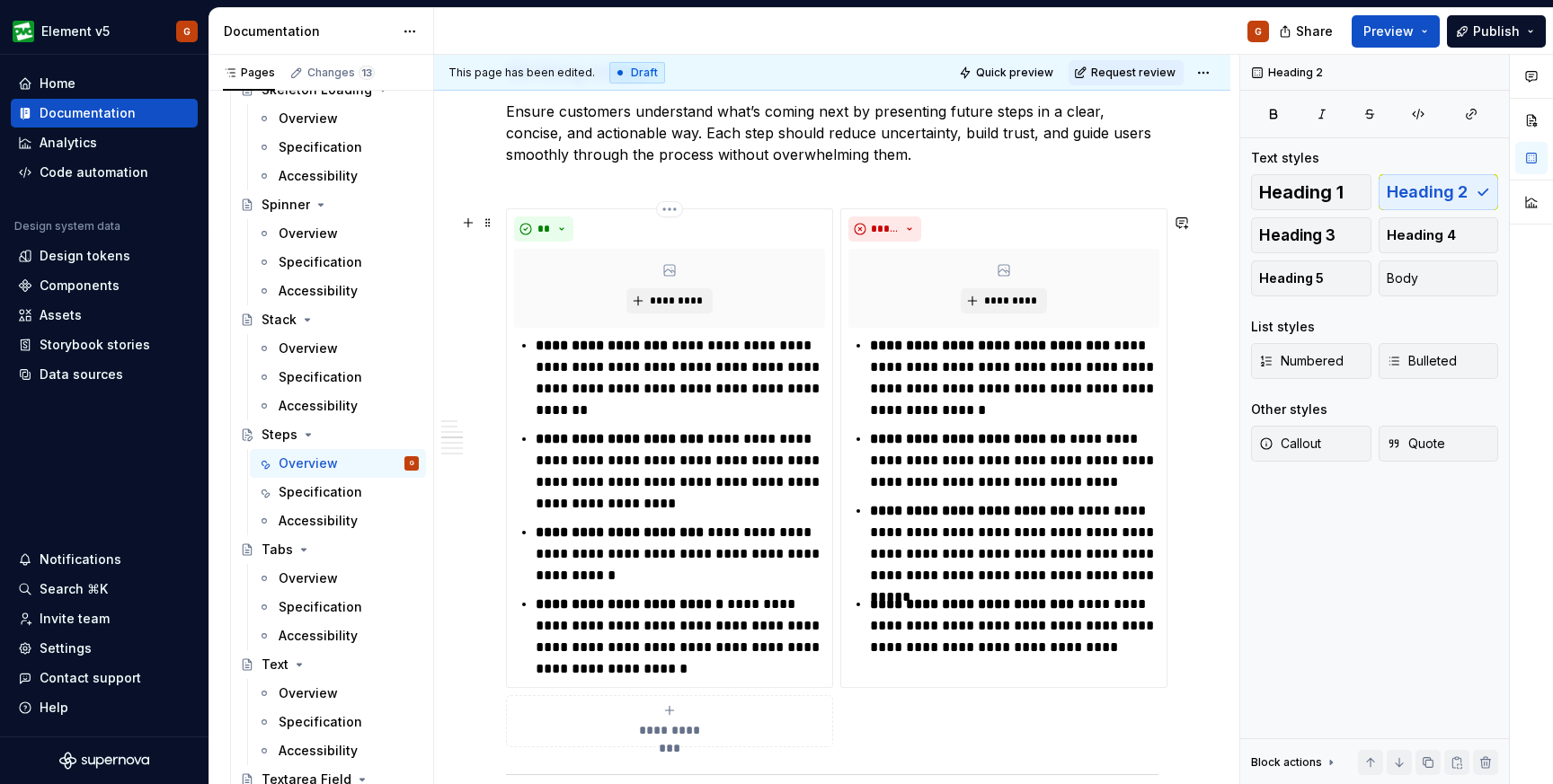
scroll to position [1303, 0]
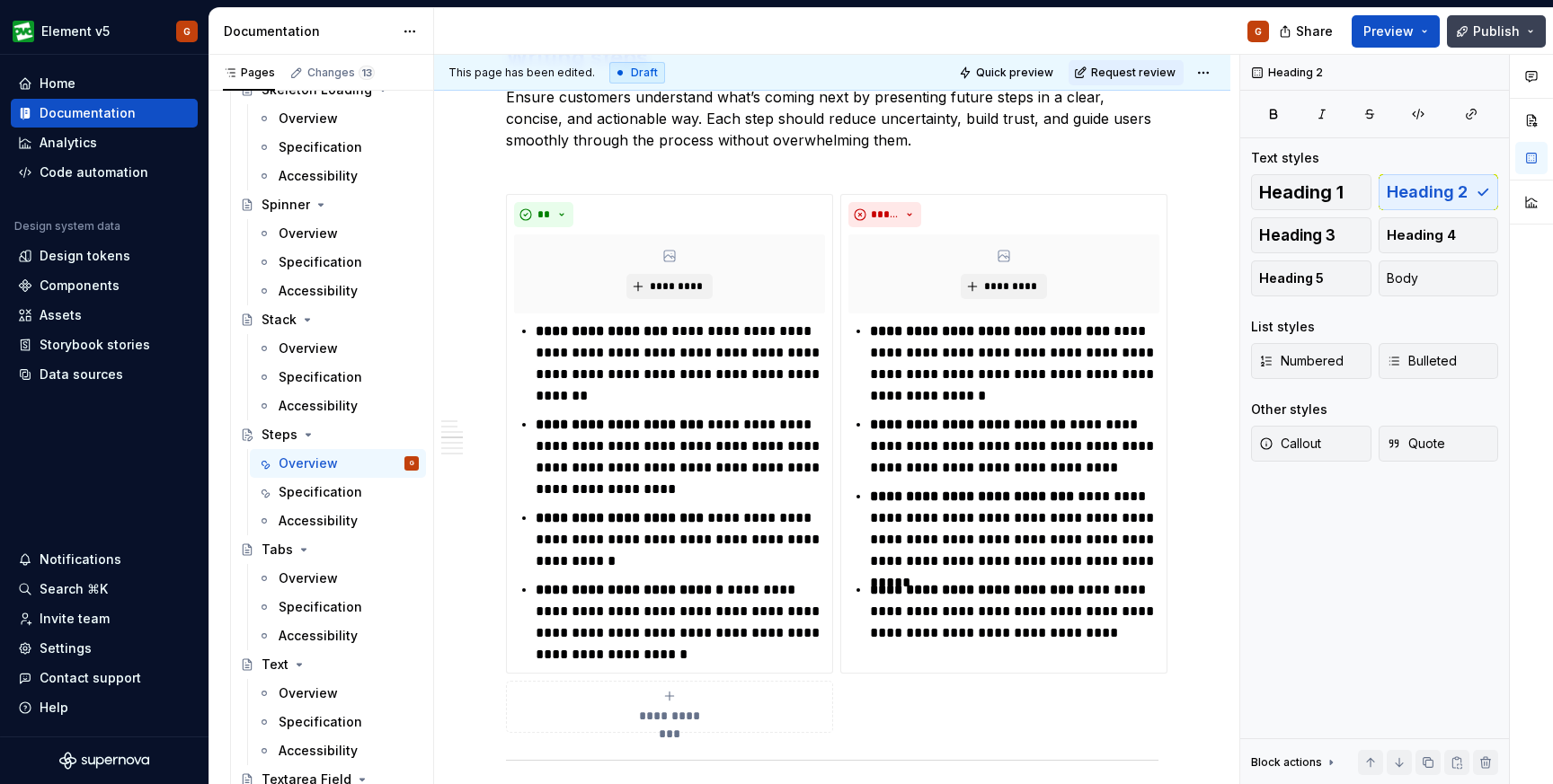
click at [1478, 38] on span "Publish" at bounding box center [1496, 31] width 47 height 18
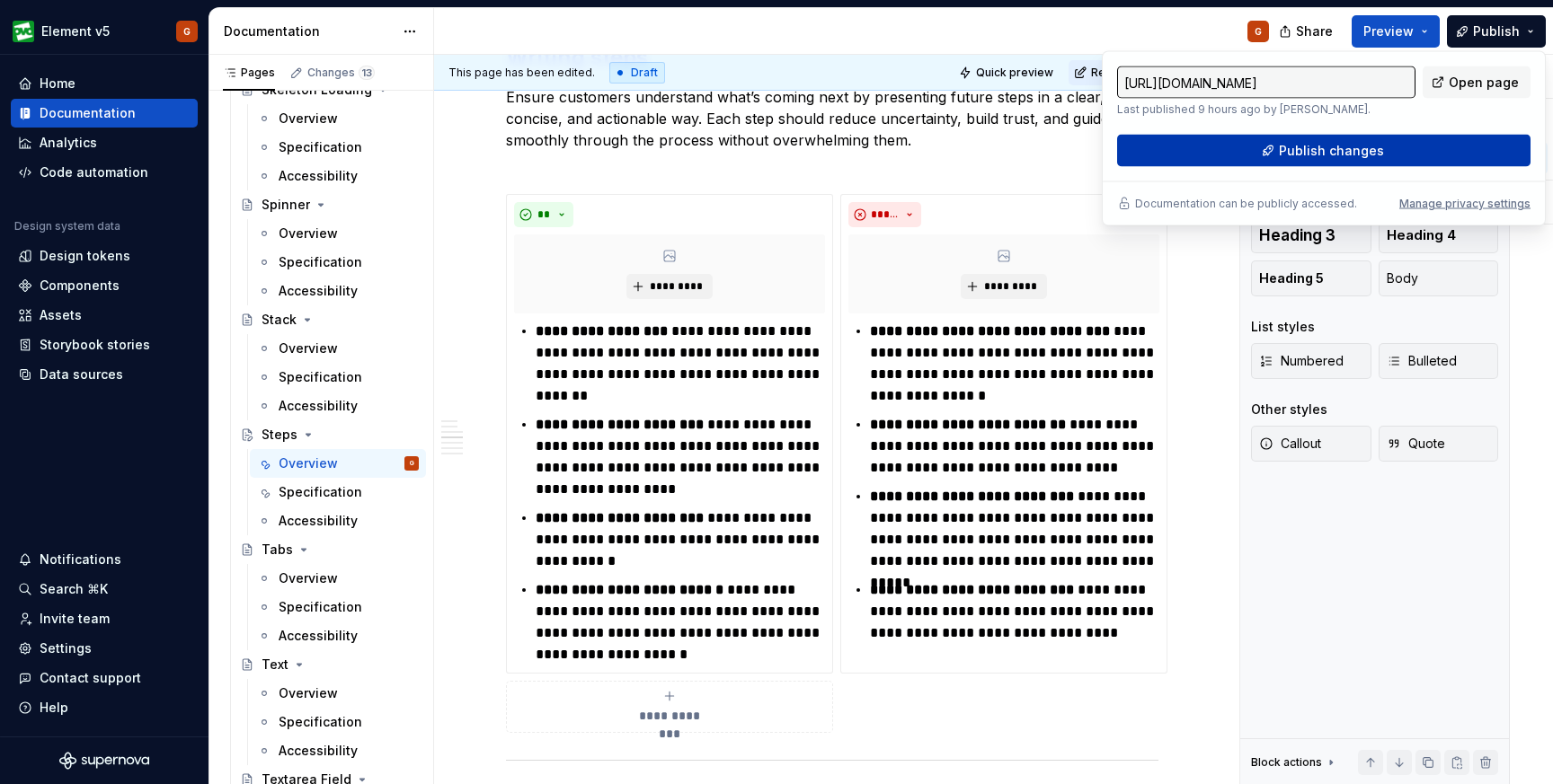
click at [1344, 150] on span "Publish changes" at bounding box center [1332, 151] width 105 height 18
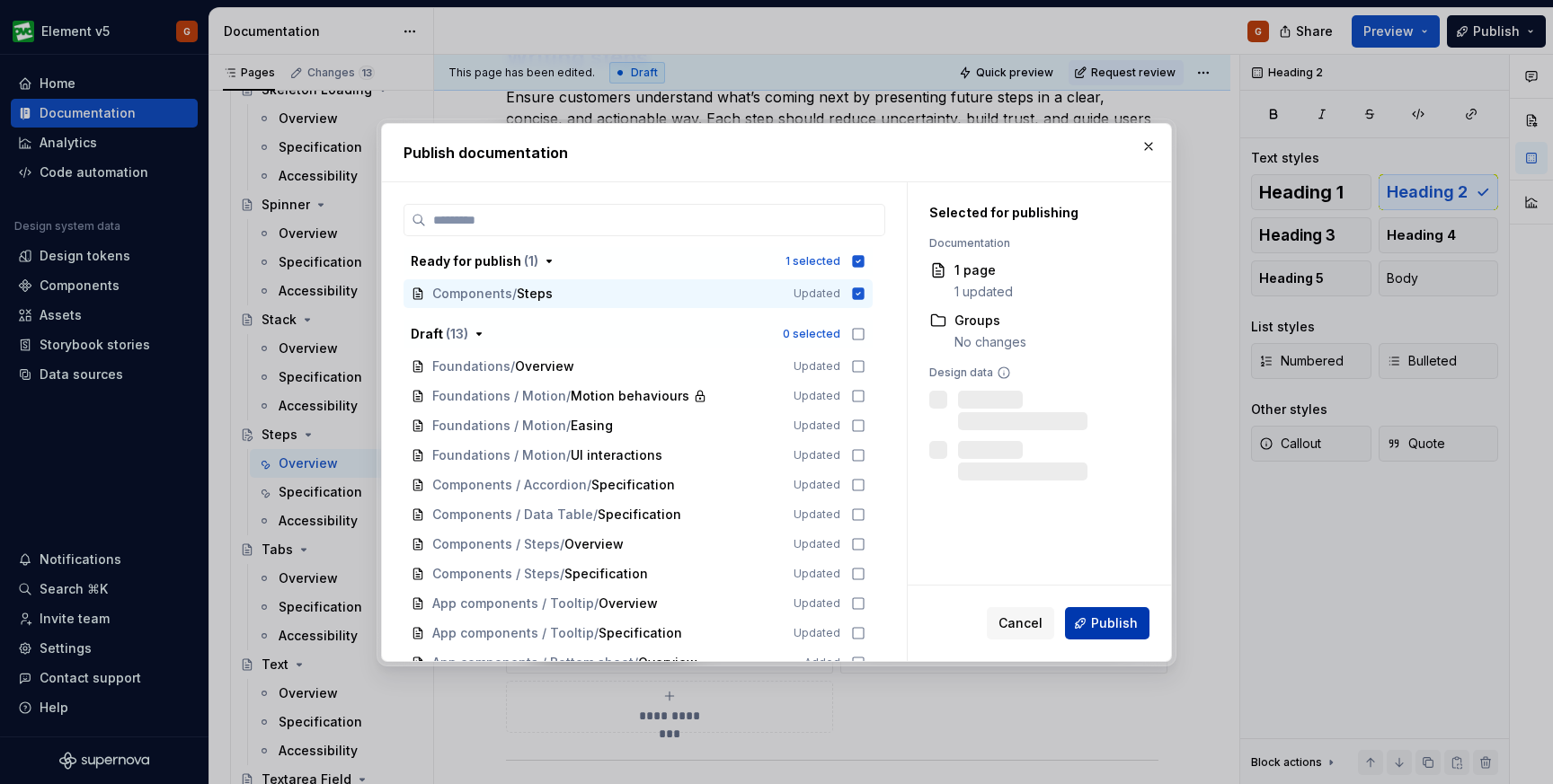
click at [1096, 624] on span "Publish" at bounding box center [1115, 623] width 47 height 18
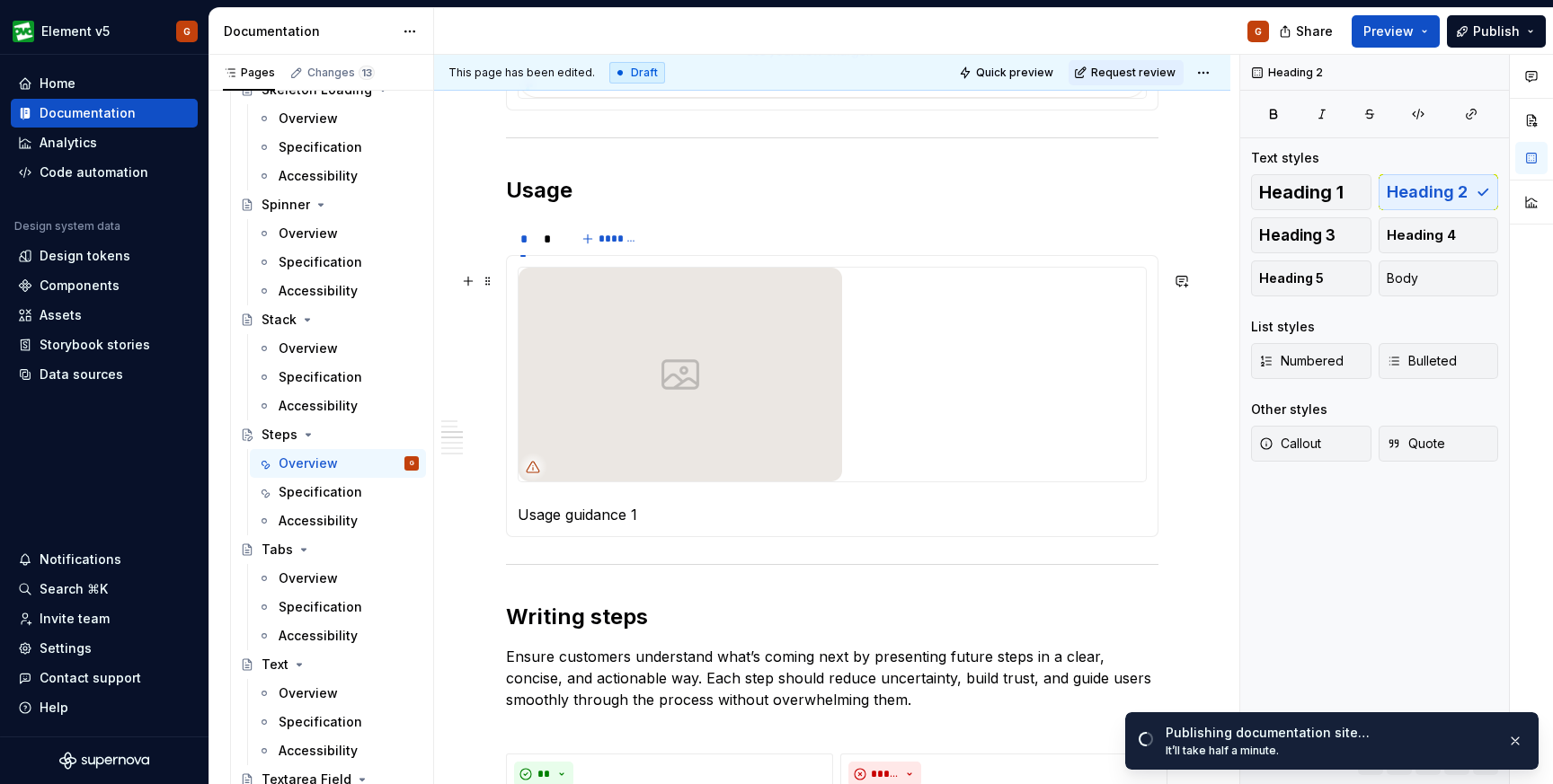
scroll to position [728, 0]
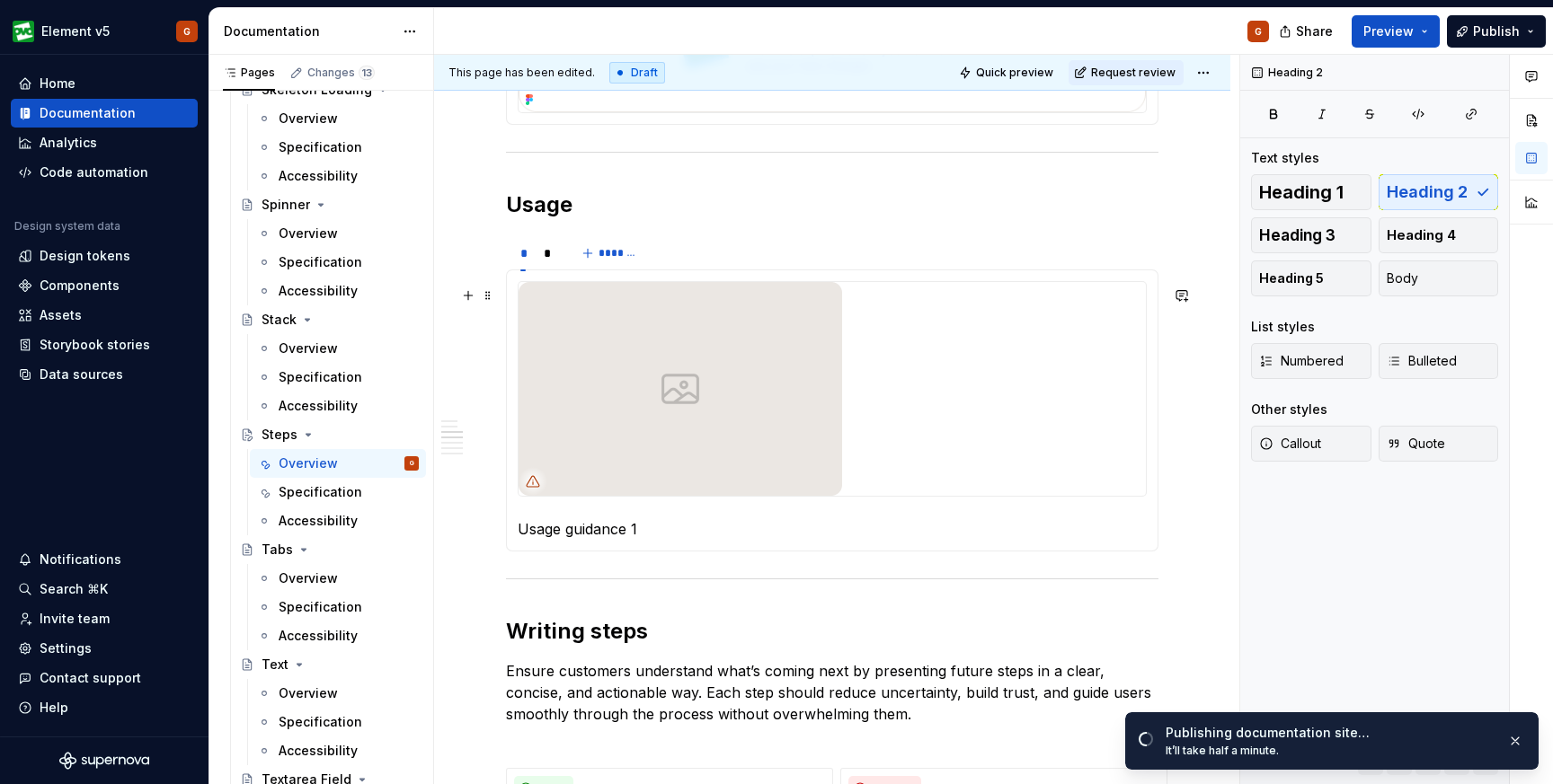
click at [754, 439] on img at bounding box center [681, 388] width 324 height 214
click at [613, 533] on p "Usage guidance 1" at bounding box center [832, 529] width 629 height 21
click at [637, 250] on button "*******" at bounding box center [612, 254] width 71 height 25
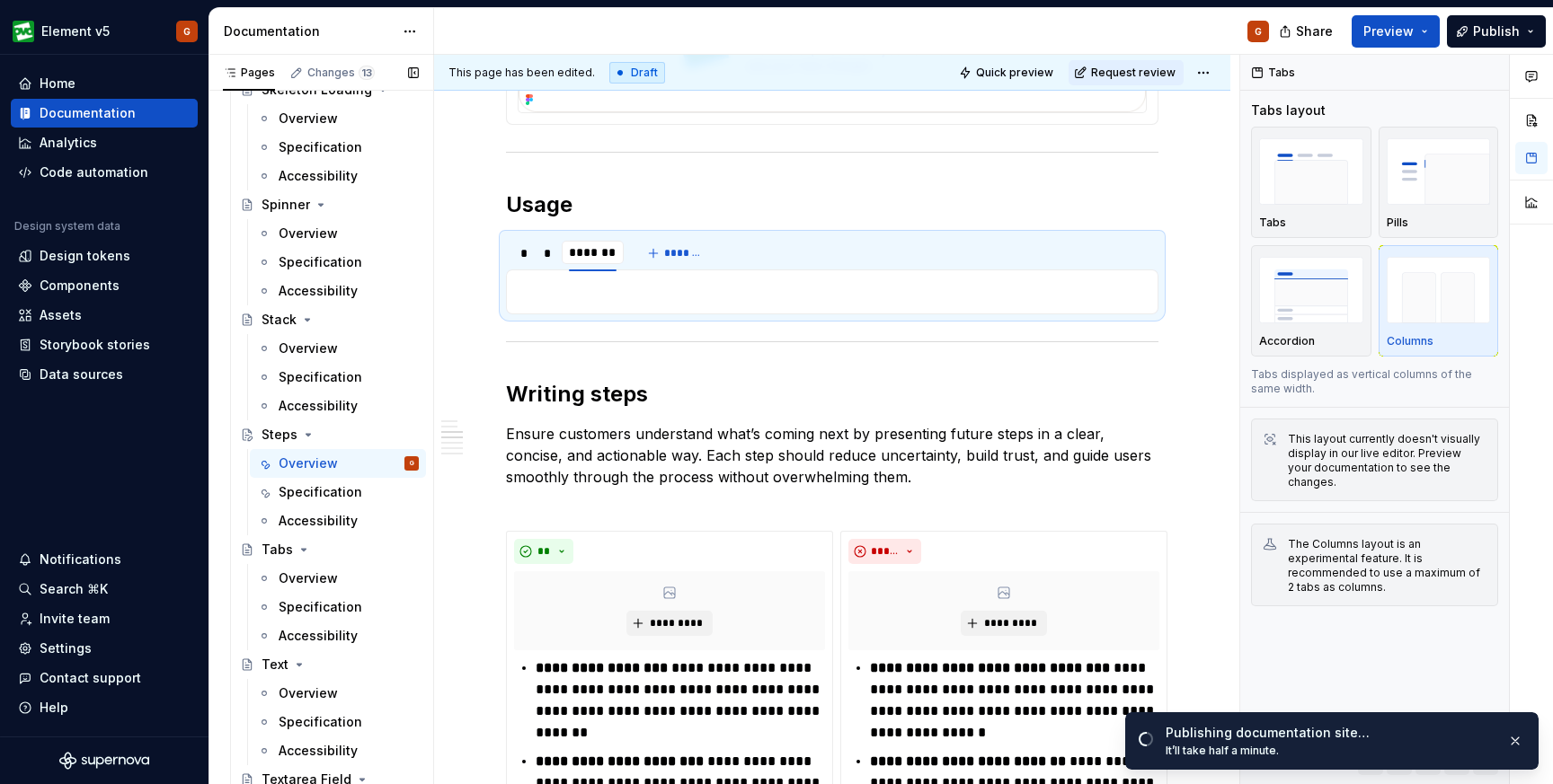
click at [308, 349] on div "Overview" at bounding box center [308, 348] width 60 height 18
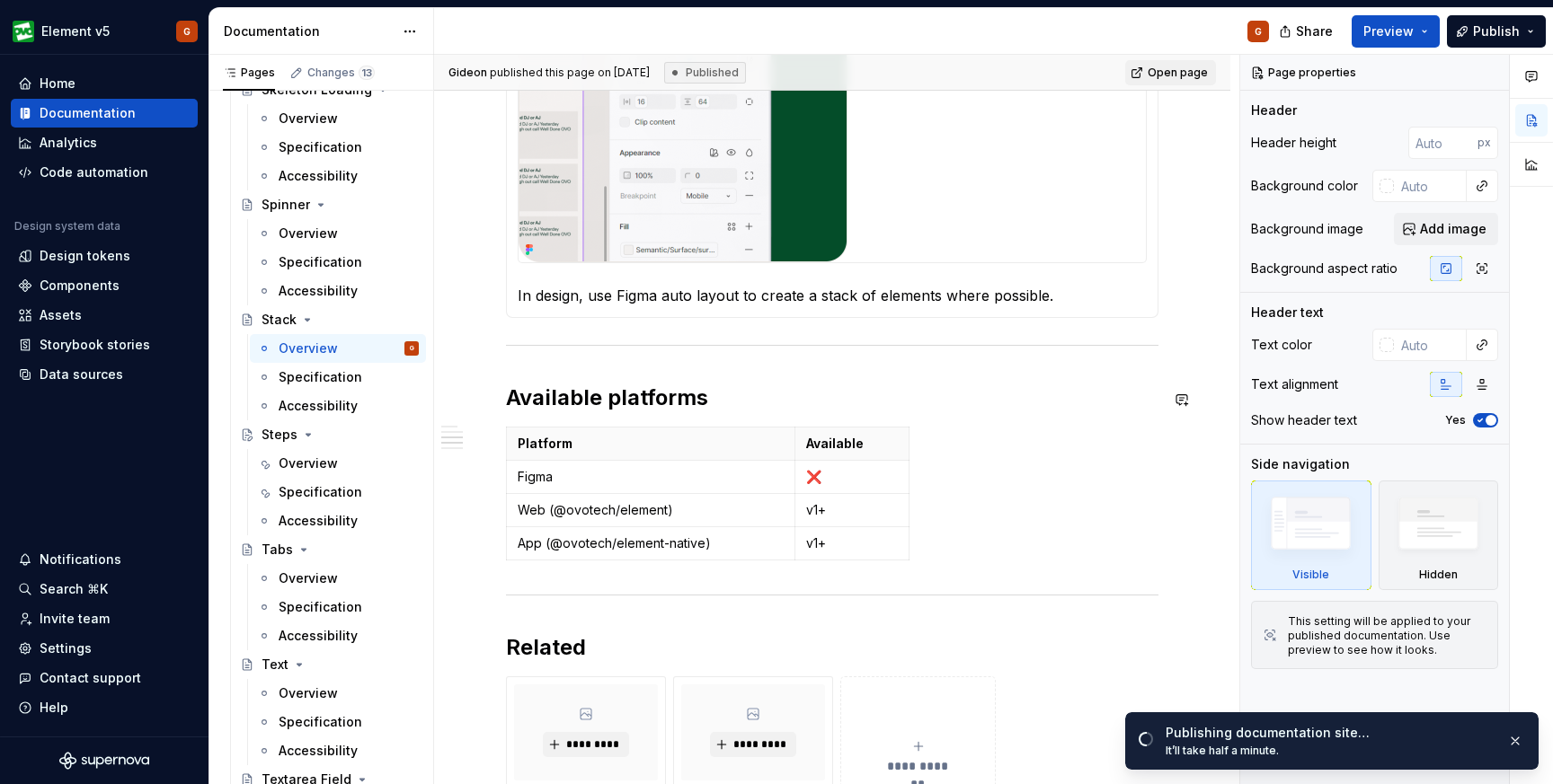
scroll to position [874, 0]
click at [290, 589] on div "Overview" at bounding box center [349, 579] width 140 height 25
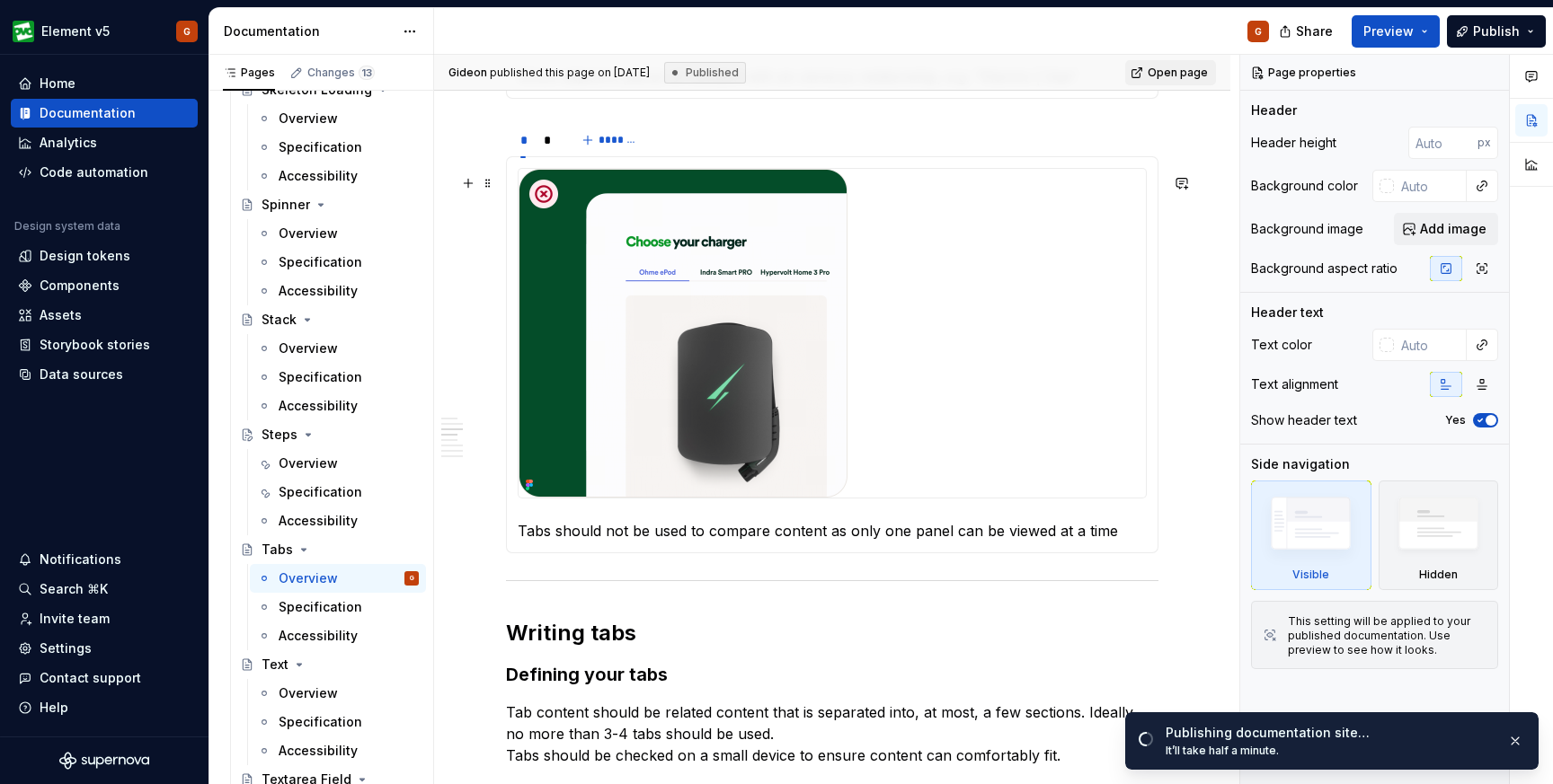
scroll to position [1072, 0]
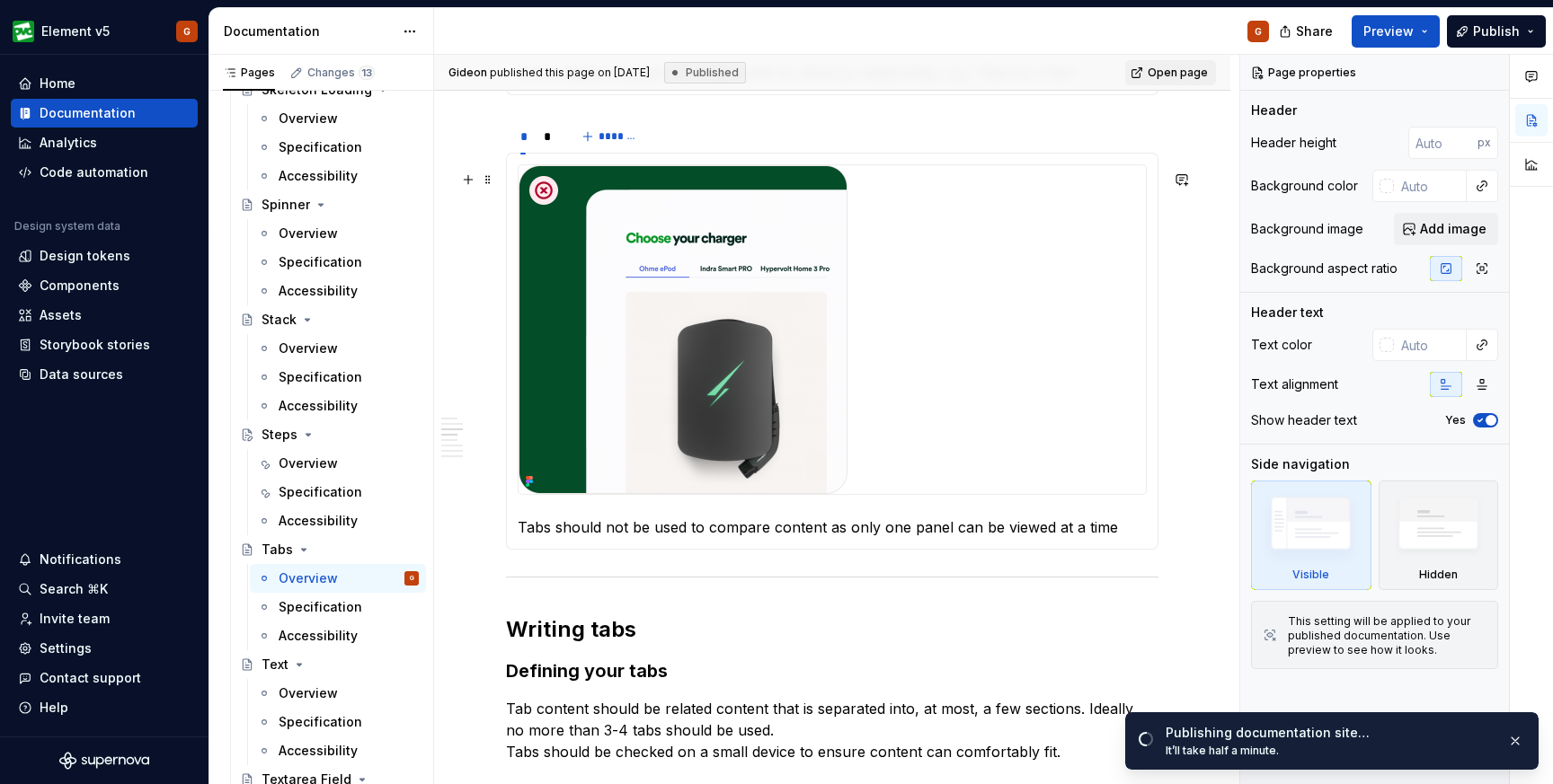
click at [645, 395] on img at bounding box center [683, 330] width 329 height 329
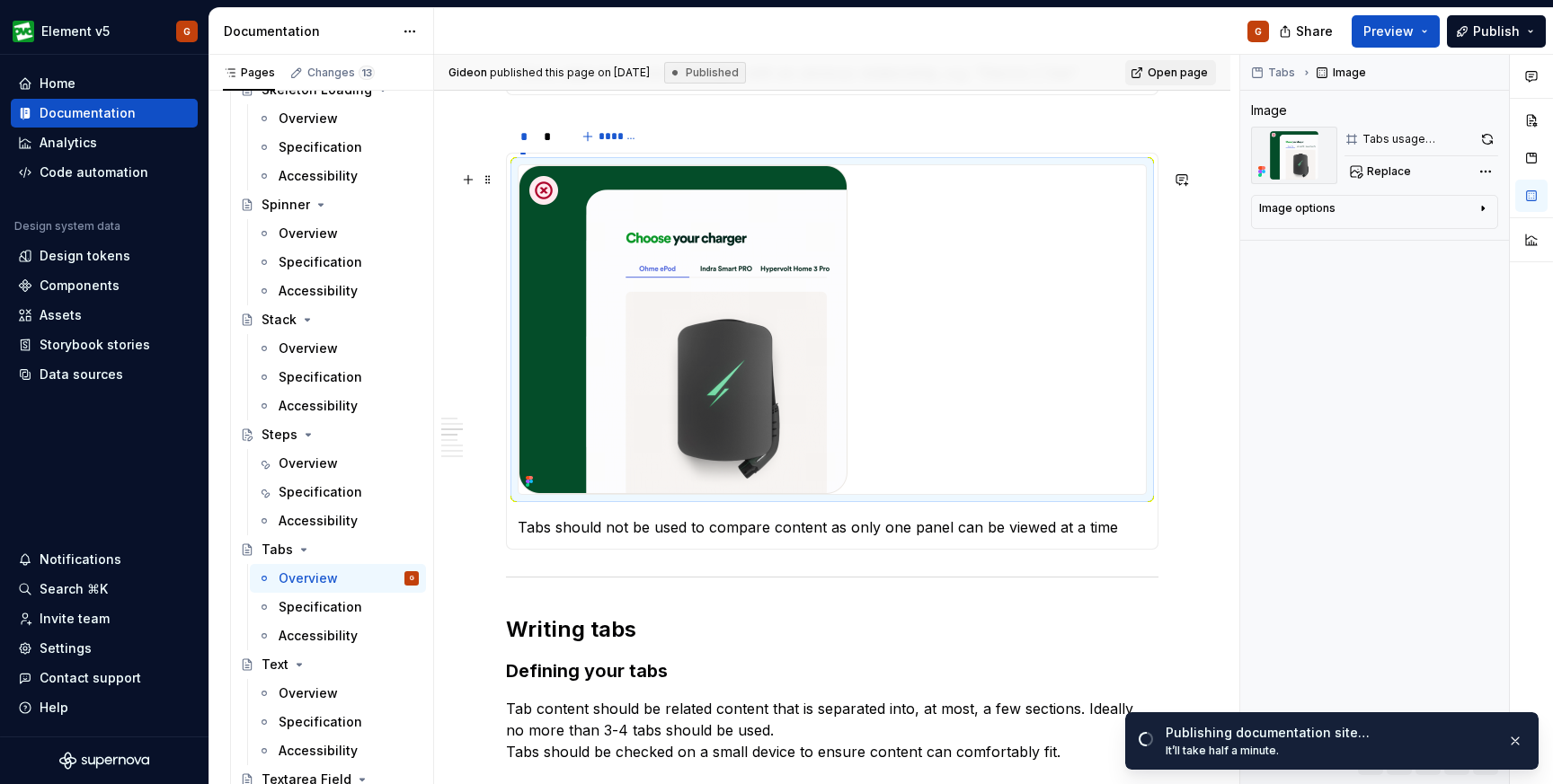
click at [764, 275] on img at bounding box center [683, 330] width 329 height 329
click at [840, 246] on img at bounding box center [683, 330] width 329 height 329
click at [888, 325] on div at bounding box center [832, 330] width 627 height 329
click at [743, 383] on img at bounding box center [683, 330] width 329 height 329
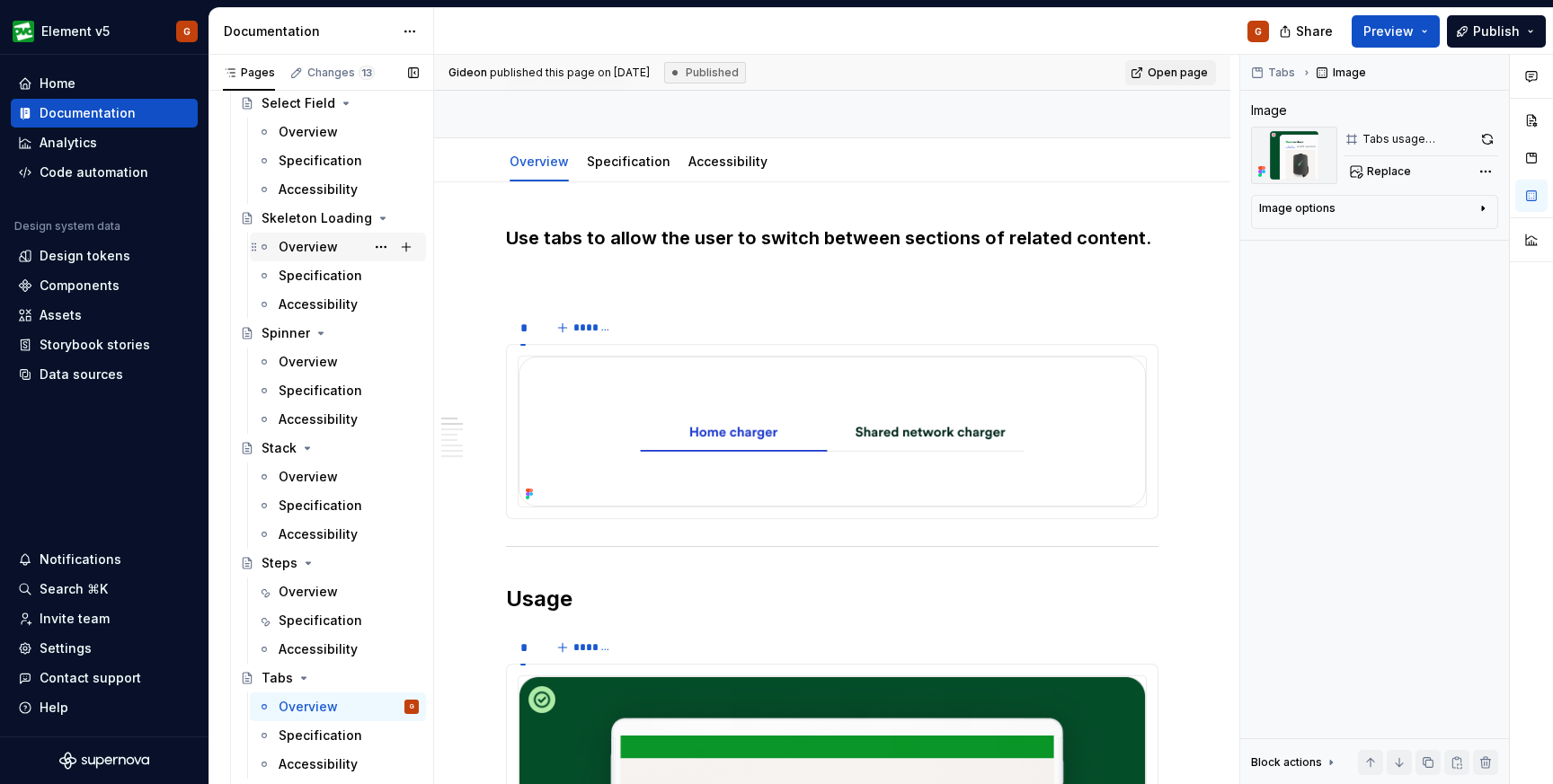
scroll to position [4815, 0]
drag, startPoint x: 289, startPoint y: 592, endPoint x: 405, endPoint y: 466, distance: 171.3
click at [289, 592] on div "Overview" at bounding box center [308, 591] width 60 height 18
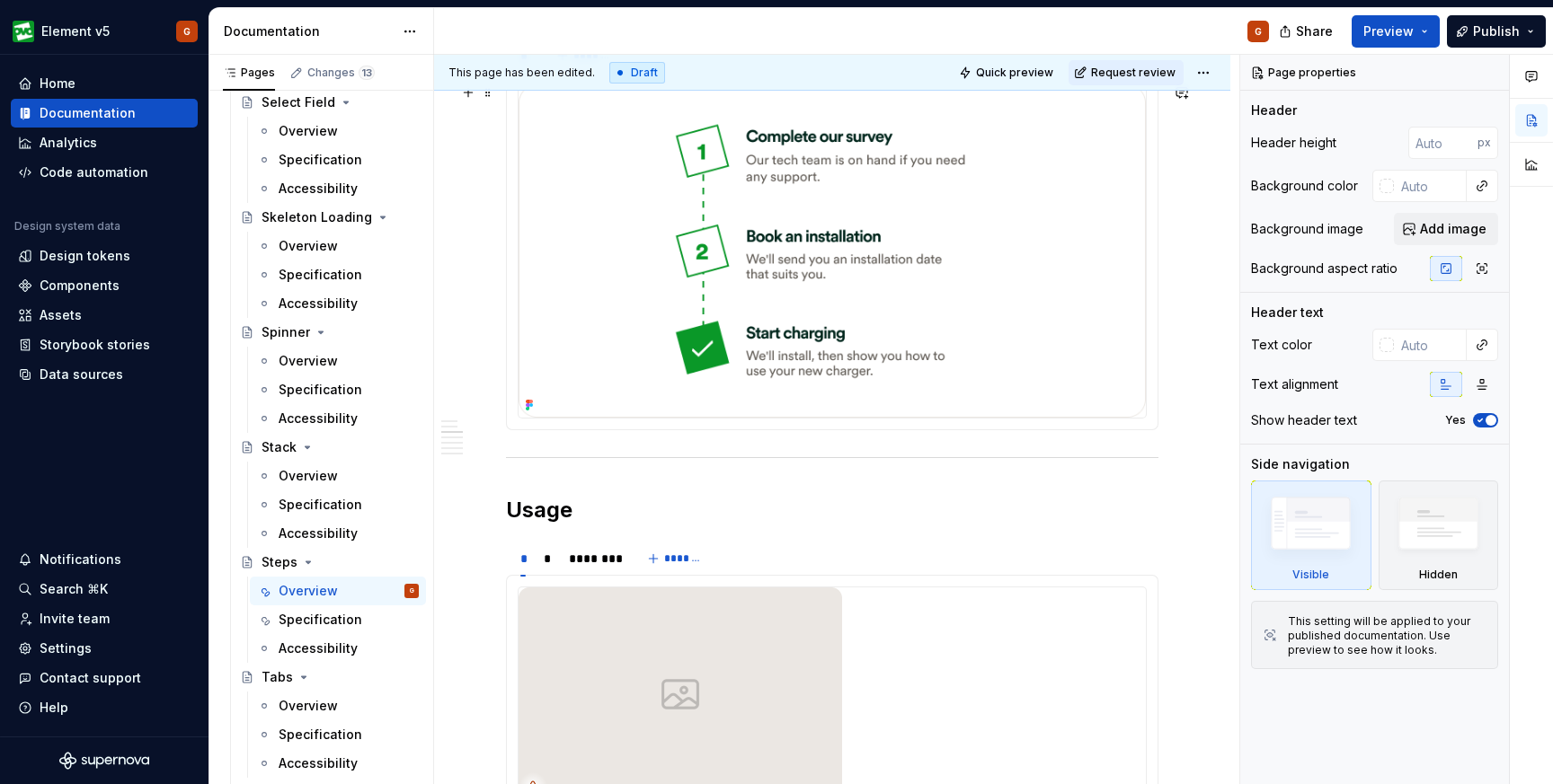
scroll to position [608, 0]
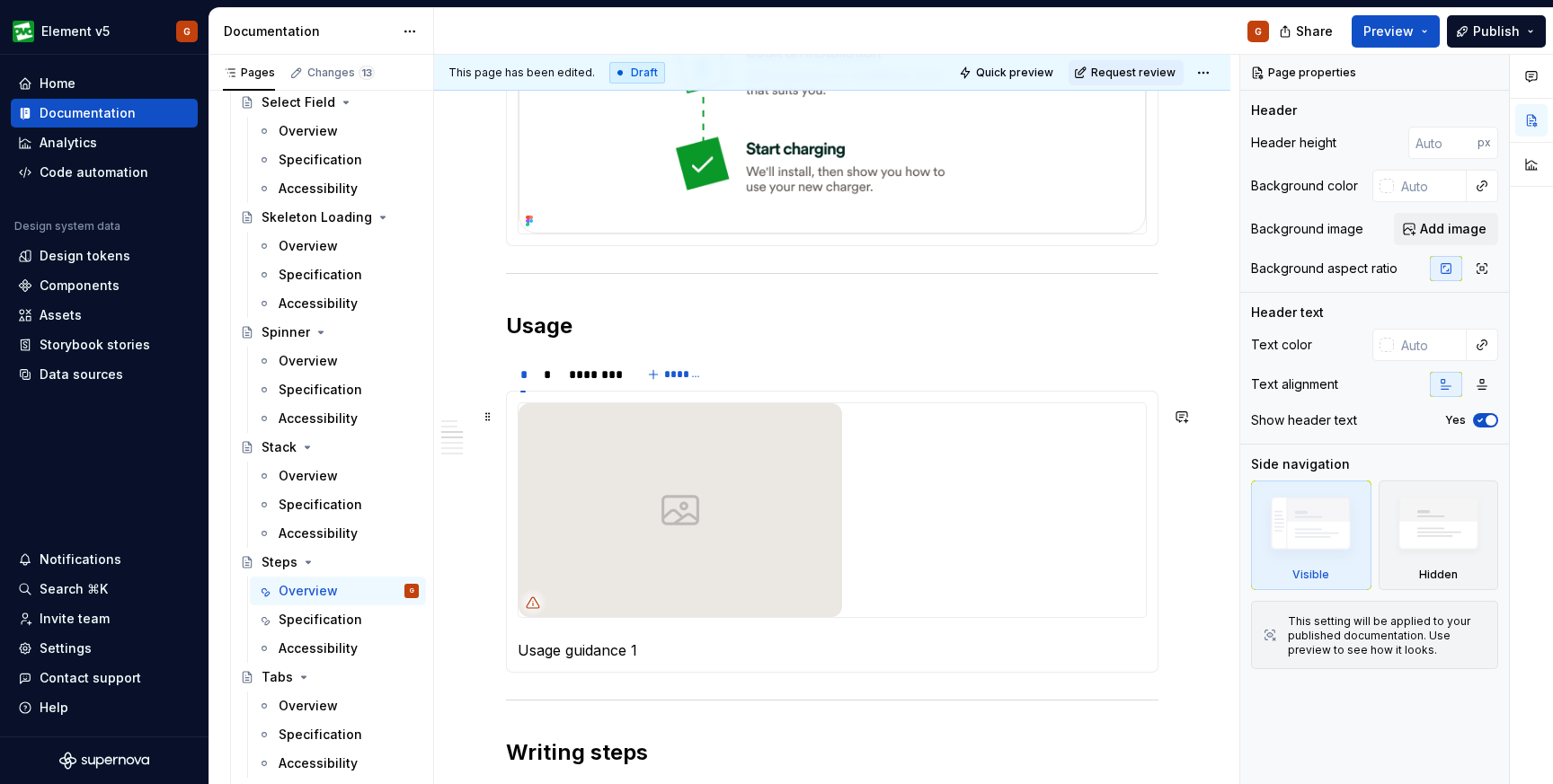
click at [625, 496] on img at bounding box center [681, 510] width 324 height 214
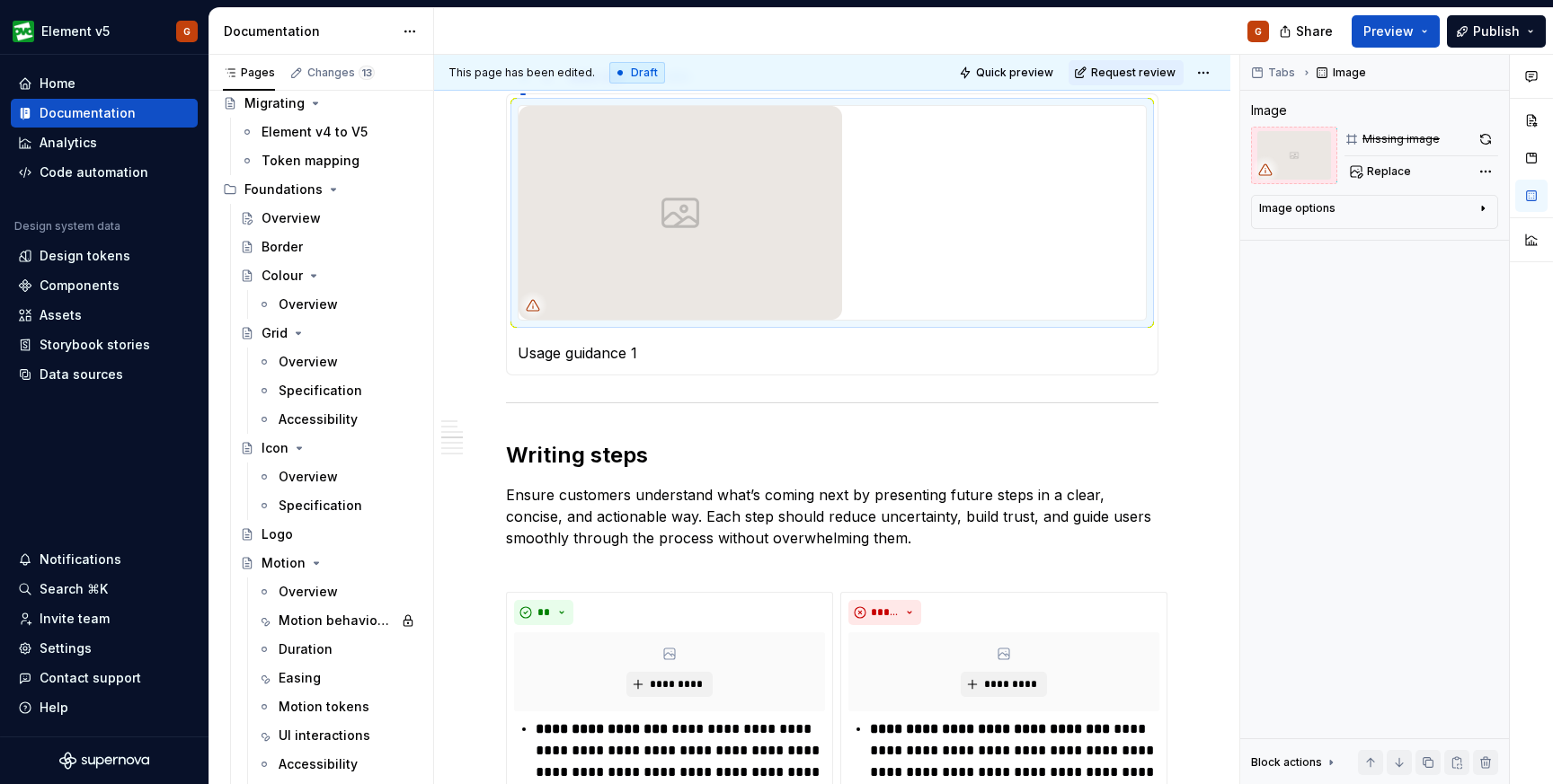
scroll to position [271, 0]
type textarea "*"
click at [90, 286] on div "Components" at bounding box center [80, 286] width 80 height 18
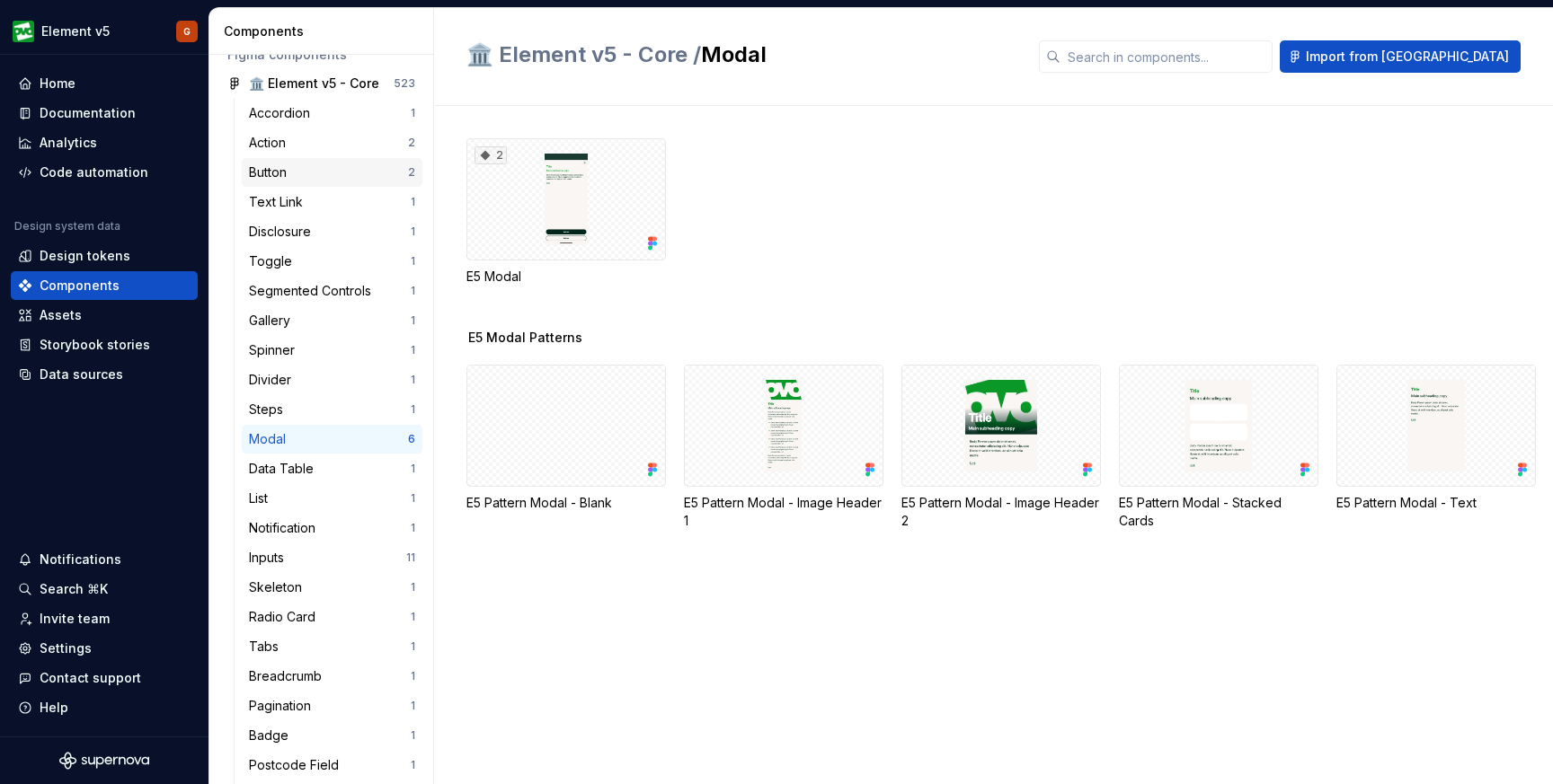
scroll to position [98, 0]
click at [282, 403] on div "Steps" at bounding box center [269, 408] width 41 height 18
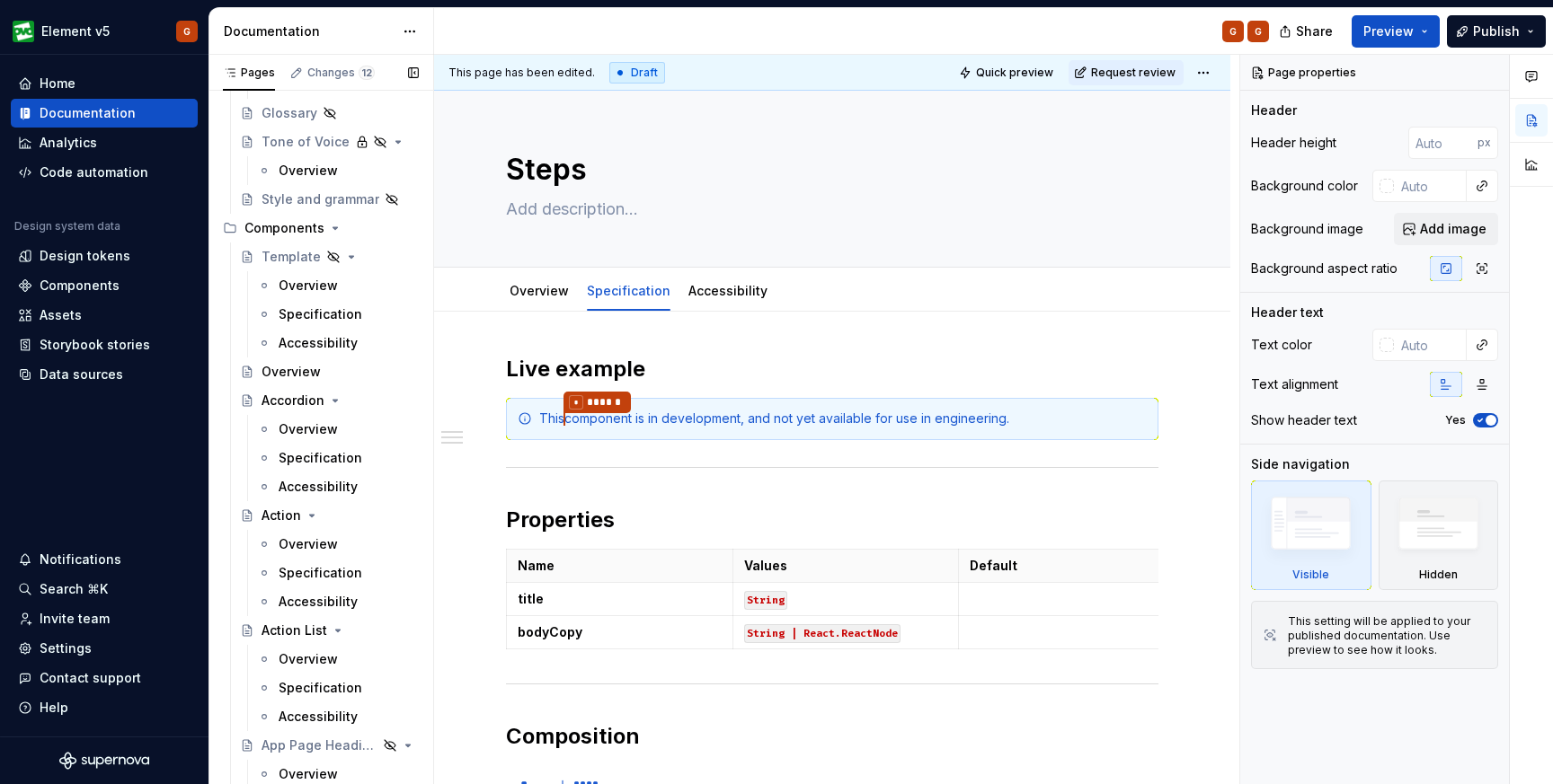
scroll to position [1417, 0]
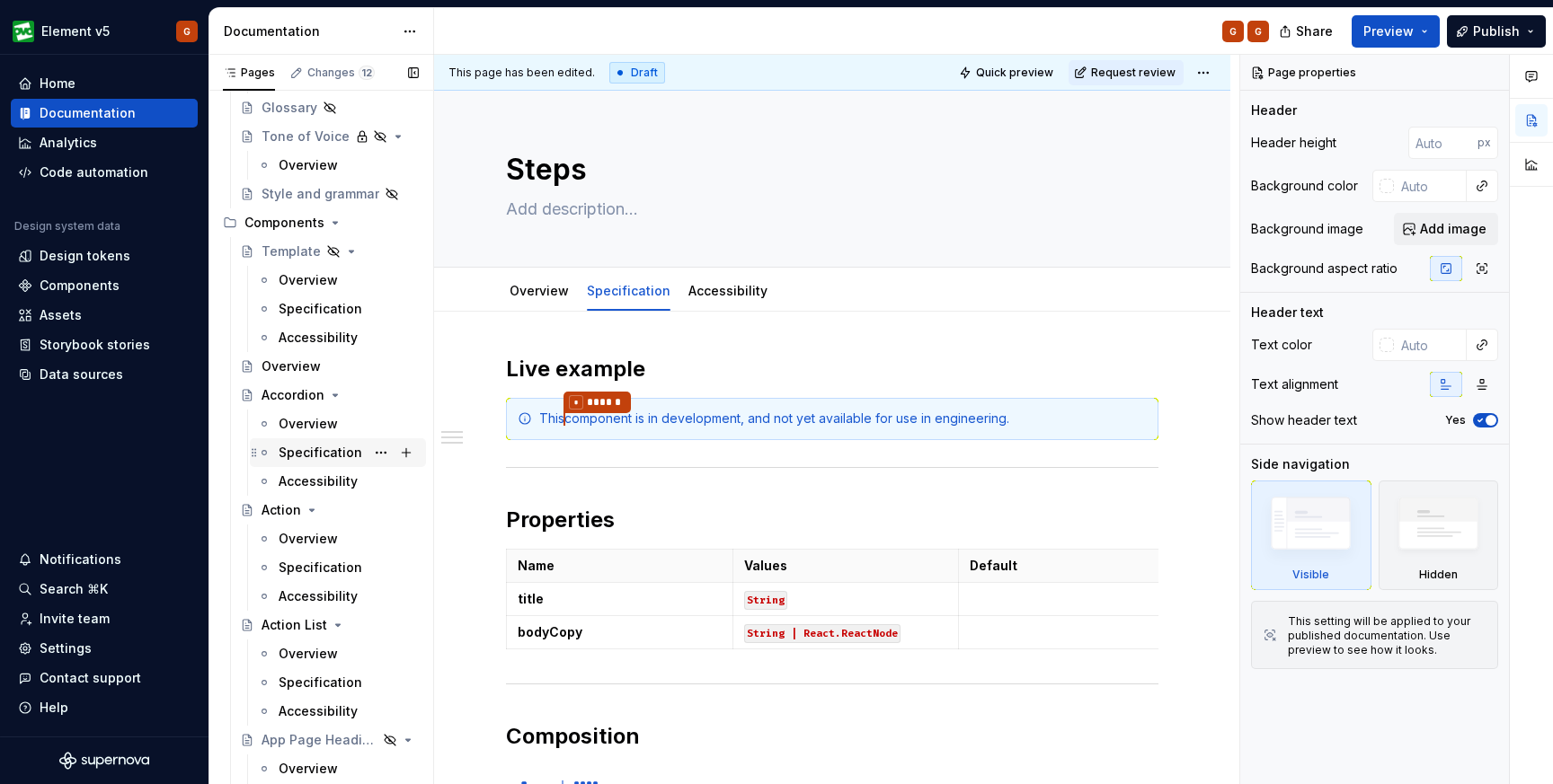
click at [299, 458] on div "Specification" at bounding box center [321, 452] width 84 height 18
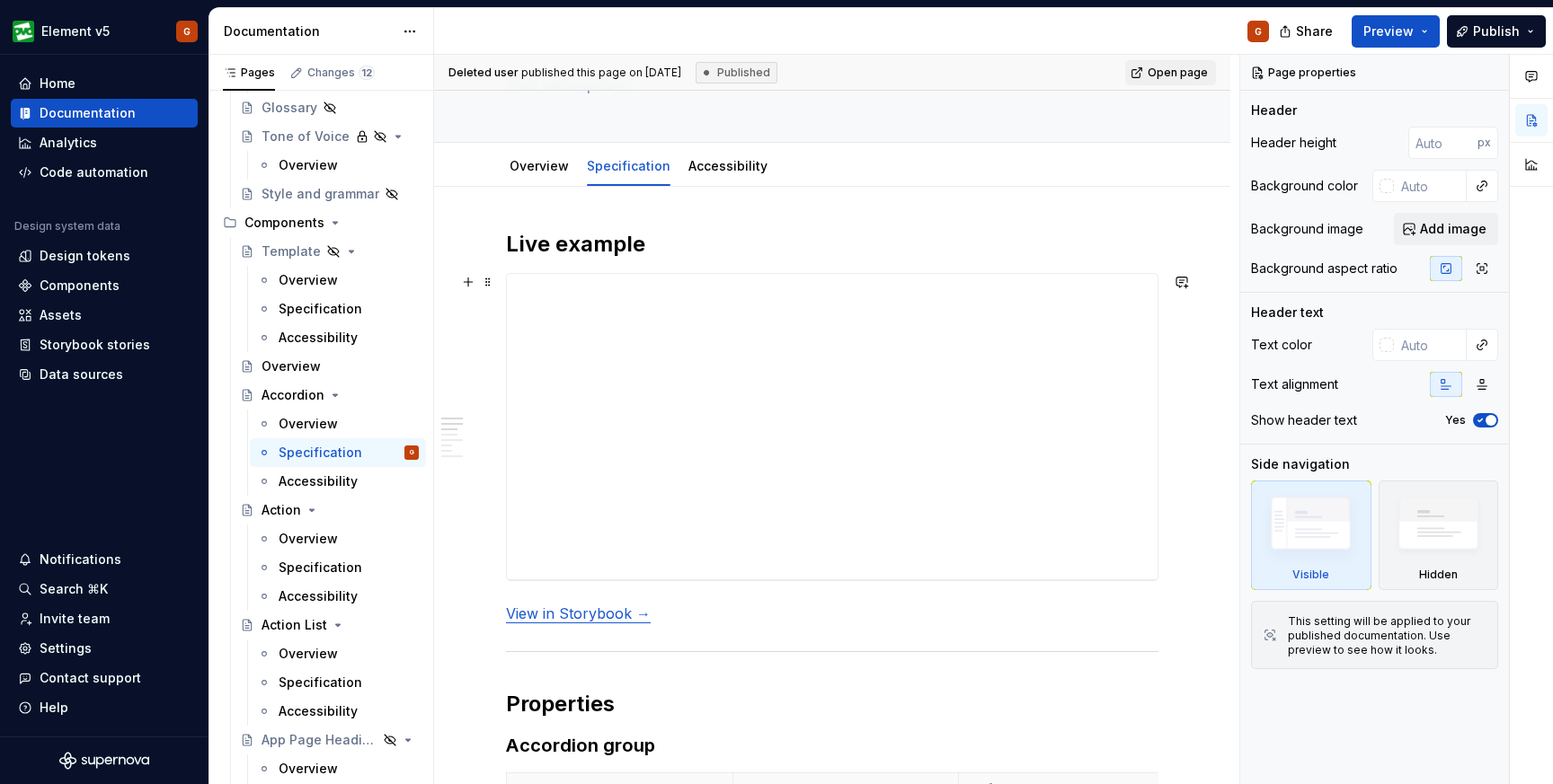
scroll to position [139, 0]
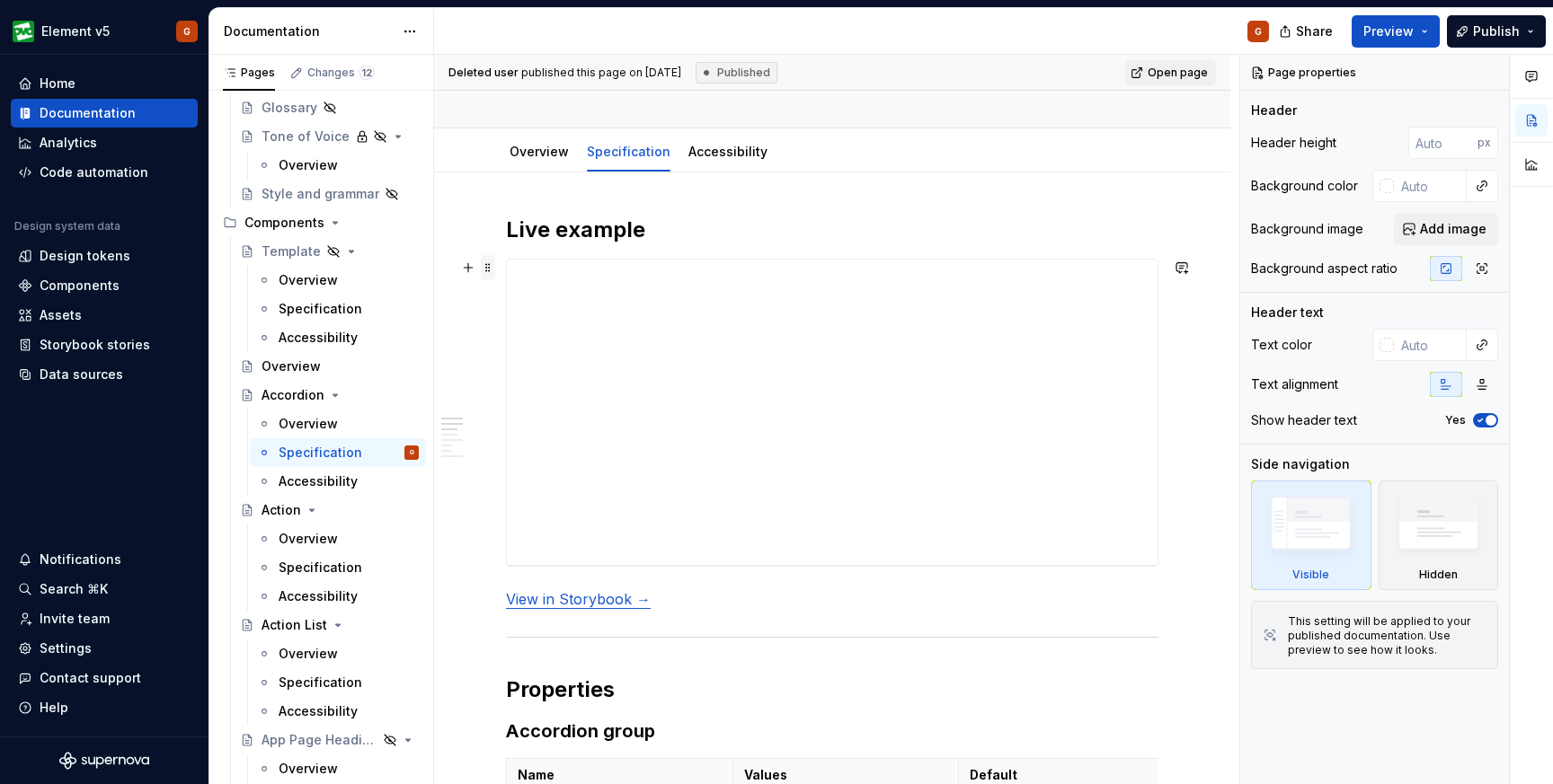
click at [489, 267] on span at bounding box center [488, 268] width 15 height 25
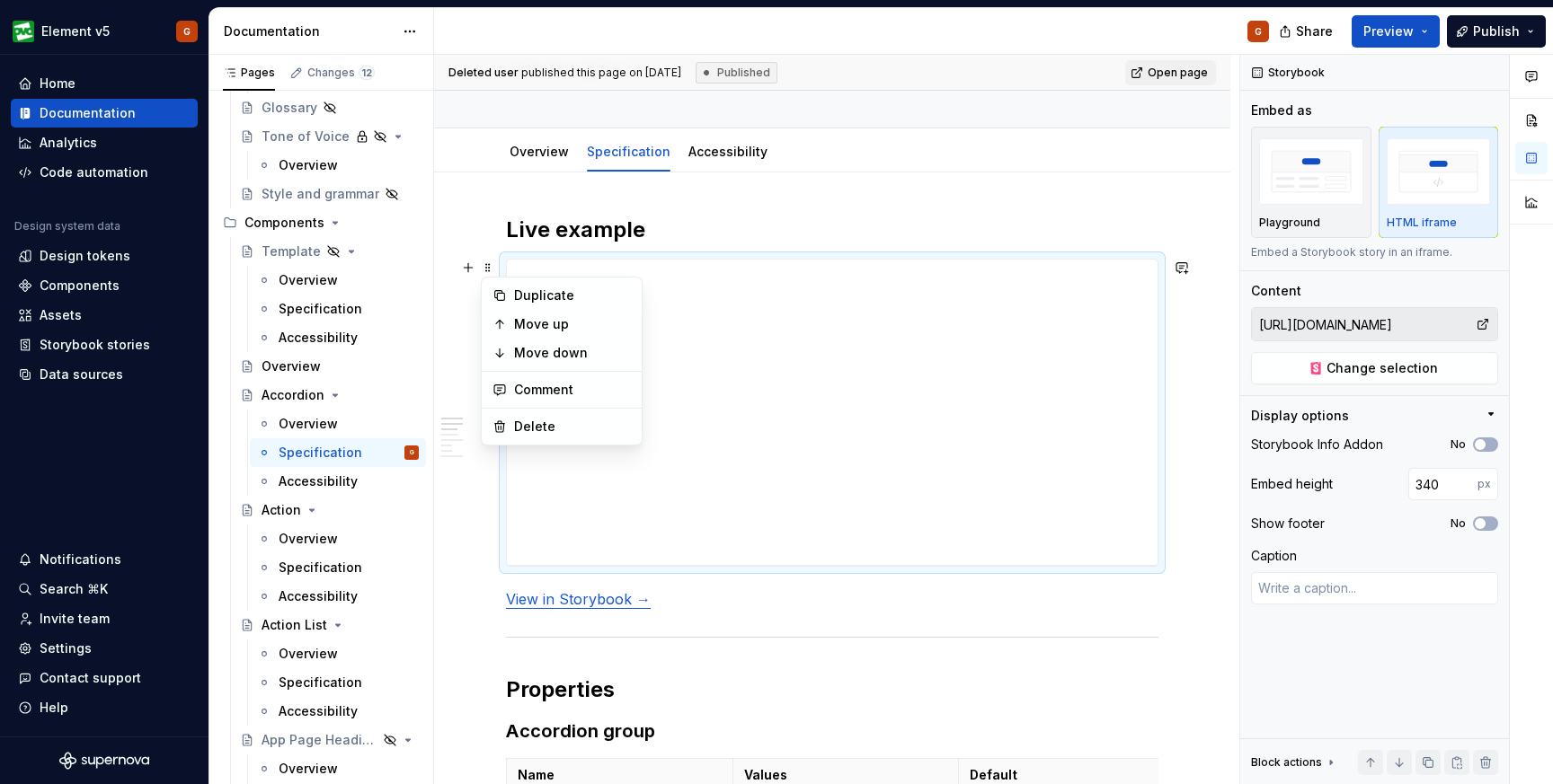
click at [768, 258] on div "**********" at bounding box center [832, 412] width 653 height 308
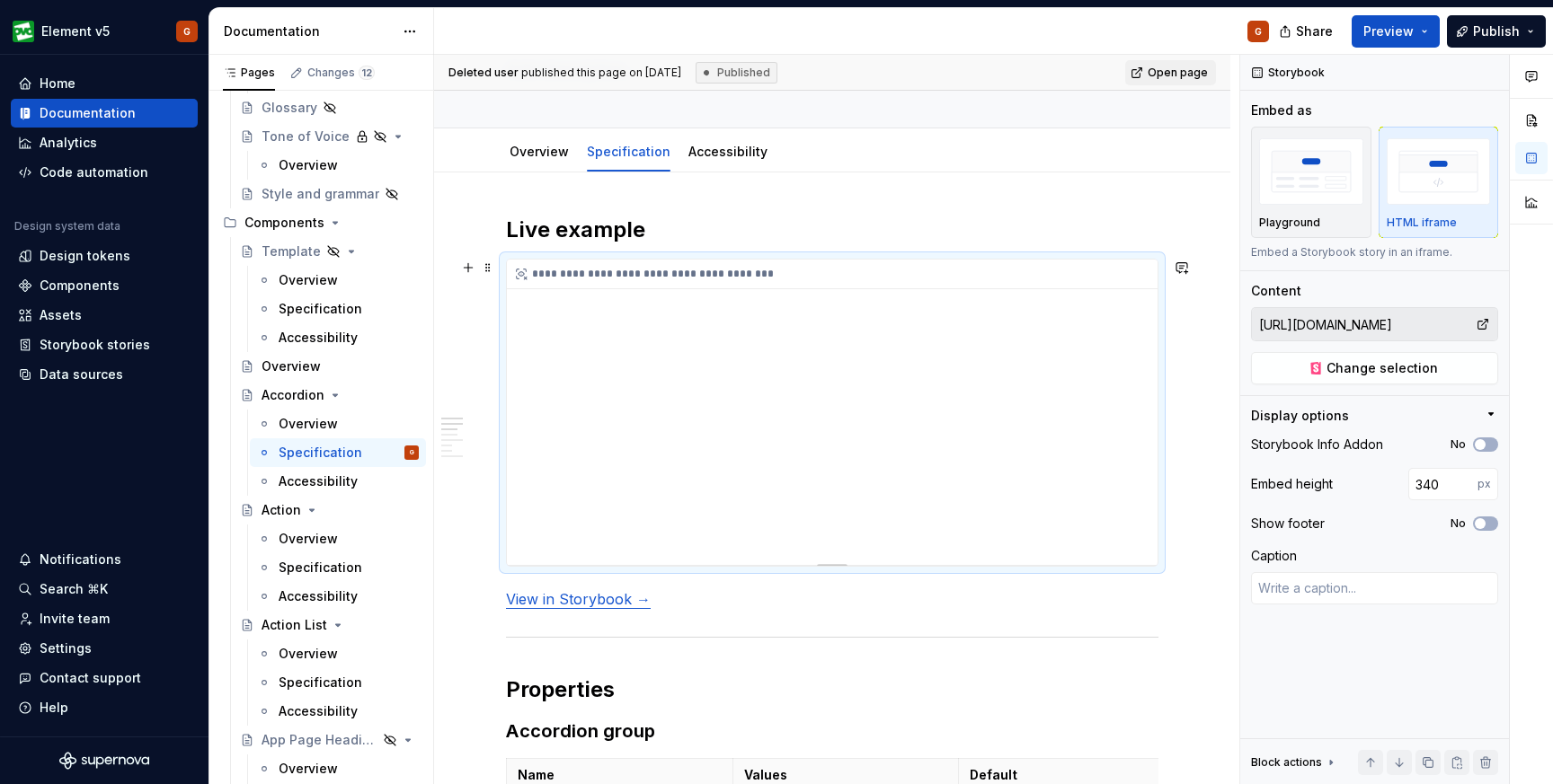
click at [756, 287] on div "**********" at bounding box center [837, 274] width 659 height 29
click at [756, 280] on div "**********" at bounding box center [837, 274] width 659 height 29
click at [475, 270] on button "button" at bounding box center [468, 268] width 25 height 25
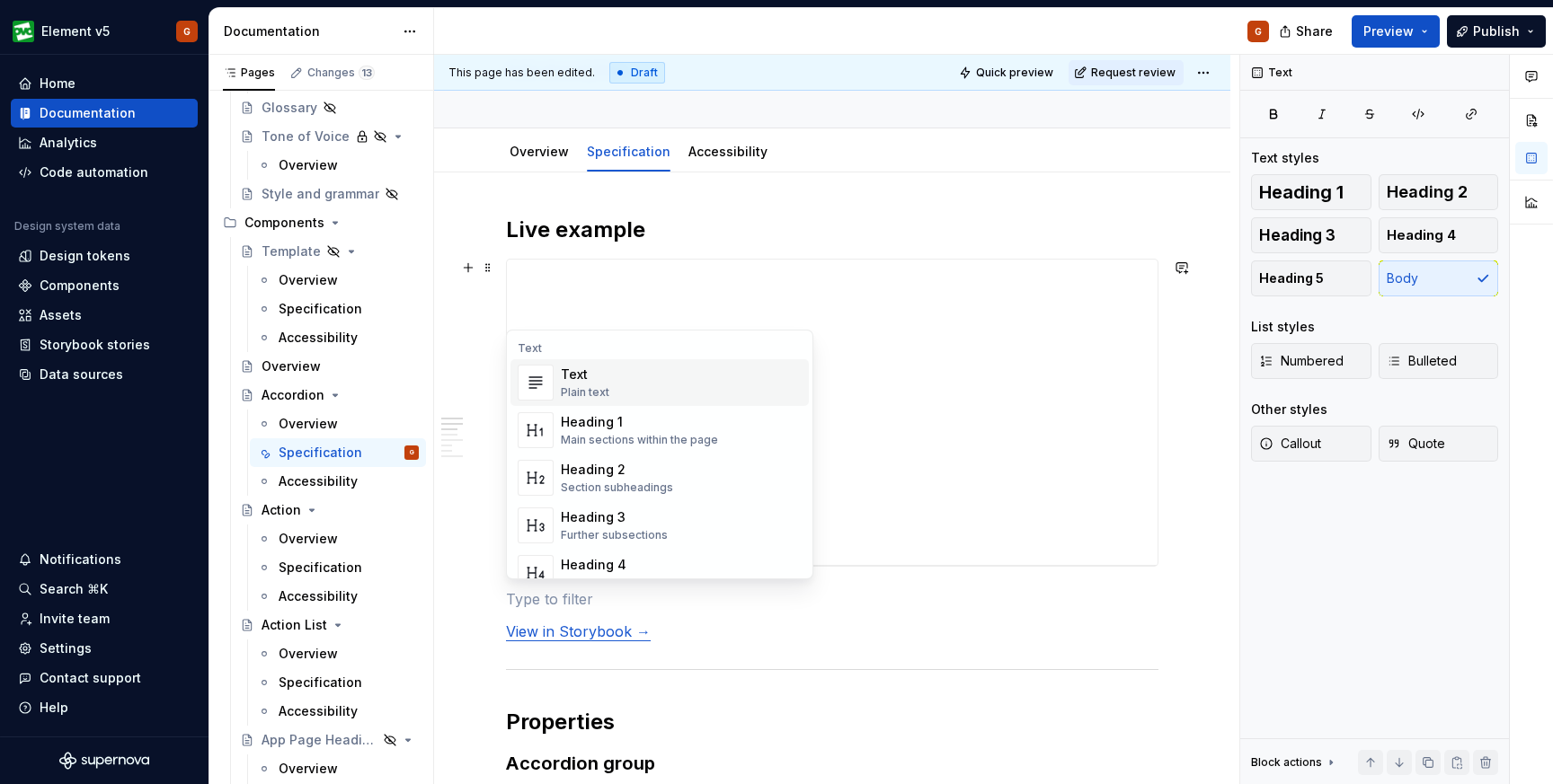
click at [472, 315] on div "**********" at bounding box center [837, 419] width 806 height 730
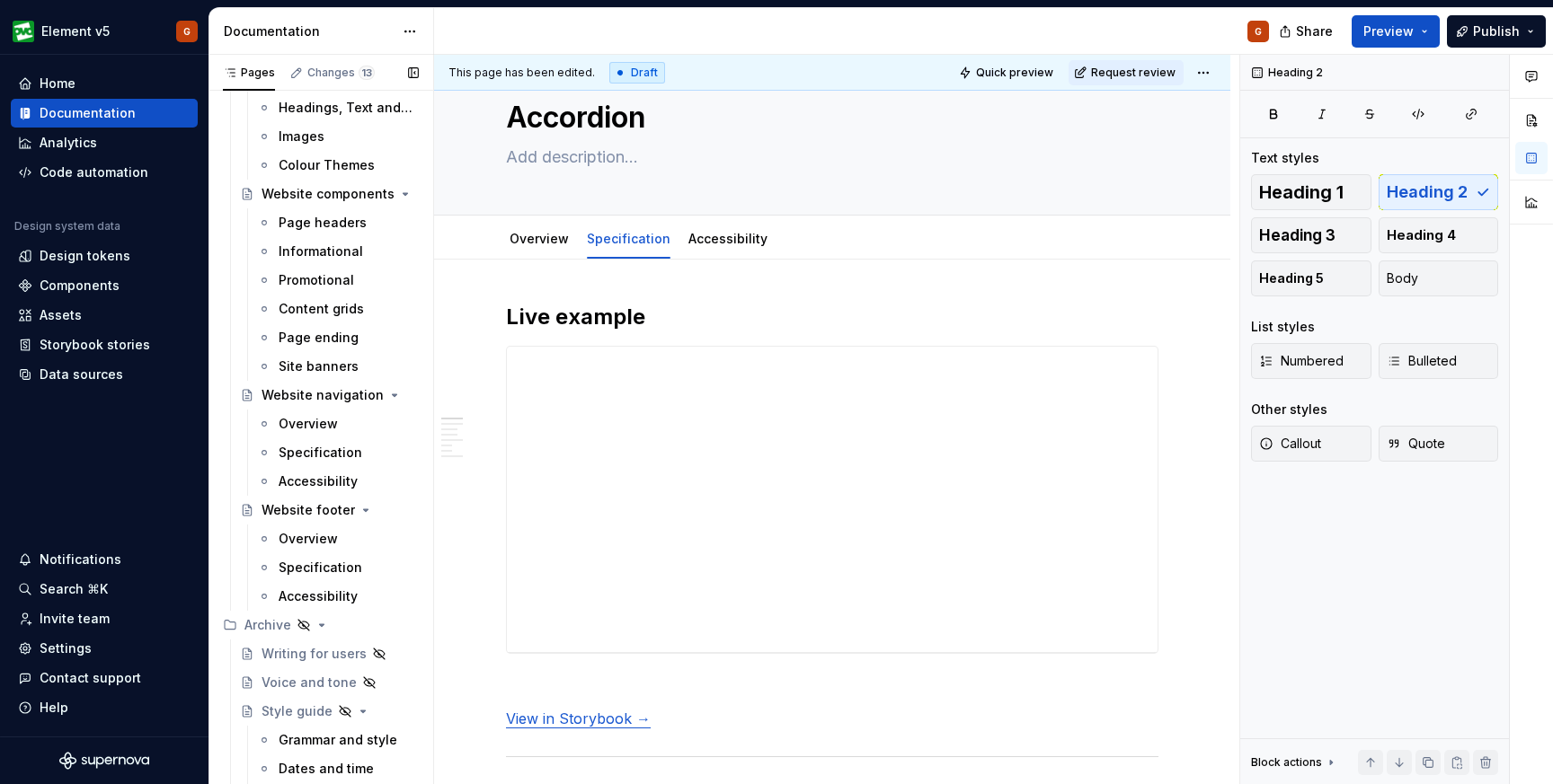
scroll to position [6448, 0]
click at [328, 254] on div "Informational" at bounding box center [321, 254] width 85 height 18
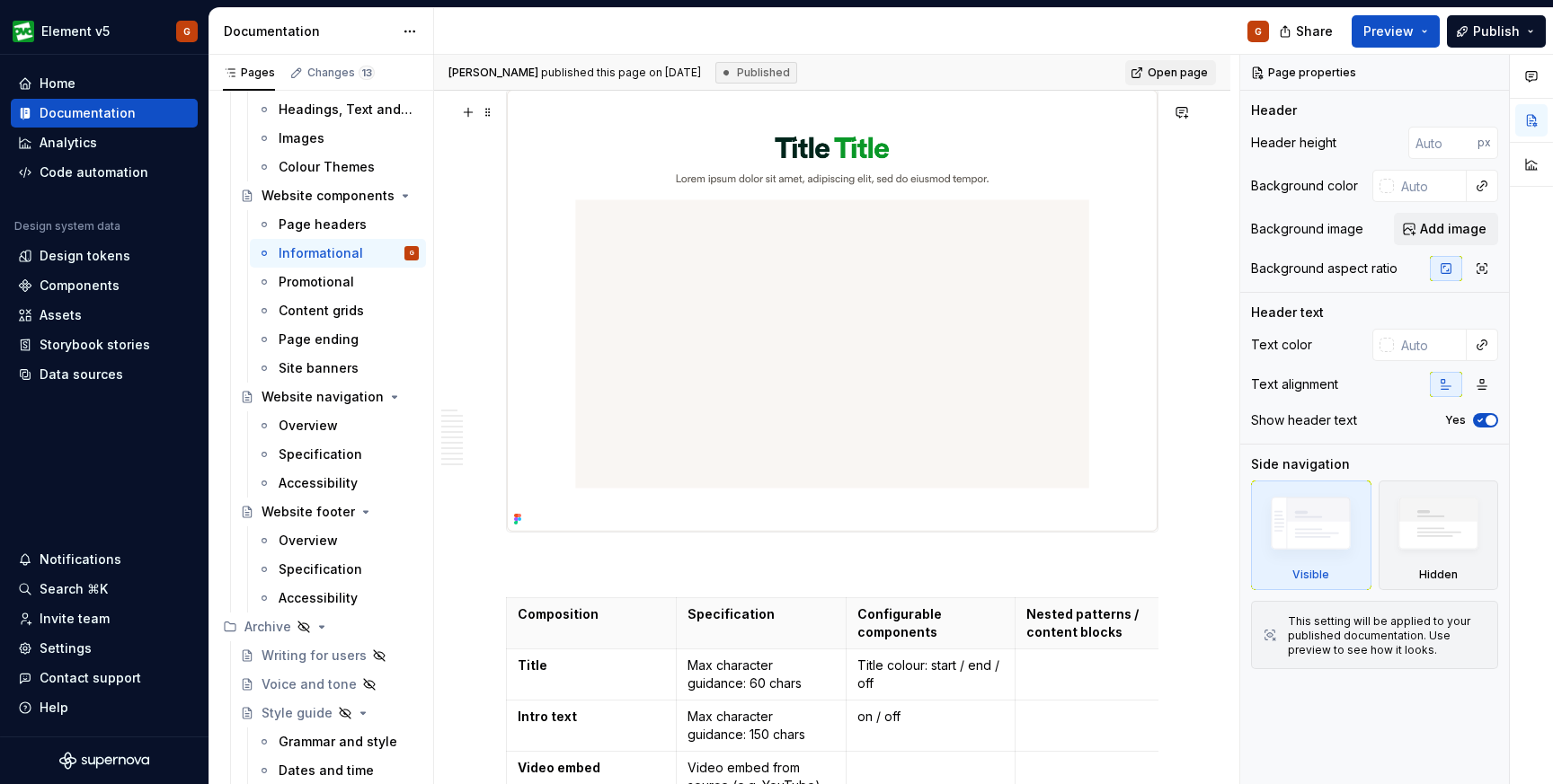
scroll to position [3663, 0]
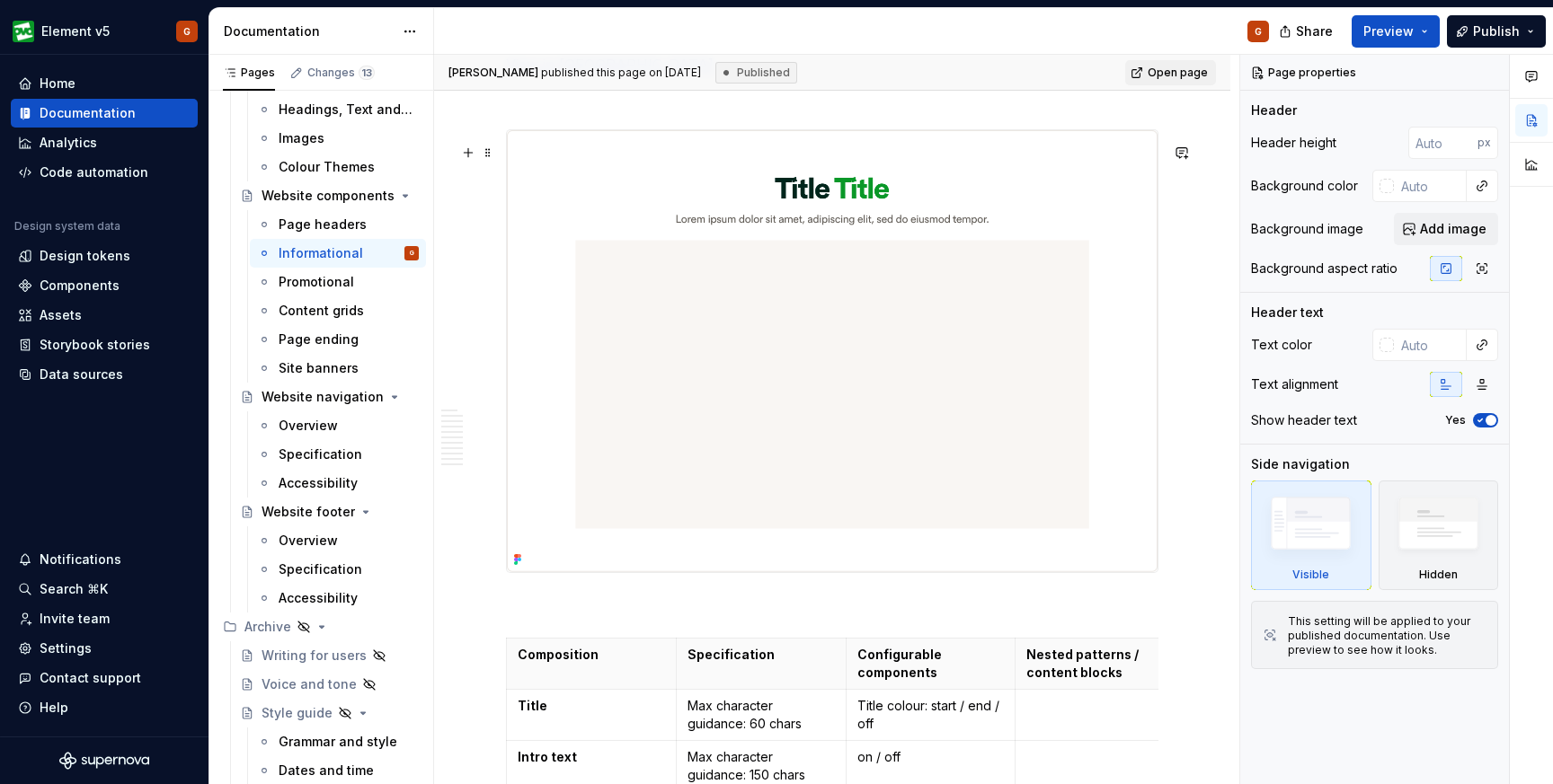
click at [708, 417] on img at bounding box center [832, 351] width 651 height 442
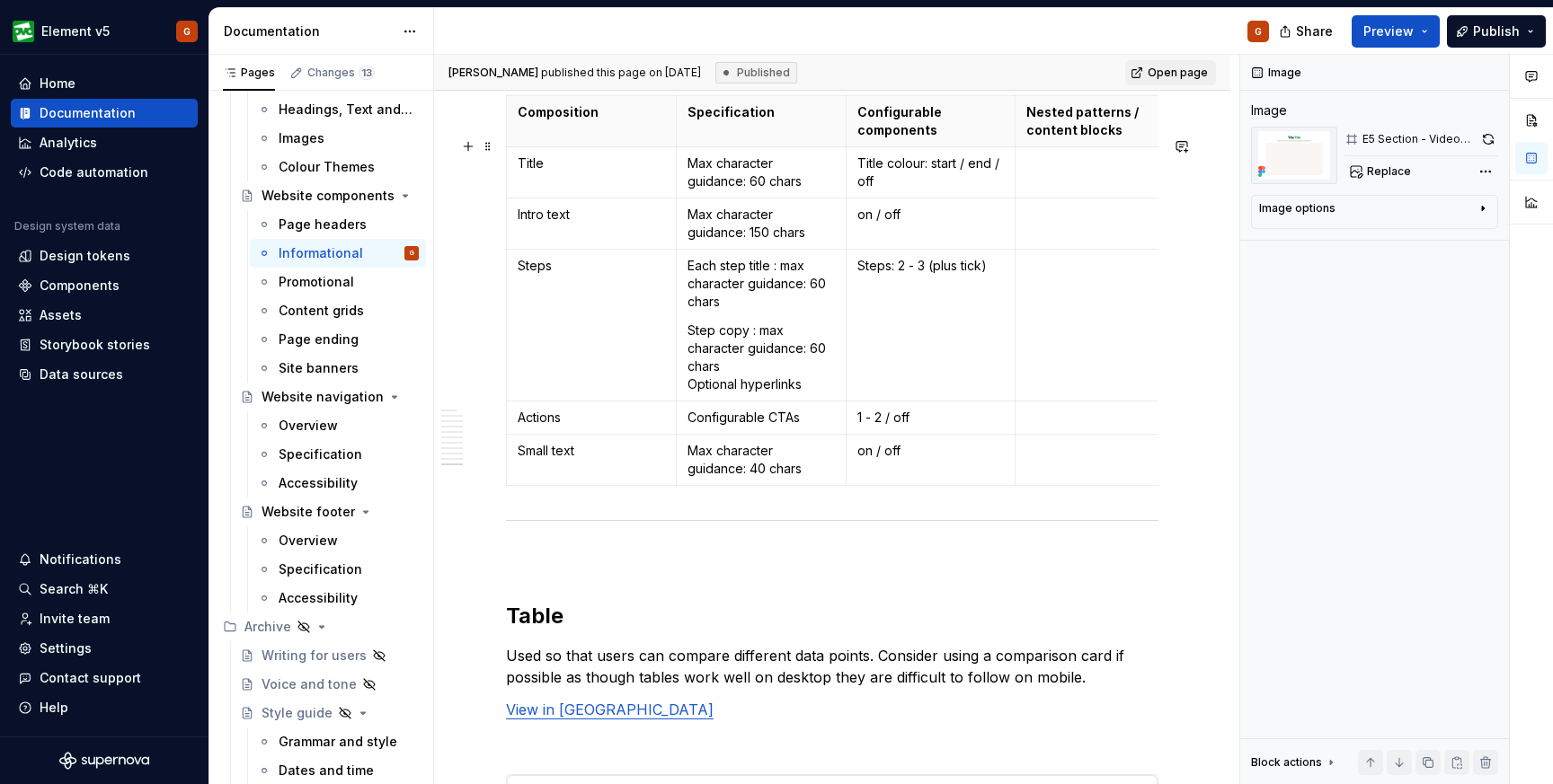
scroll to position [8601, 0]
click at [917, 315] on td "Steps: 2 - 3 (plus tick)" at bounding box center [931, 324] width 170 height 152
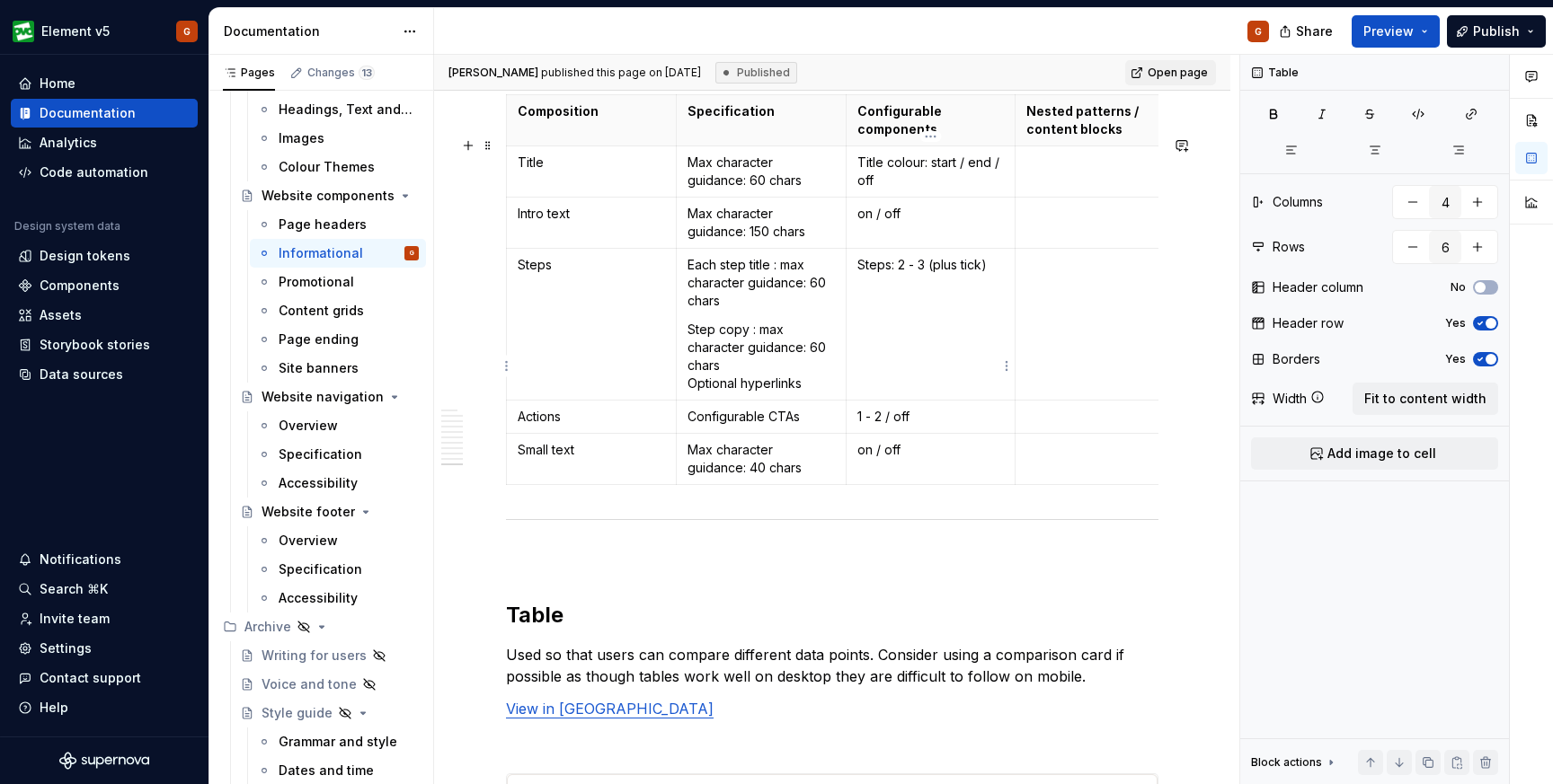
click at [927, 274] on p "Steps: 2 - 3 (plus tick)" at bounding box center [931, 265] width 147 height 18
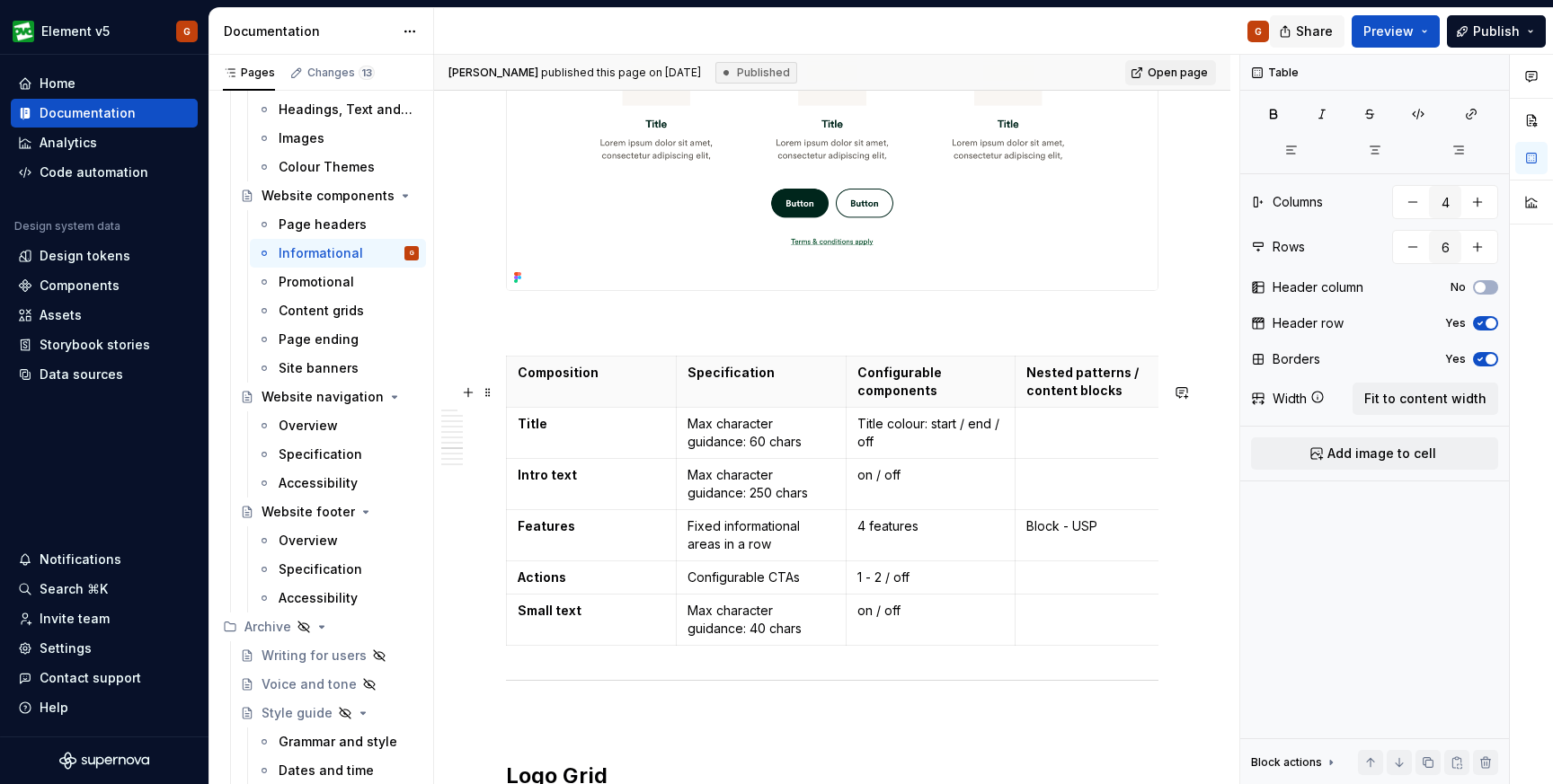
scroll to position [5446, 0]
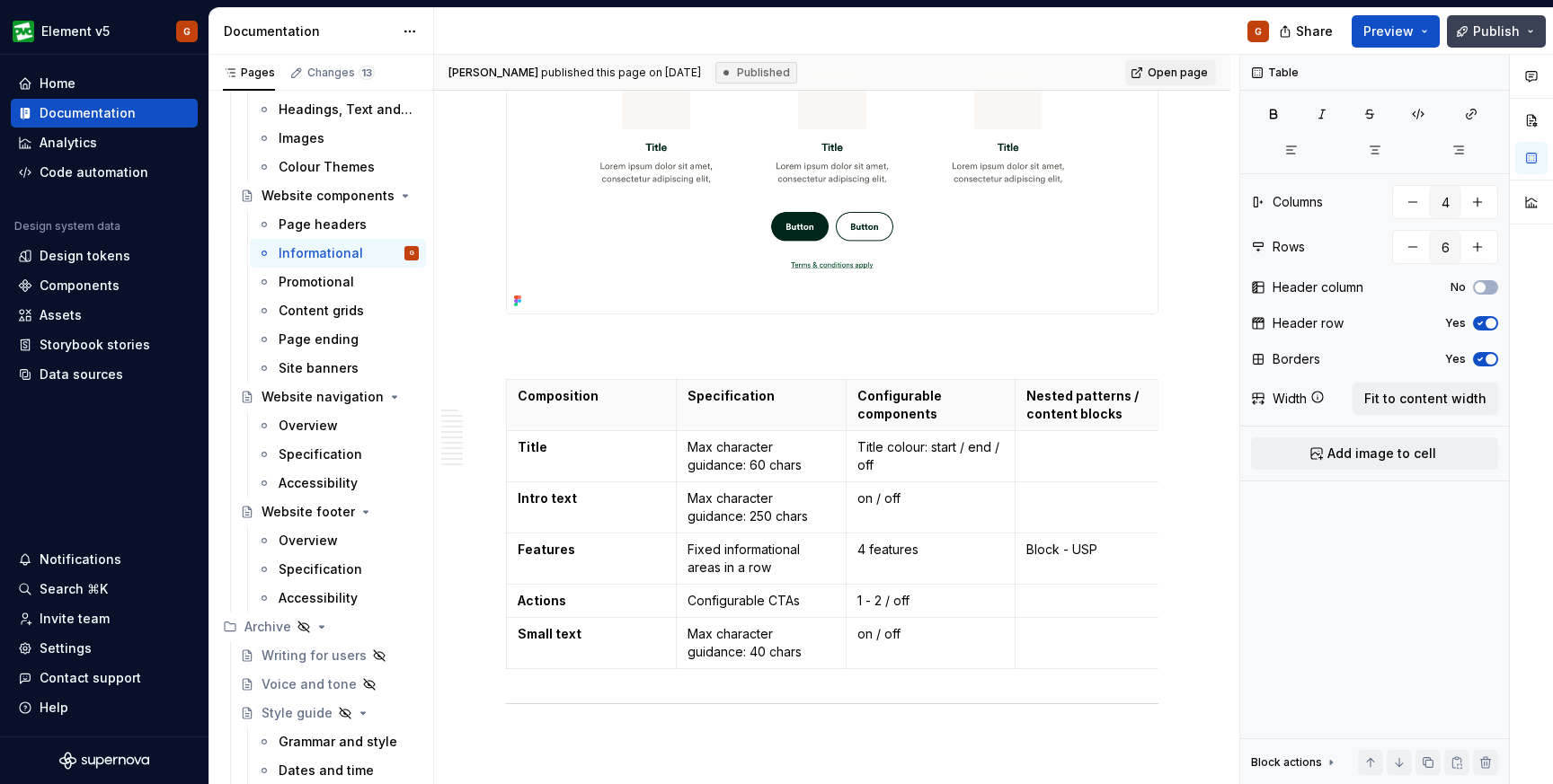
click at [1494, 38] on span "Publish" at bounding box center [1496, 31] width 47 height 18
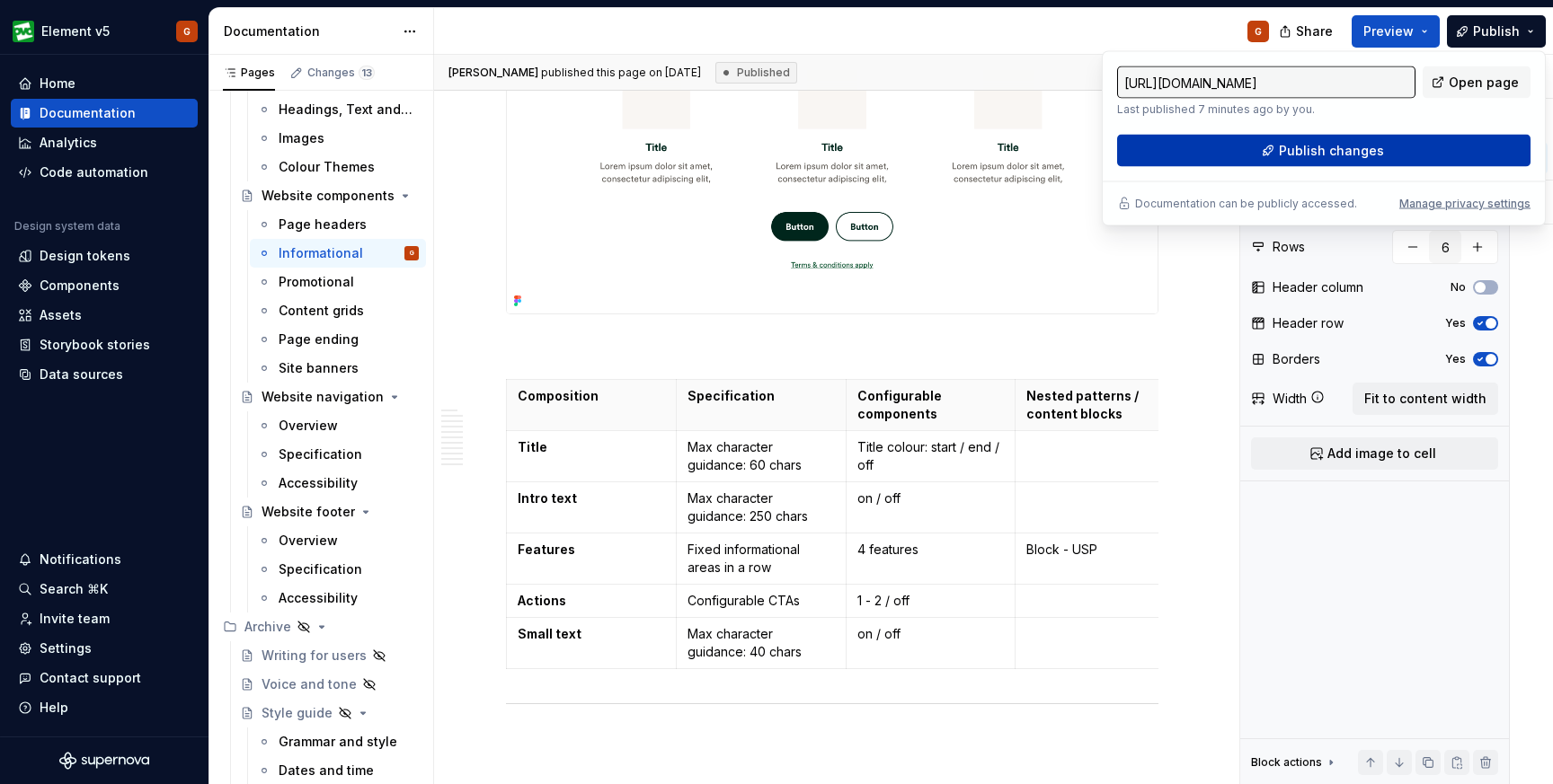
type textarea "*"
click at [1281, 149] on button "Publish changes" at bounding box center [1324, 150] width 414 height 32
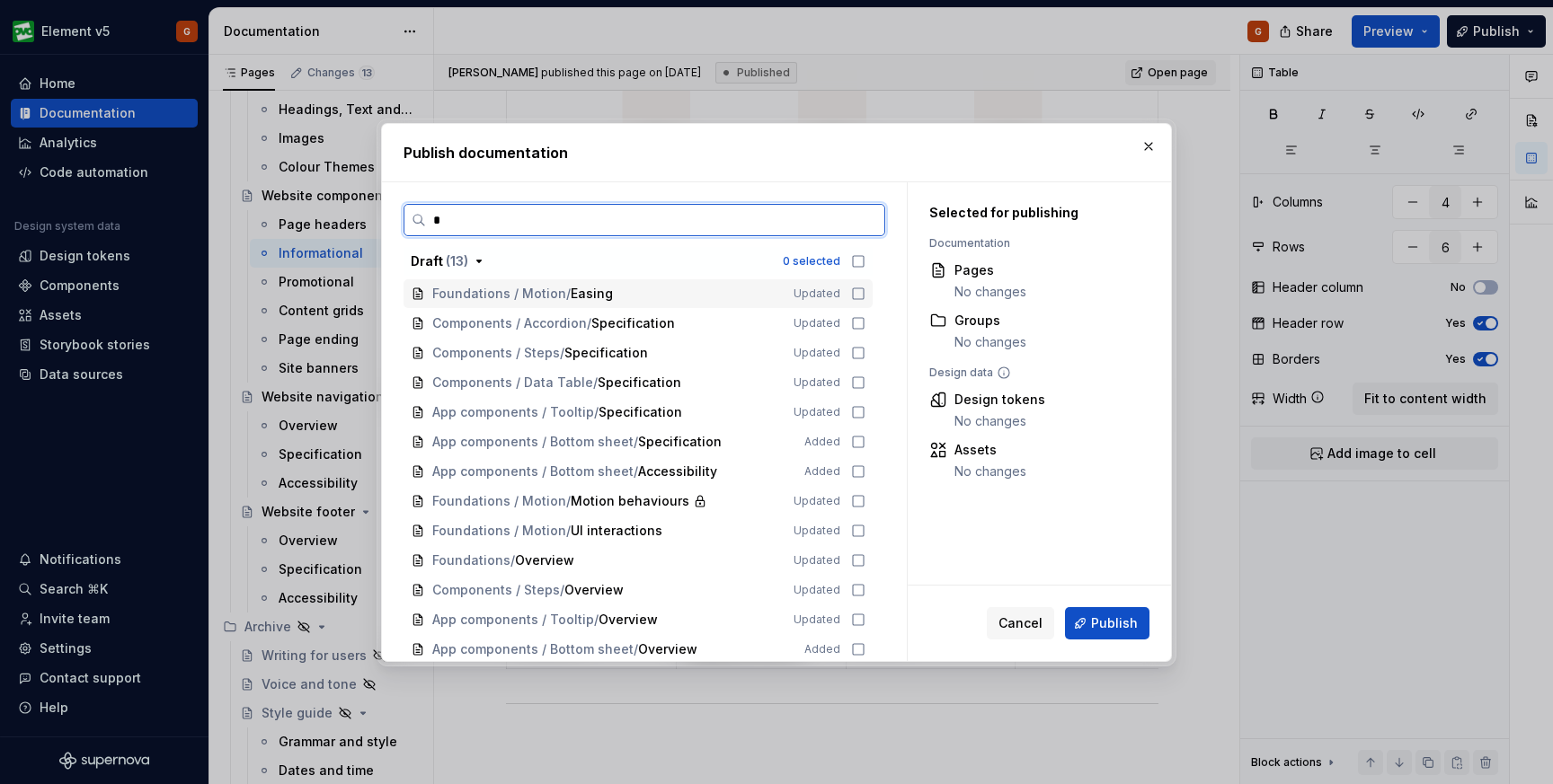
type input "**"
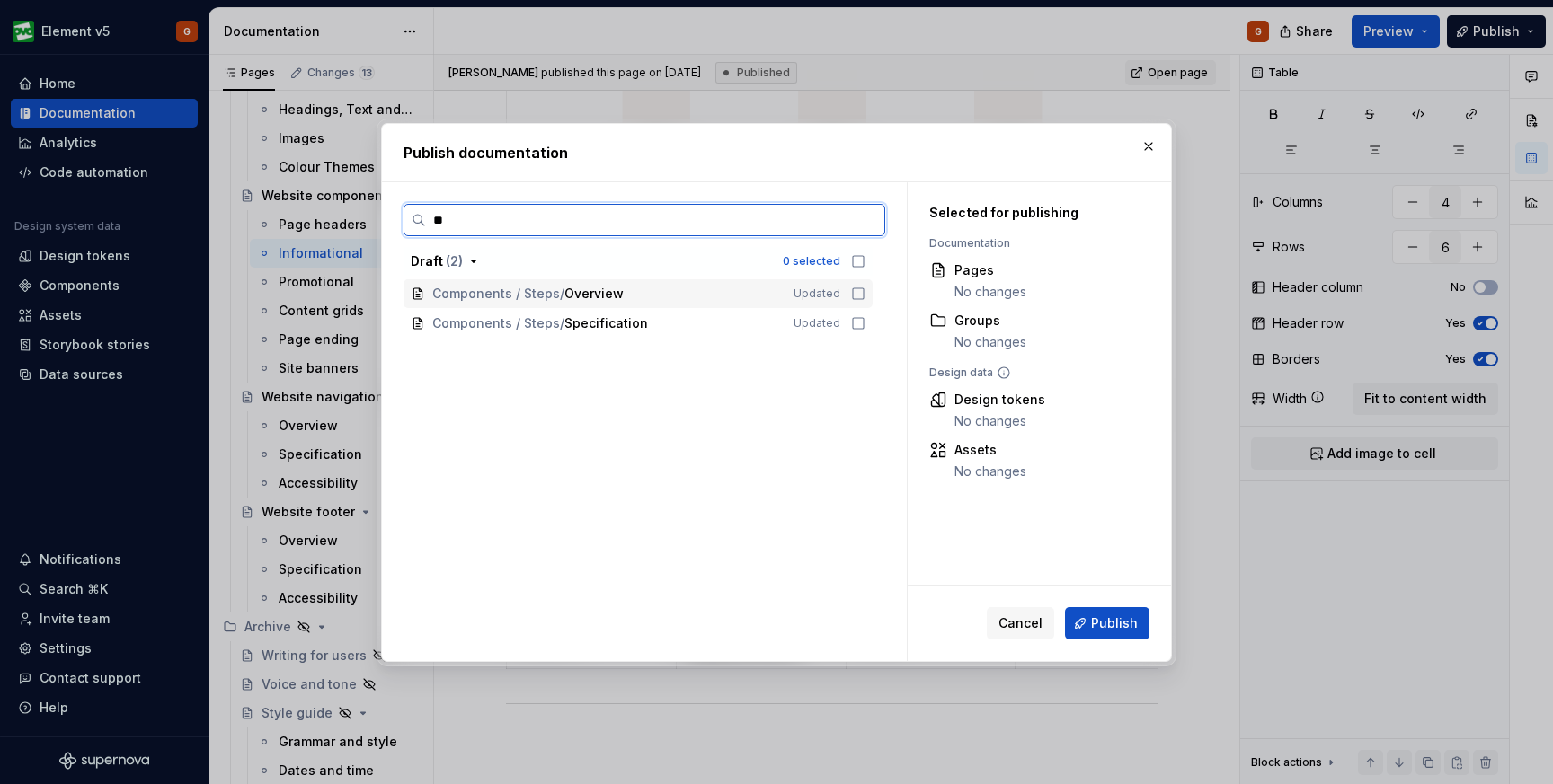
click at [865, 290] on icon at bounding box center [858, 294] width 15 height 15
click at [865, 318] on icon at bounding box center [858, 323] width 15 height 15
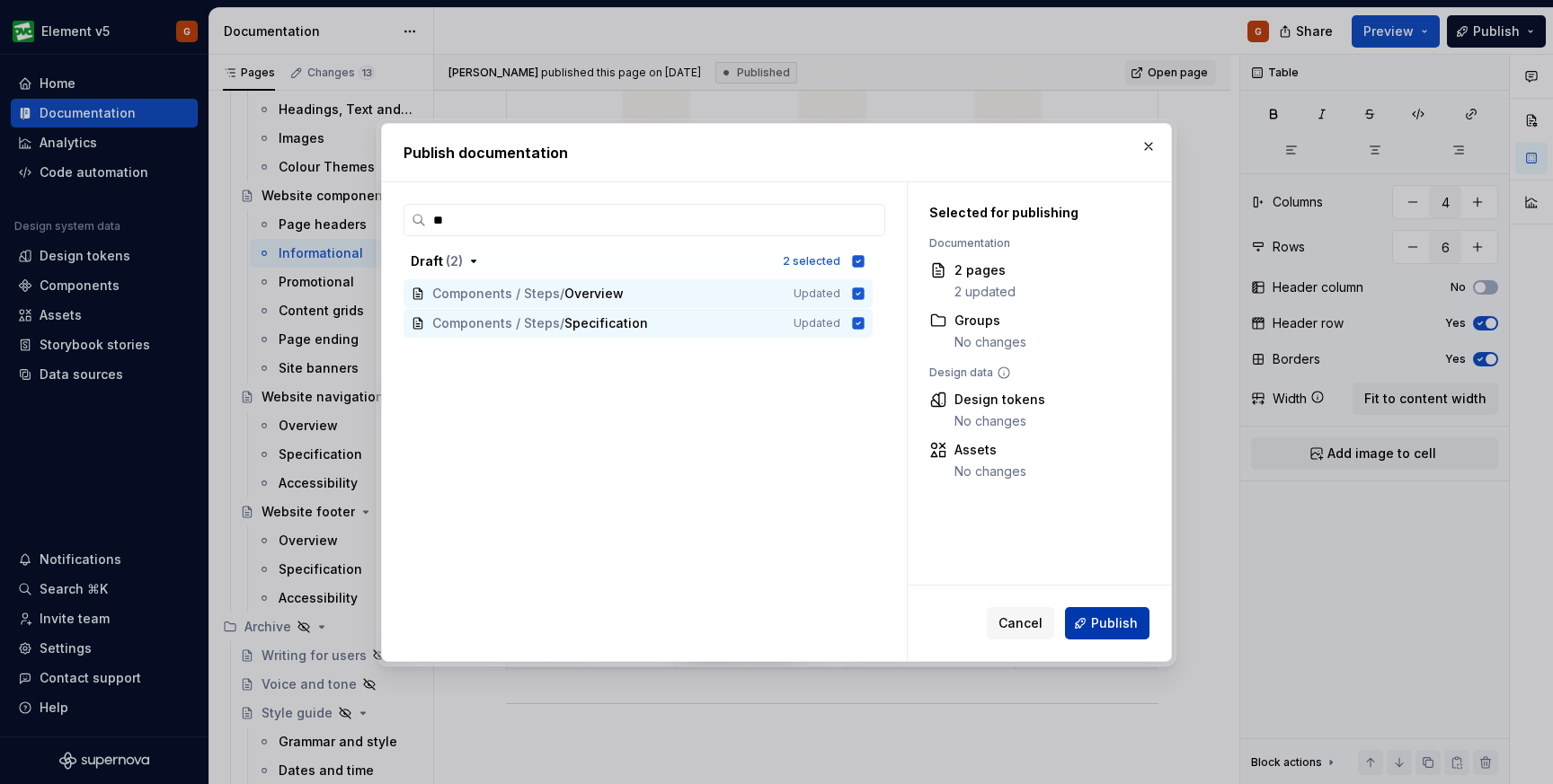
click at [1118, 628] on span "Publish" at bounding box center [1115, 623] width 47 height 18
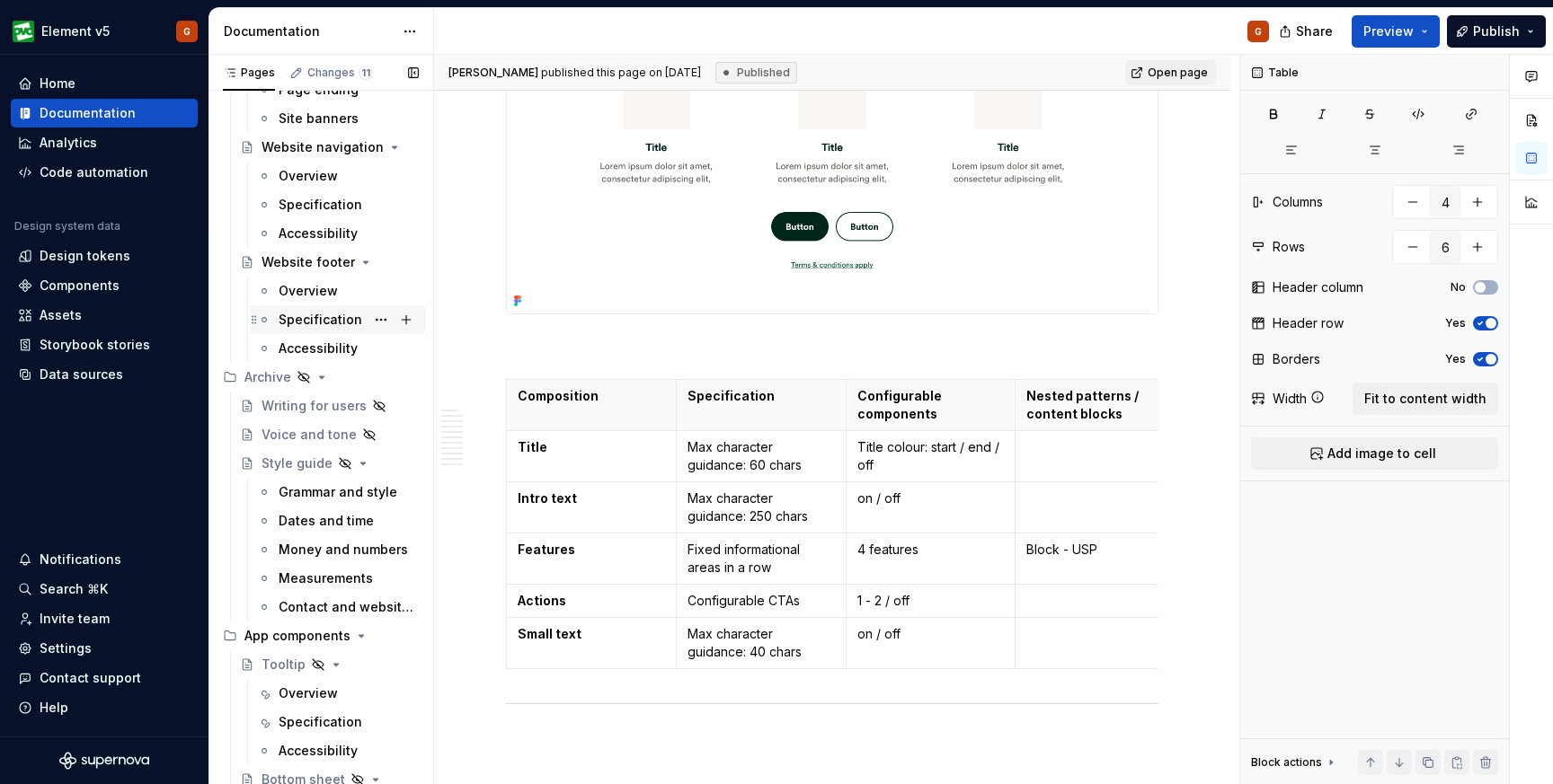
scroll to position [6789, 0]
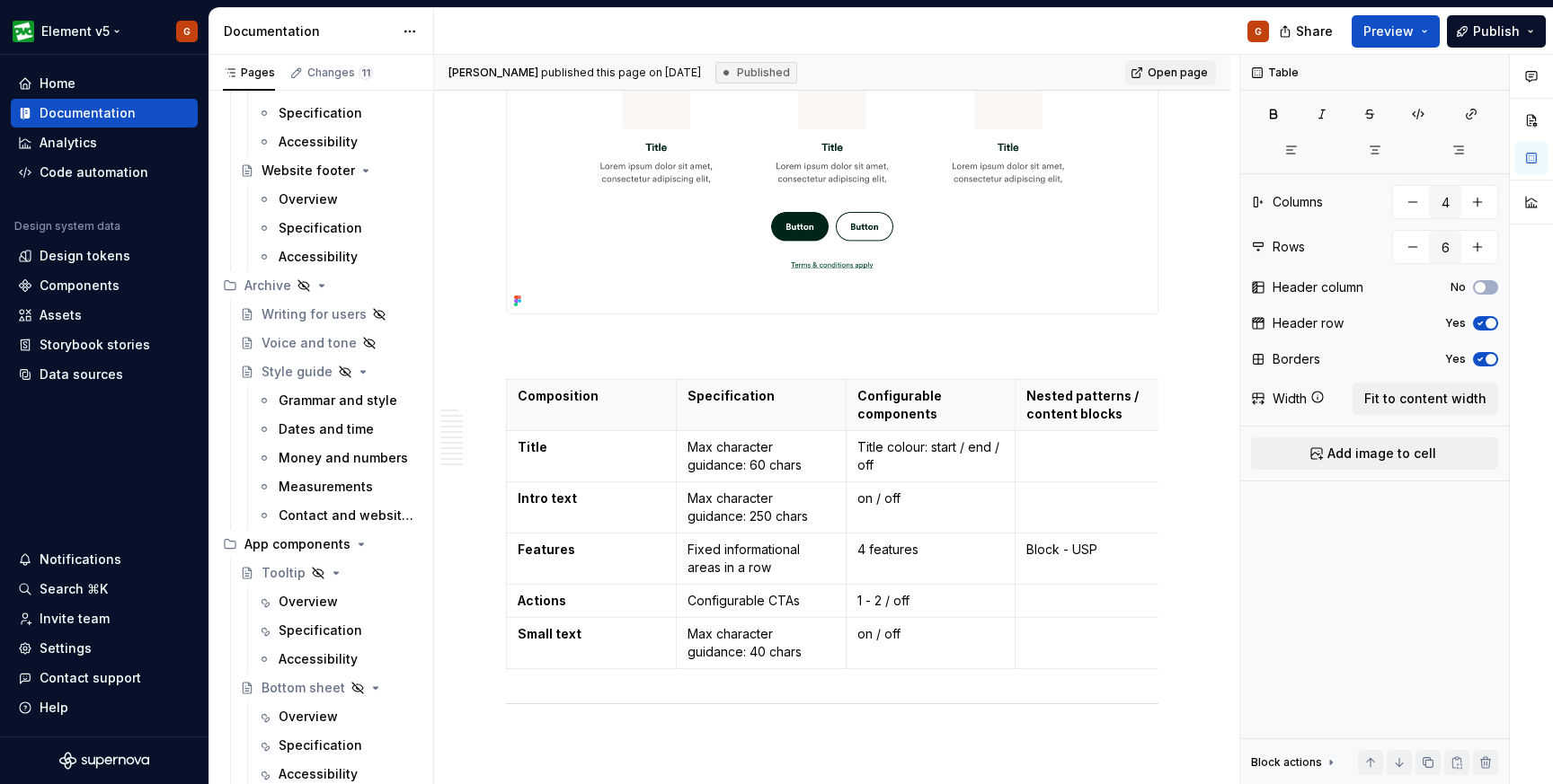
type textarea "*"
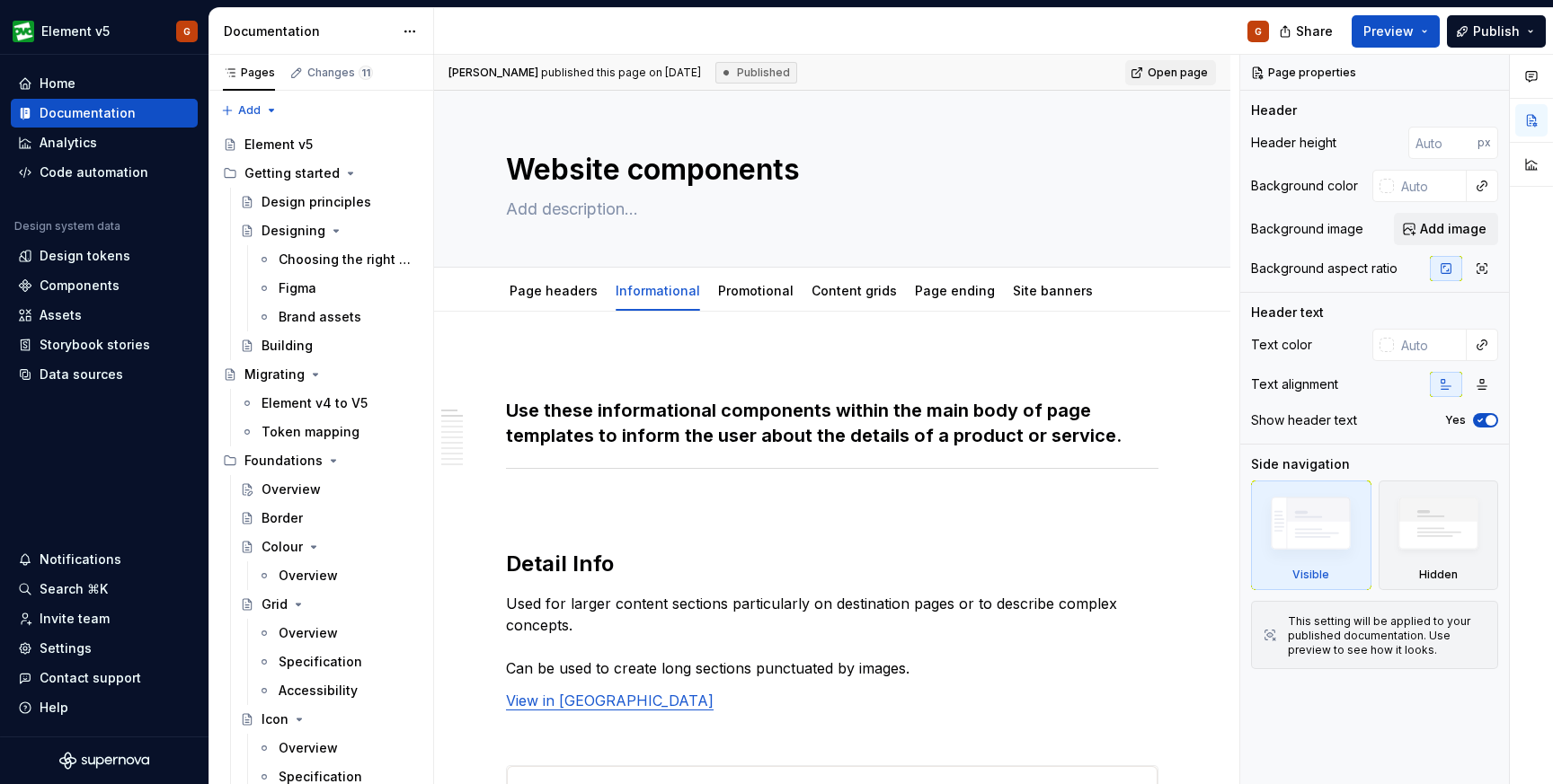
type textarea "*"
